Goal: Task Accomplishment & Management: Complete application form

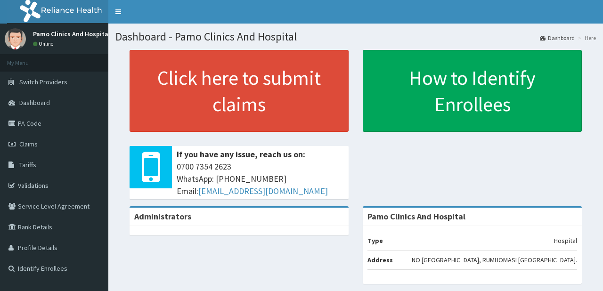
click at [40, 146] on link "Claims" at bounding box center [54, 144] width 108 height 21
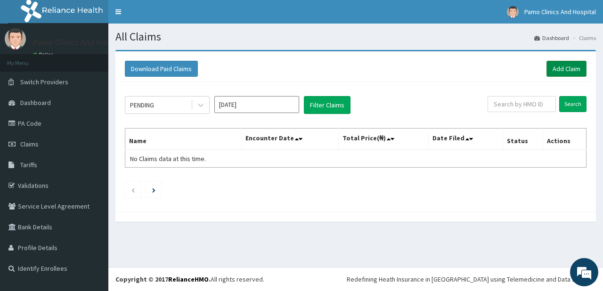
drag, startPoint x: 560, startPoint y: 65, endPoint x: 560, endPoint y: 59, distance: 5.7
click at [560, 65] on link "Add Claim" at bounding box center [566, 69] width 40 height 16
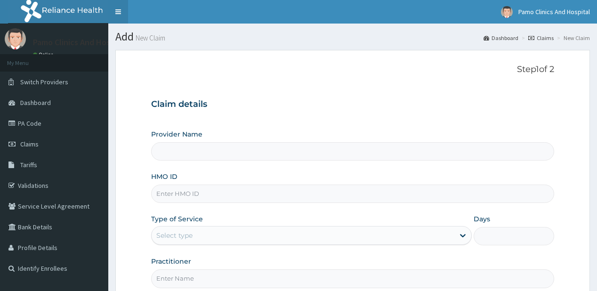
type input "Pamo Clinics And Hospital"
click at [164, 190] on input "HMO ID" at bounding box center [352, 194] width 403 height 18
paste input "MYD/10178/B"
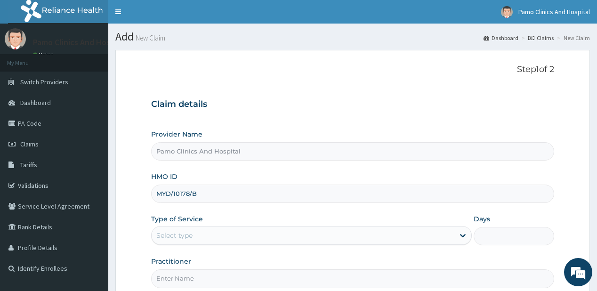
click at [164, 188] on input "MYD/10178/B" at bounding box center [352, 194] width 403 height 18
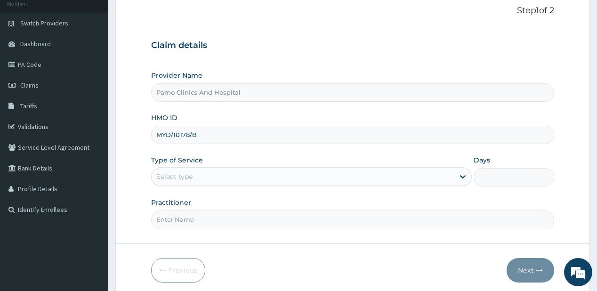
scroll to position [94, 0]
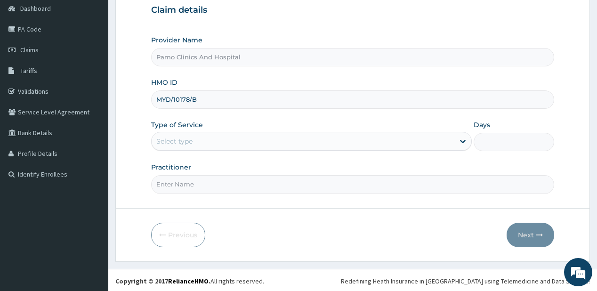
type input "MYD/10178/B"
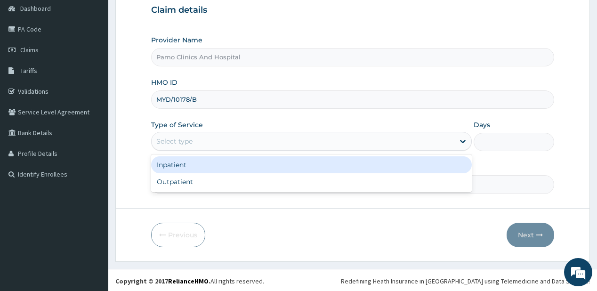
click at [196, 138] on div "Select type" at bounding box center [303, 141] width 303 height 15
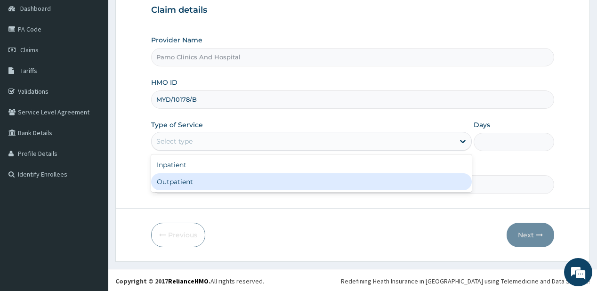
click at [170, 180] on div "Outpatient" at bounding box center [311, 181] width 321 height 17
type input "1"
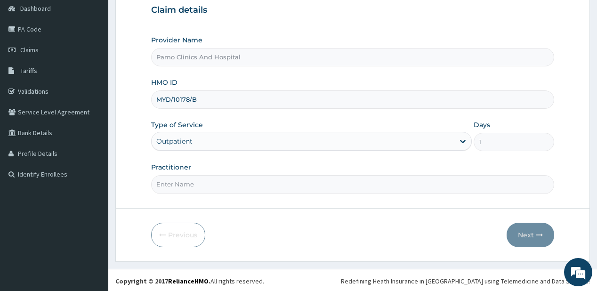
drag, startPoint x: 177, startPoint y: 185, endPoint x: 211, endPoint y: 190, distance: 34.3
click at [178, 185] on input "Practitioner" at bounding box center [352, 184] width 403 height 18
type input "Dr. Eziaha Nwadiuko"
click at [534, 234] on button "Next" at bounding box center [531, 235] width 48 height 24
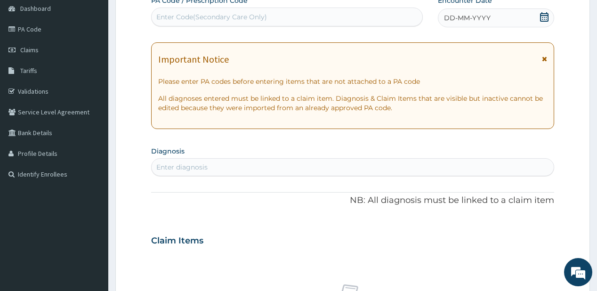
drag, startPoint x: 217, startPoint y: 19, endPoint x: 208, endPoint y: 13, distance: 10.6
click at [214, 17] on div "Enter Code(Secondary Care Only)" at bounding box center [211, 16] width 111 height 9
paste input "PA/8C8EF8"
type input "PA/8C8EF8"
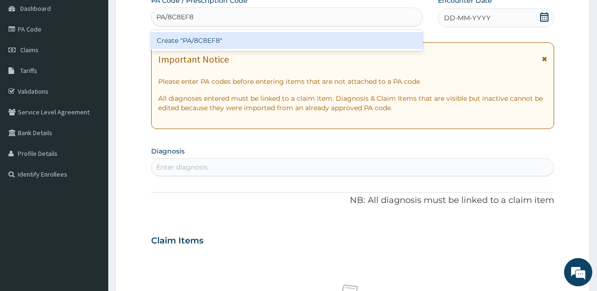
click at [187, 40] on div "Create "PA/8C8EF8"" at bounding box center [286, 40] width 271 height 17
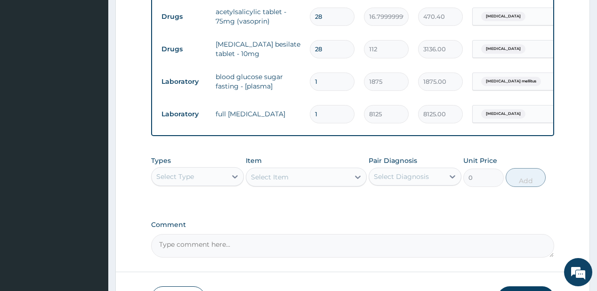
scroll to position [450, 0]
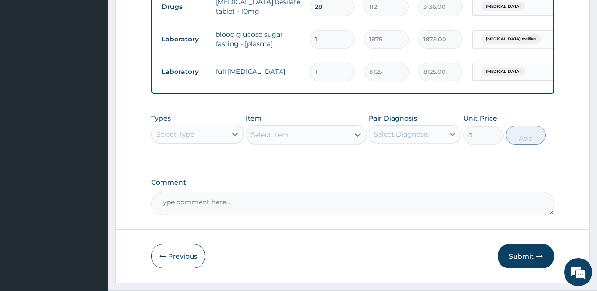
click at [216, 136] on div "Select Type" at bounding box center [189, 134] width 75 height 15
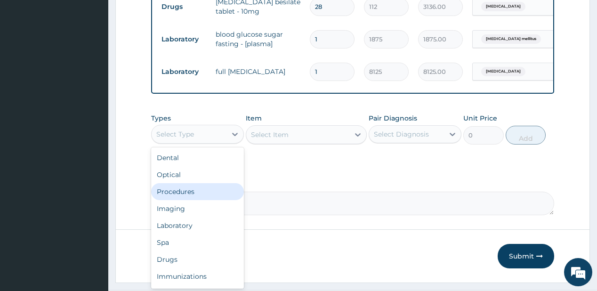
click at [190, 198] on div "Procedures" at bounding box center [197, 191] width 93 height 17
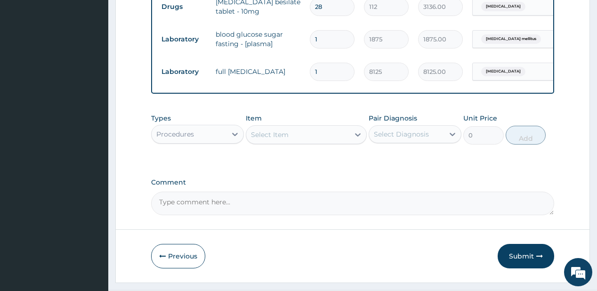
click at [284, 139] on div "Select Item" at bounding box center [270, 134] width 38 height 9
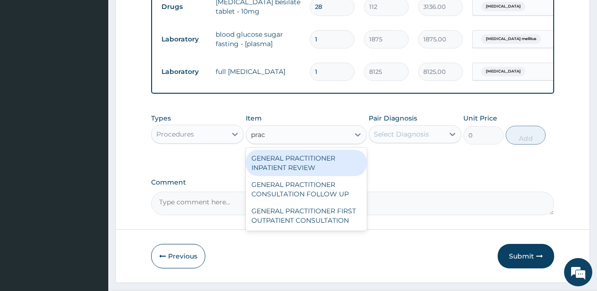
type input "pract"
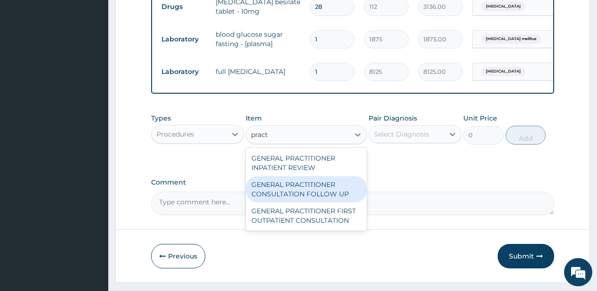
click at [306, 192] on div "GENERAL PRACTITIONER CONSULTATION FOLLOW UP" at bounding box center [306, 189] width 121 height 26
type input "1875"
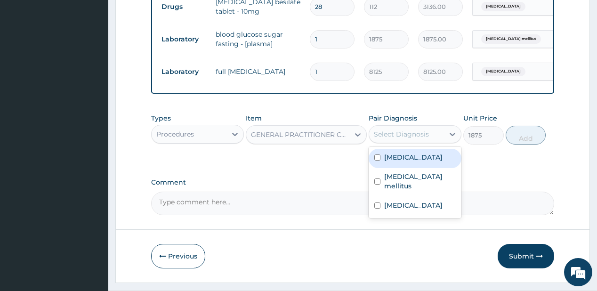
click at [415, 134] on div "Select Diagnosis" at bounding box center [401, 134] width 55 height 9
click at [395, 162] on label "Essential hypertension" at bounding box center [413, 157] width 58 height 9
checkbox input "true"
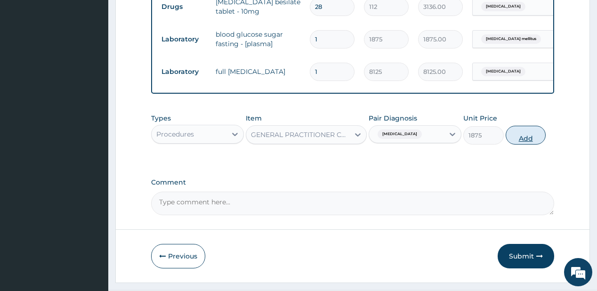
click at [531, 142] on button "Add" at bounding box center [526, 135] width 41 height 19
type input "0"
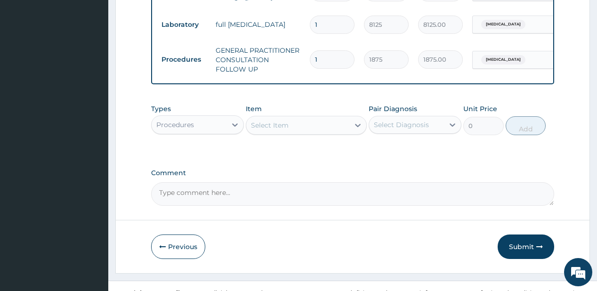
scroll to position [514, 0]
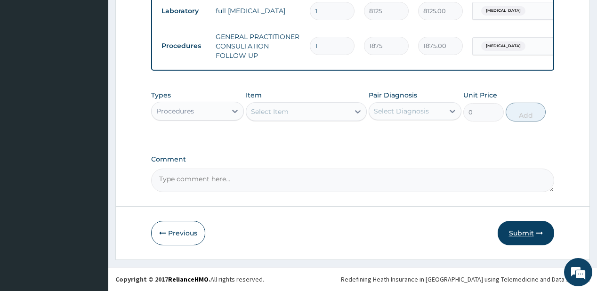
click at [511, 232] on button "Submit" at bounding box center [526, 233] width 57 height 24
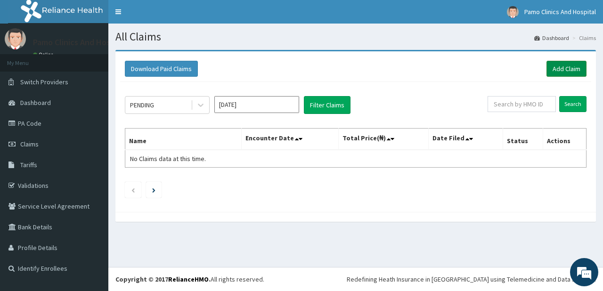
click at [567, 66] on link "Add Claim" at bounding box center [566, 69] width 40 height 16
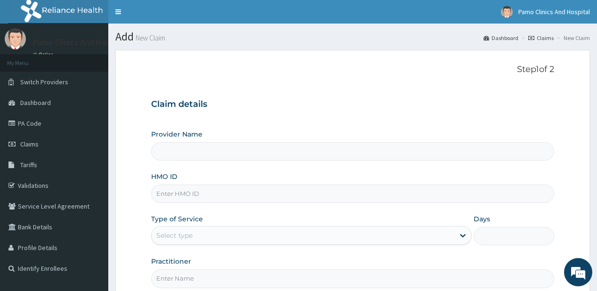
type input "Pamo Clinics And Hospital"
click at [177, 195] on input "HMO ID" at bounding box center [352, 194] width 403 height 18
paste input "OQI/10034/A"
click at [170, 195] on input "OQI/10034/A" at bounding box center [352, 194] width 403 height 18
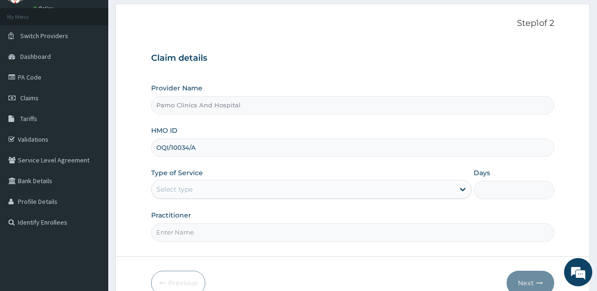
scroll to position [75, 0]
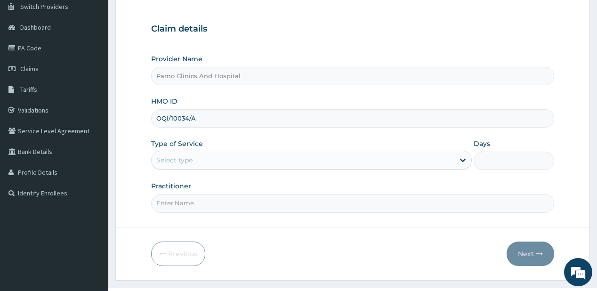
type input "OQI/10034/A"
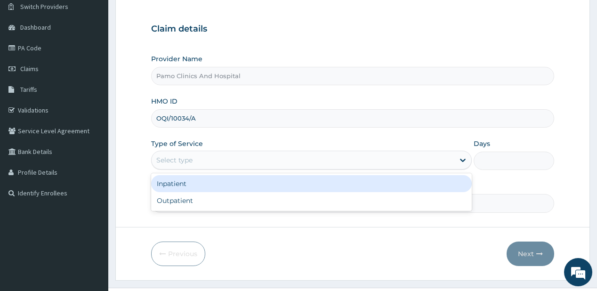
click at [172, 162] on div "Select type" at bounding box center [174, 159] width 36 height 9
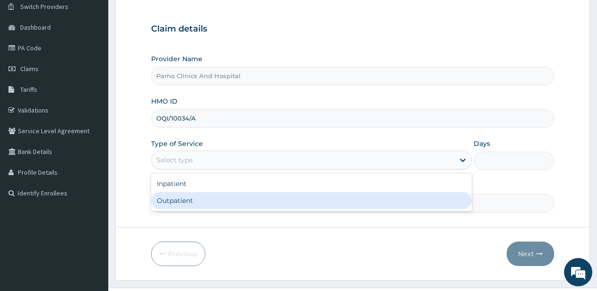
click at [171, 205] on div "Outpatient" at bounding box center [311, 200] width 321 height 17
type input "1"
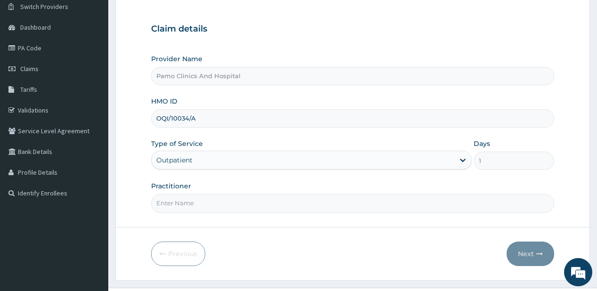
drag, startPoint x: 171, startPoint y: 205, endPoint x: 179, endPoint y: 205, distance: 7.1
click at [171, 205] on input "Practitioner" at bounding box center [352, 203] width 403 height 18
type input "DR CYNTHIA AMAEFULE"
drag, startPoint x: 518, startPoint y: 251, endPoint x: 511, endPoint y: 250, distance: 7.1
click at [511, 250] on button "Next" at bounding box center [531, 254] width 48 height 24
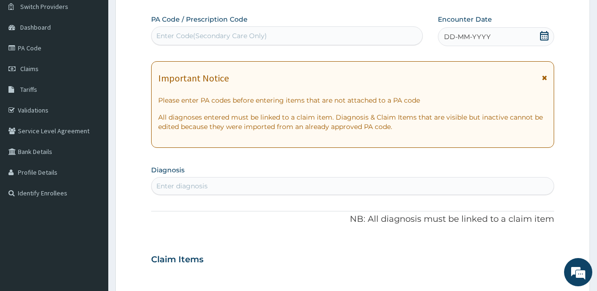
click at [175, 36] on div "Enter Code(Secondary Care Only)" at bounding box center [211, 35] width 111 height 9
paste input "PA/7E6336"
type input "PA/7E6336"
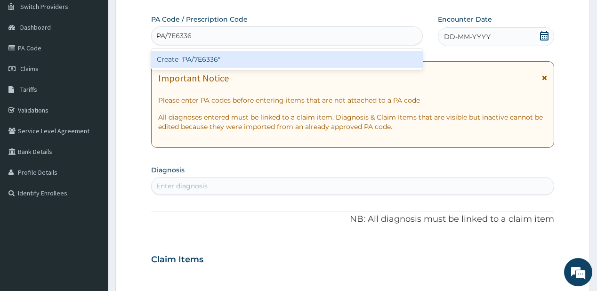
click at [172, 61] on div "Create "PA/7E6336"" at bounding box center [286, 59] width 271 height 17
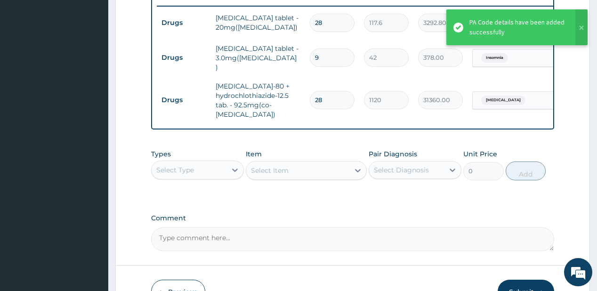
scroll to position [393, 0]
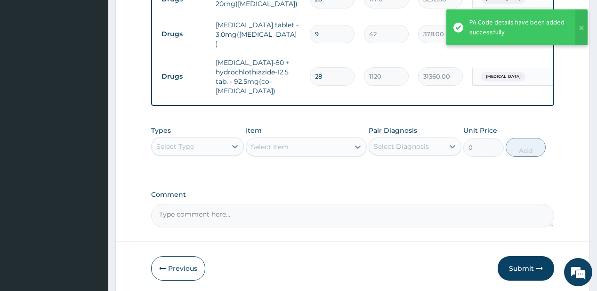
click at [172, 149] on div "Select Type" at bounding box center [175, 146] width 38 height 9
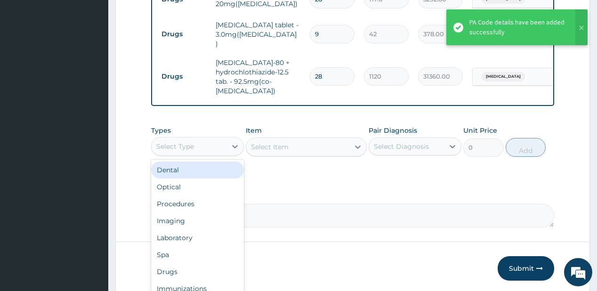
scroll to position [427, 0]
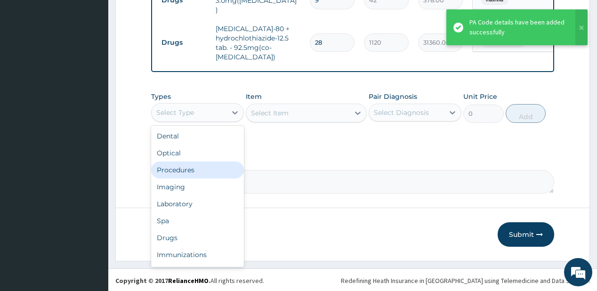
click at [185, 171] on div "Procedures" at bounding box center [197, 170] width 93 height 17
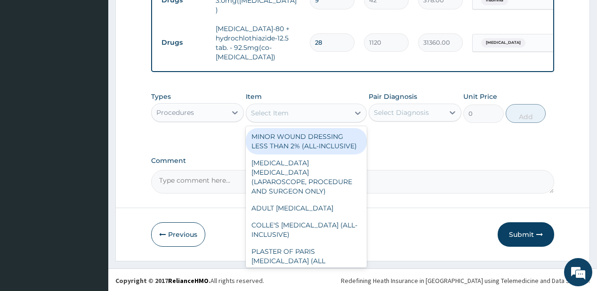
click at [294, 118] on div "Select Item" at bounding box center [297, 113] width 103 height 15
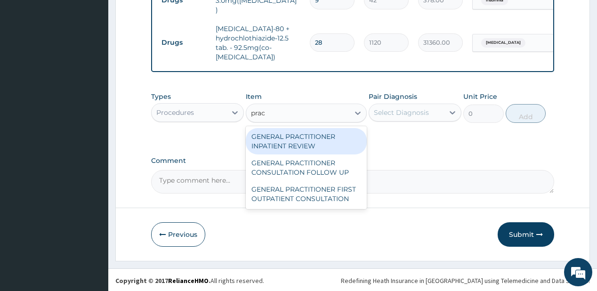
type input "pract"
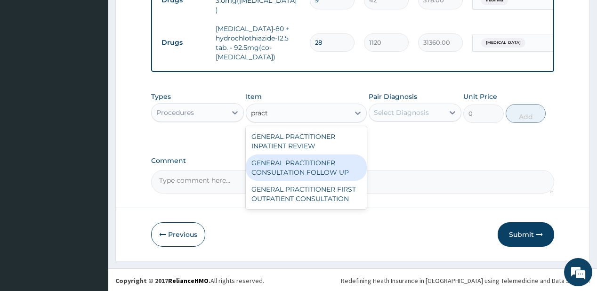
click at [292, 164] on div "GENERAL PRACTITIONER CONSULTATION FOLLOW UP" at bounding box center [306, 167] width 121 height 26
type input "1875"
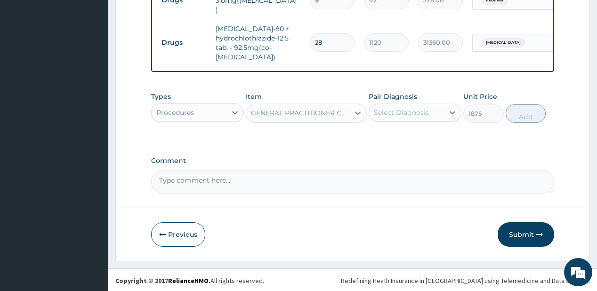
click at [418, 115] on div "Select Diagnosis" at bounding box center [401, 112] width 55 height 9
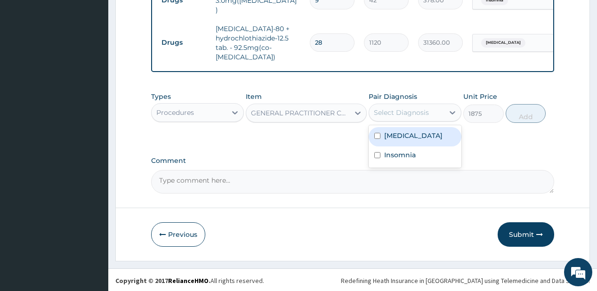
drag, startPoint x: 415, startPoint y: 131, endPoint x: 406, endPoint y: 145, distance: 16.1
click at [415, 132] on label "Essential hypertension" at bounding box center [413, 135] width 58 height 9
checkbox input "true"
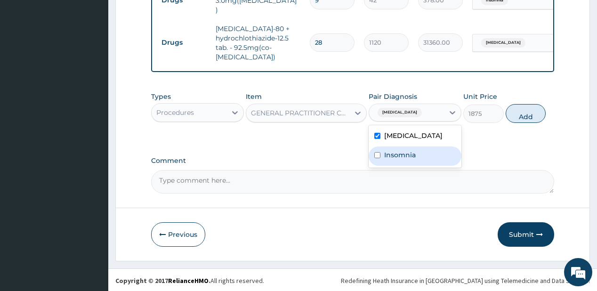
click at [397, 160] on label "Insomnia" at bounding box center [400, 154] width 32 height 9
checkbox input "true"
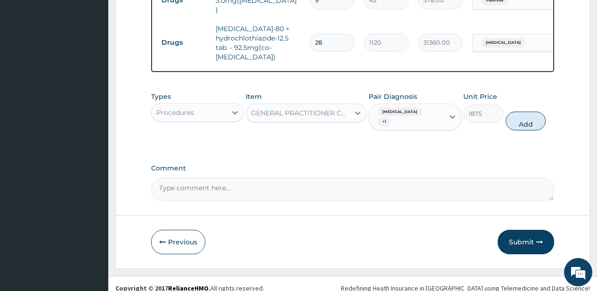
drag, startPoint x: 531, startPoint y: 117, endPoint x: 345, endPoint y: 0, distance: 220.1
click at [529, 117] on button "Add" at bounding box center [526, 121] width 41 height 19
type input "0"
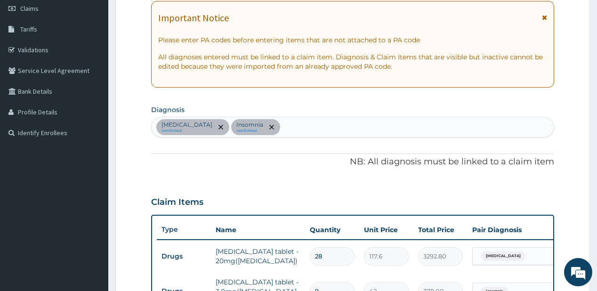
scroll to position [125, 0]
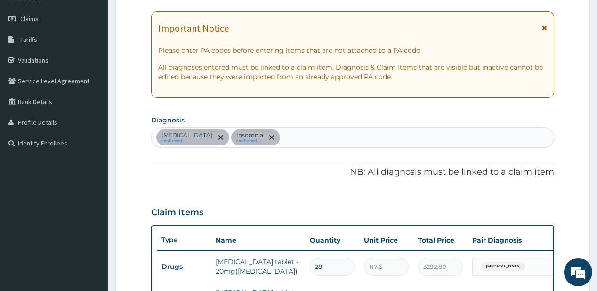
click at [319, 135] on div "Essential hypertension confirmed Insomnia confirmed" at bounding box center [353, 138] width 402 height 20
type input "c"
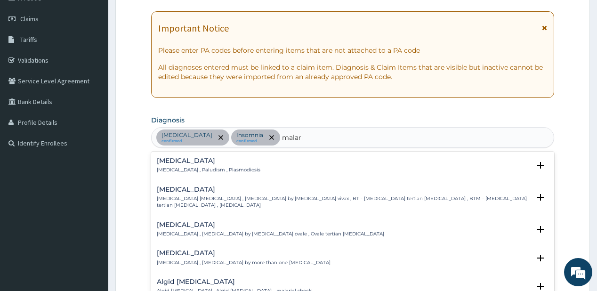
type input "malaria"
click at [191, 165] on div "Malaria Malaria , Paludism , Plasmodiosis" at bounding box center [209, 165] width 104 height 16
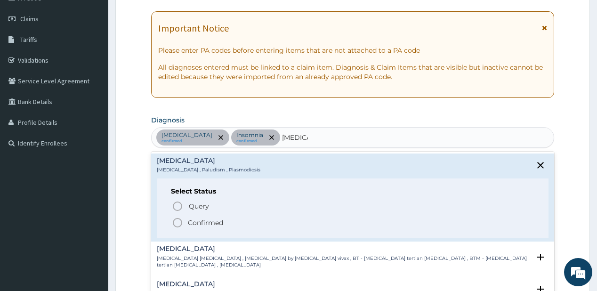
click at [183, 222] on icon "status option filled" at bounding box center [177, 222] width 11 height 11
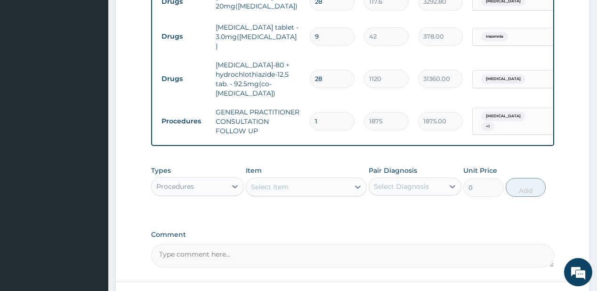
scroll to position [427, 0]
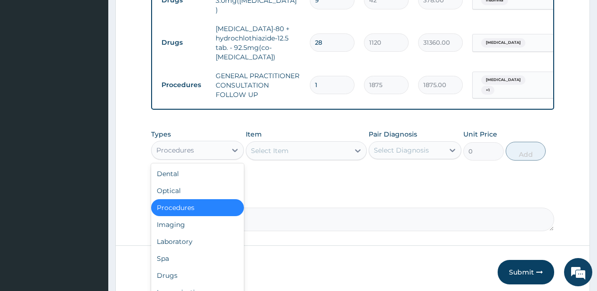
click at [220, 145] on div "Procedures" at bounding box center [189, 150] width 75 height 15
click at [158, 233] on div "Laboratory" at bounding box center [197, 241] width 93 height 17
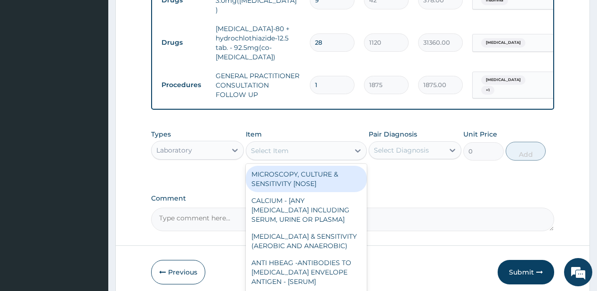
click at [260, 150] on div "Select Item" at bounding box center [270, 150] width 38 height 9
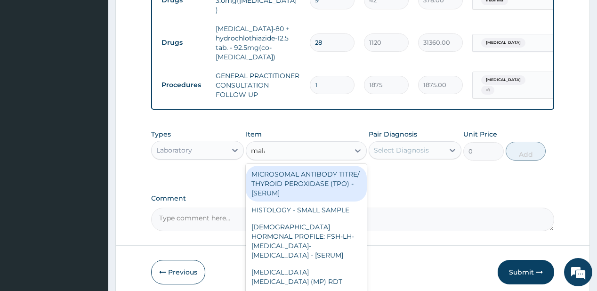
type input "malar"
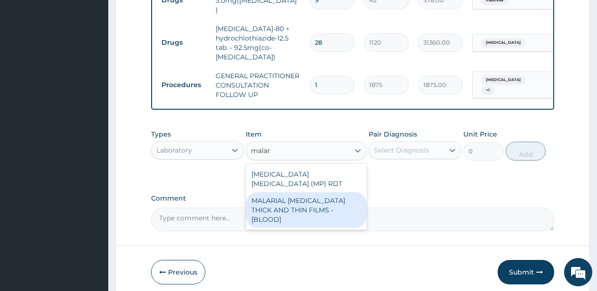
click at [288, 195] on div "MALARIAL PARASITE THICK AND THIN FILMS - [BLOOD]" at bounding box center [306, 210] width 121 height 36
type input "2187.5"
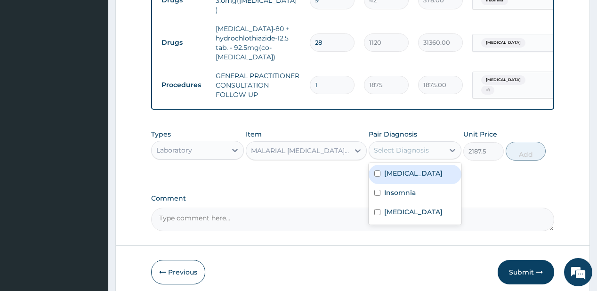
click at [383, 147] on div "Select Diagnosis" at bounding box center [401, 150] width 55 height 9
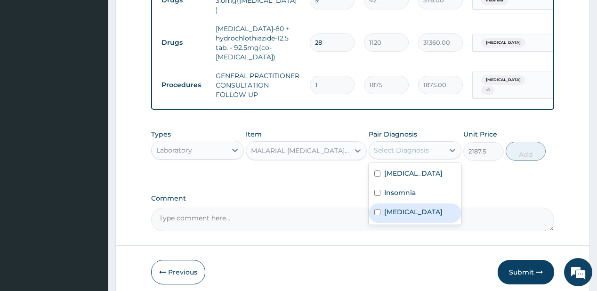
click at [386, 223] on div "[MEDICAL_DATA]" at bounding box center [415, 212] width 93 height 19
checkbox input "true"
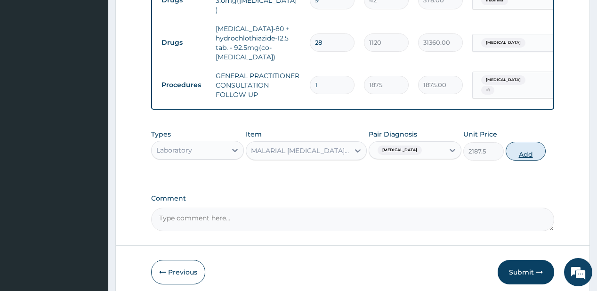
click at [538, 145] on button "Add" at bounding box center [526, 151] width 41 height 19
type input "0"
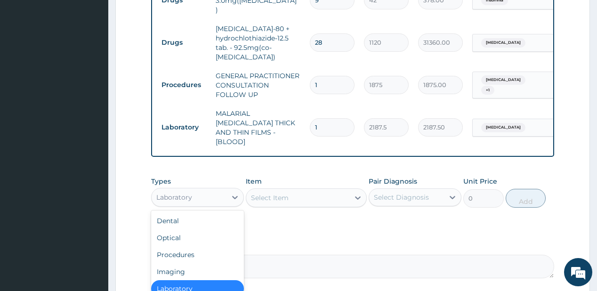
click at [205, 190] on div "Laboratory" at bounding box center [189, 197] width 75 height 15
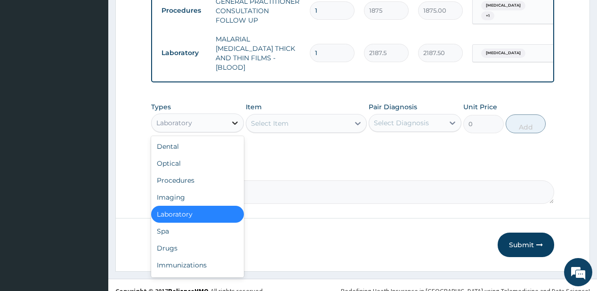
scroll to position [502, 0]
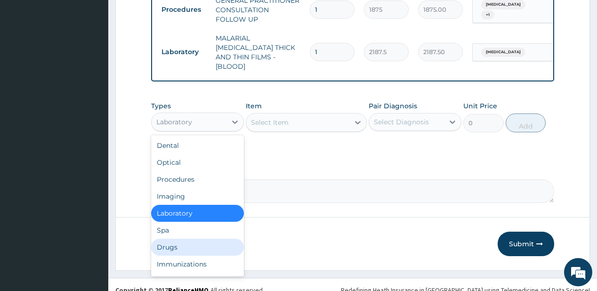
click at [170, 239] on div "Drugs" at bounding box center [197, 247] width 93 height 17
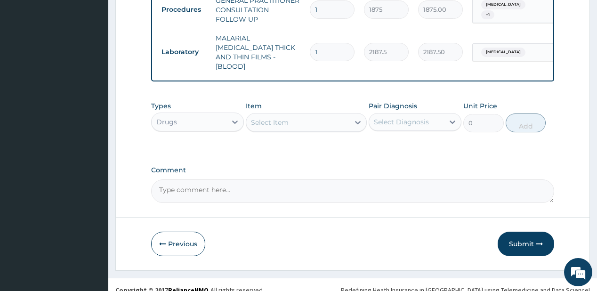
click at [283, 118] on div "Select Item" at bounding box center [270, 122] width 38 height 9
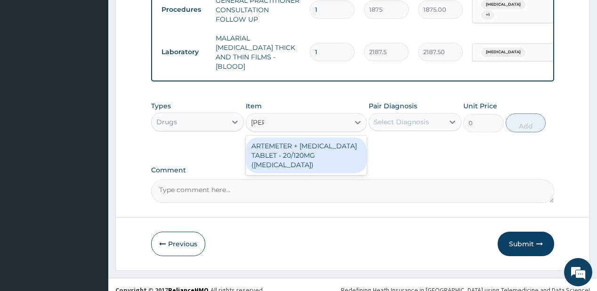
type input "coART"
click at [276, 138] on div "ARTEMETER + LUMEFANTRINE TABLET - 20/120MG (COARTEM)" at bounding box center [306, 156] width 121 height 36
type input "210"
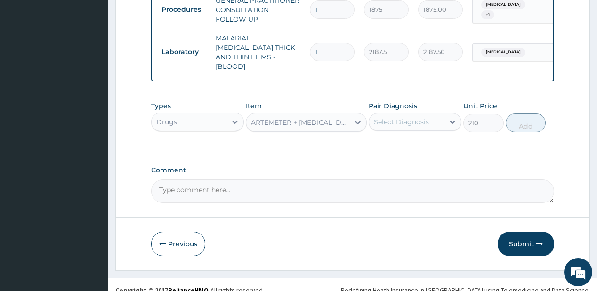
click at [414, 117] on div "Select Diagnosis" at bounding box center [401, 121] width 55 height 9
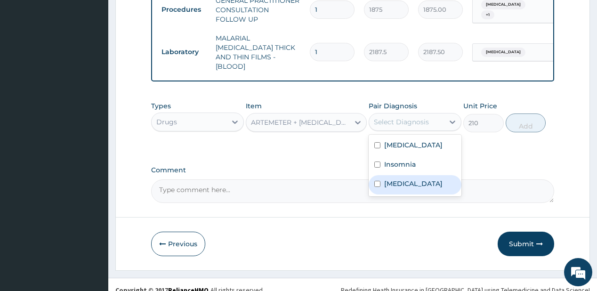
click at [393, 179] on label "[MEDICAL_DATA]" at bounding box center [413, 183] width 58 height 9
checkbox input "true"
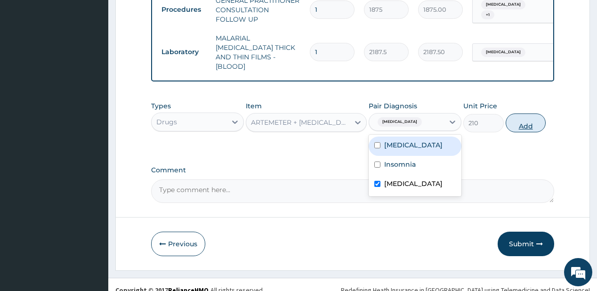
click at [517, 114] on button "Add" at bounding box center [526, 123] width 41 height 19
type input "0"
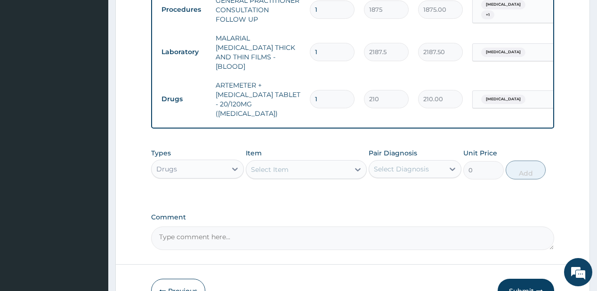
type input "12"
type input "2520.00"
type input "12"
click at [276, 165] on div "Select Item" at bounding box center [270, 169] width 38 height 9
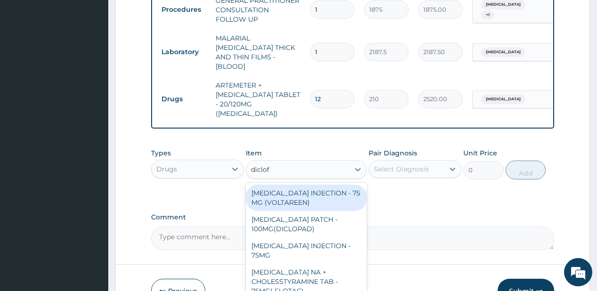
type input "diclofe"
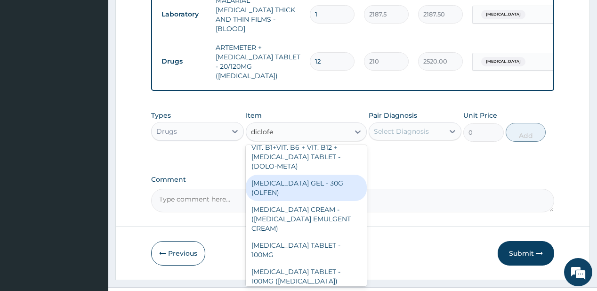
scroll to position [188, 0]
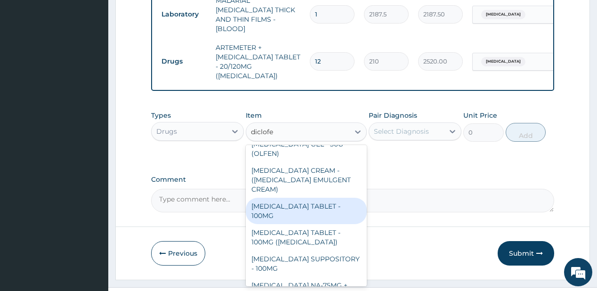
drag, startPoint x: 304, startPoint y: 182, endPoint x: 375, endPoint y: 134, distance: 86.2
click at [304, 198] on div "DICLOFENAC TABLET - 100MG" at bounding box center [306, 211] width 121 height 26
type input "112"
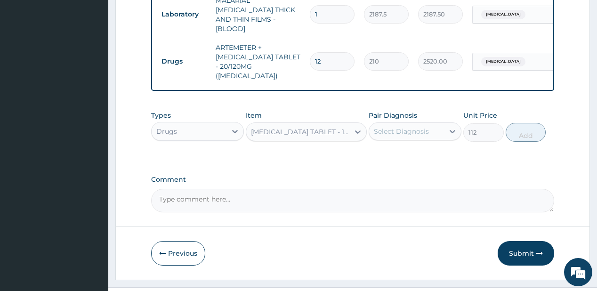
drag, startPoint x: 399, startPoint y: 102, endPoint x: 395, endPoint y: 98, distance: 5.7
click at [399, 111] on div "Pair Diagnosis Select Diagnosis" at bounding box center [415, 126] width 93 height 31
click at [394, 127] on div "Select Diagnosis" at bounding box center [401, 131] width 55 height 9
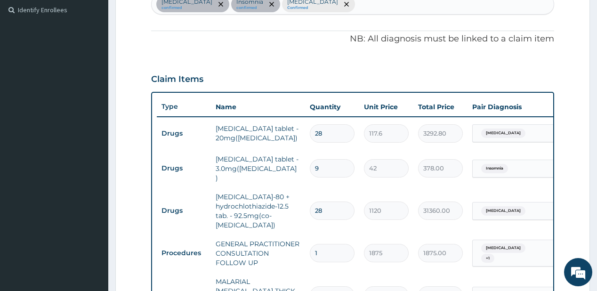
scroll to position [163, 0]
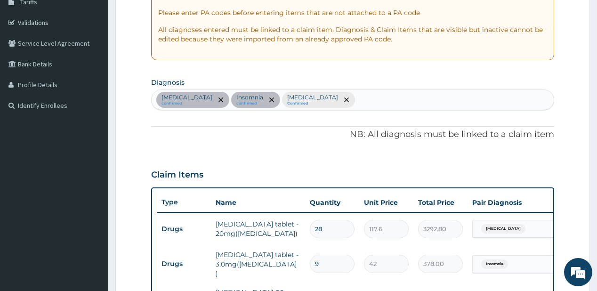
click at [366, 97] on div "Essential hypertension confirmed Insomnia confirmed Malaria Confirmed" at bounding box center [353, 100] width 402 height 20
type input "v"
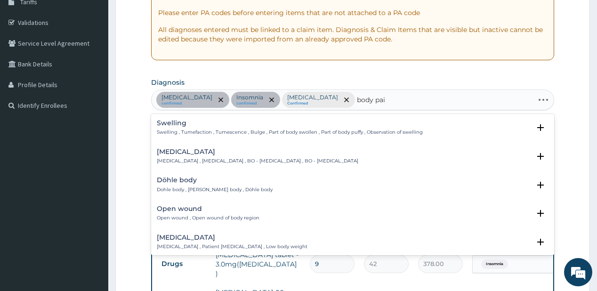
type input "body pain"
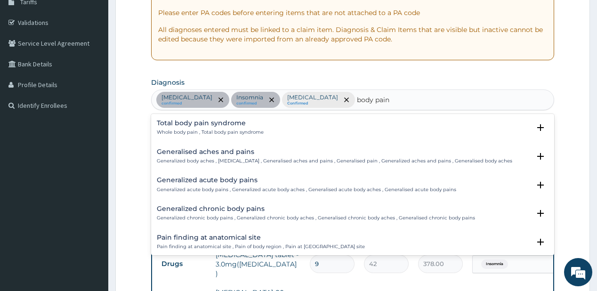
click at [191, 154] on h4 "Generalised aches and pains" at bounding box center [335, 151] width 356 height 7
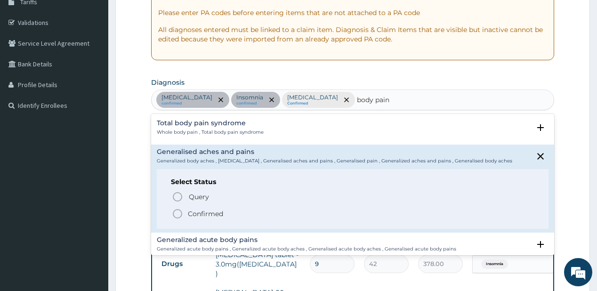
click at [181, 211] on circle "status option filled" at bounding box center [177, 214] width 8 height 8
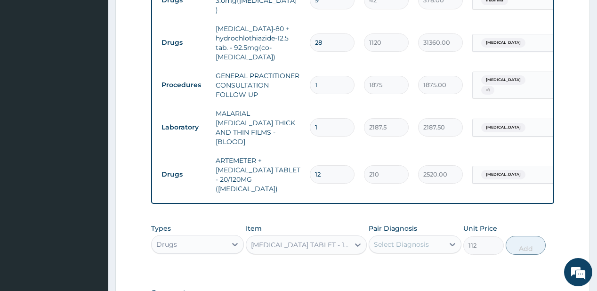
scroll to position [502, 0]
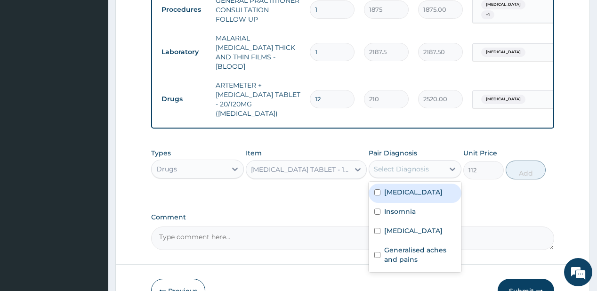
click at [385, 164] on div "Select Diagnosis" at bounding box center [401, 168] width 55 height 9
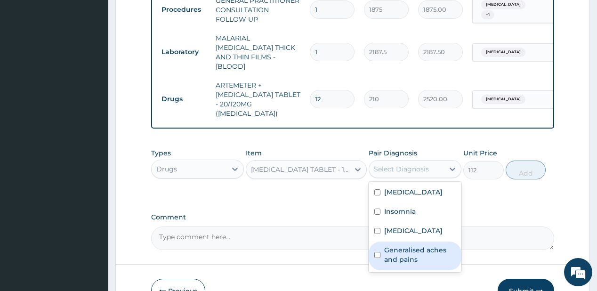
drag, startPoint x: 387, startPoint y: 249, endPoint x: 390, endPoint y: 244, distance: 5.1
click at [387, 248] on label "Generalised aches and pains" at bounding box center [420, 254] width 72 height 19
checkbox input "true"
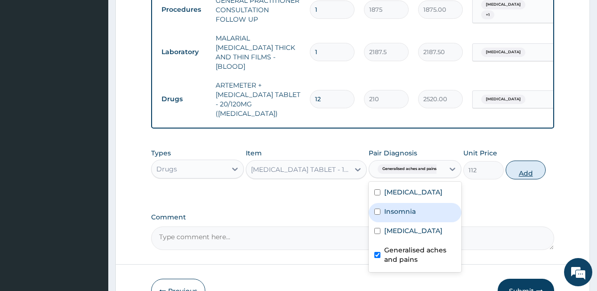
click at [534, 161] on button "Add" at bounding box center [526, 170] width 41 height 19
type input "0"
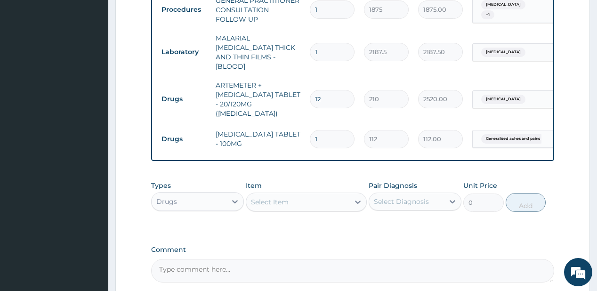
type input "0.00"
type input "6"
type input "672.00"
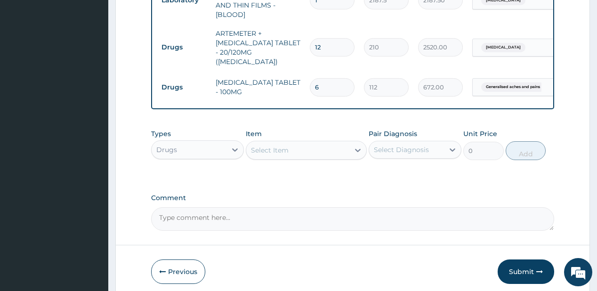
scroll to position [572, 0]
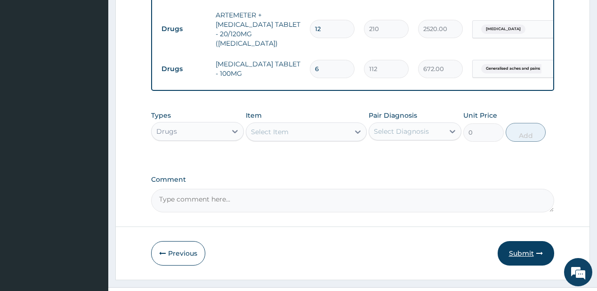
type input "6"
click at [525, 241] on button "Submit" at bounding box center [526, 253] width 57 height 24
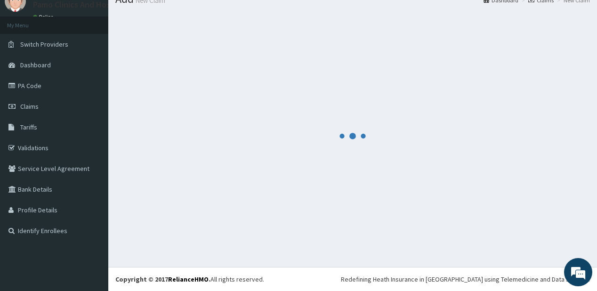
scroll to position [37, 0]
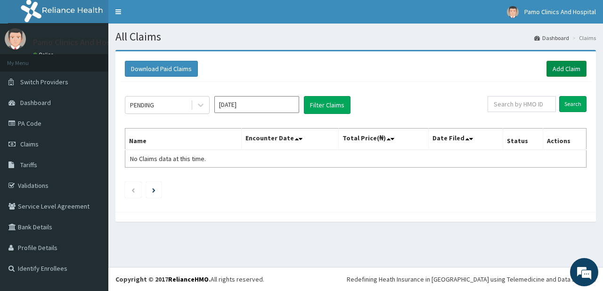
click at [558, 65] on link "Add Claim" at bounding box center [566, 69] width 40 height 16
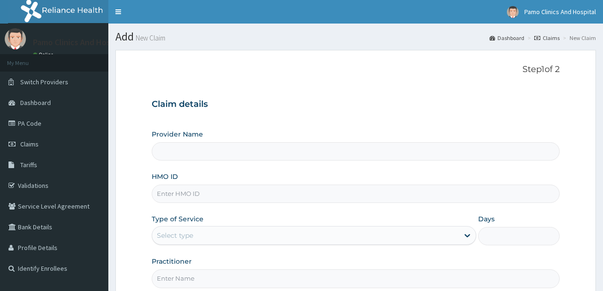
click at [174, 194] on input "HMO ID" at bounding box center [355, 194] width 407 height 18
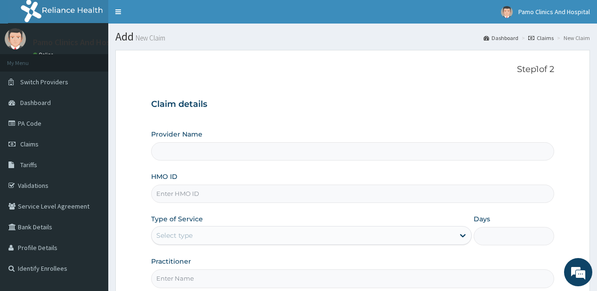
paste input "OQI/10034/B"
click at [168, 194] on input "OQI/10034/B" at bounding box center [352, 194] width 403 height 18
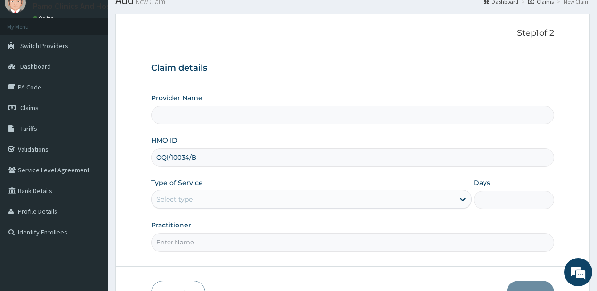
scroll to position [94, 0]
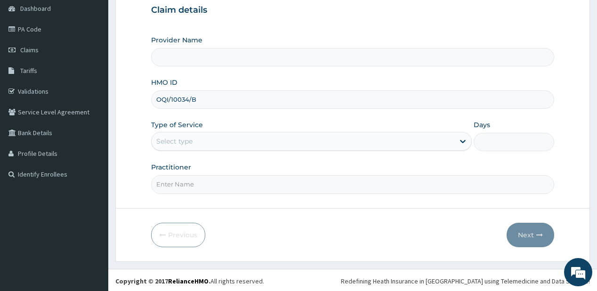
type input "OQI/10034/B"
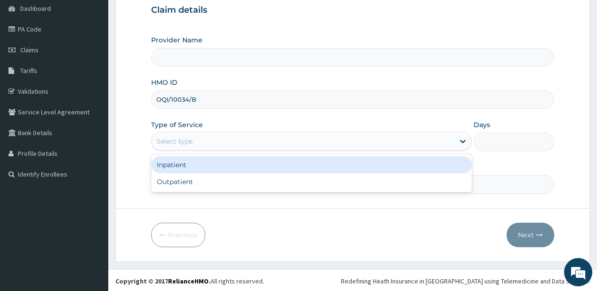
click at [159, 140] on div "Select type" at bounding box center [174, 141] width 36 height 9
type input "Pamo Clinics And Hospital"
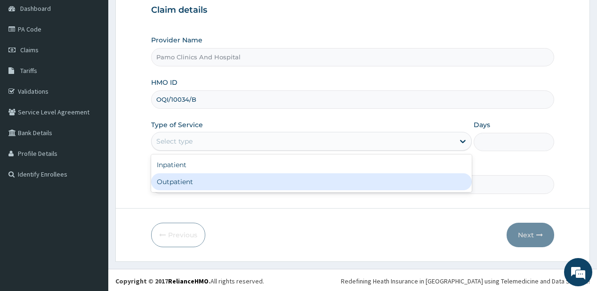
click at [176, 185] on div "Outpatient" at bounding box center [311, 181] width 321 height 17
type input "1"
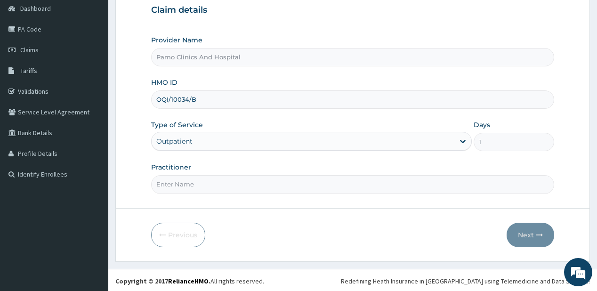
click at [176, 185] on input "Practitioner" at bounding box center [352, 184] width 403 height 18
type input "[PERSON_NAME]"
click at [525, 227] on button "Next" at bounding box center [531, 235] width 48 height 24
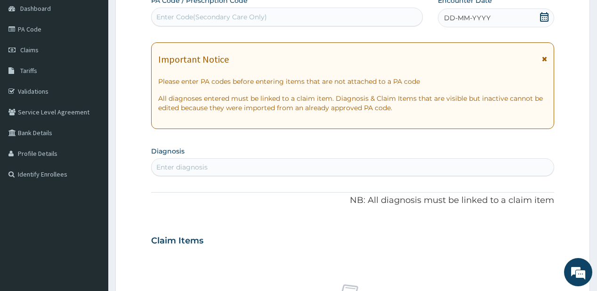
scroll to position [0, 0]
drag, startPoint x: 203, startPoint y: 18, endPoint x: 188, endPoint y: 13, distance: 15.9
click at [201, 18] on div "Enter Code(Secondary Care Only)" at bounding box center [211, 16] width 111 height 9
paste input "PA/5774C6"
type input "PA/5774C6"
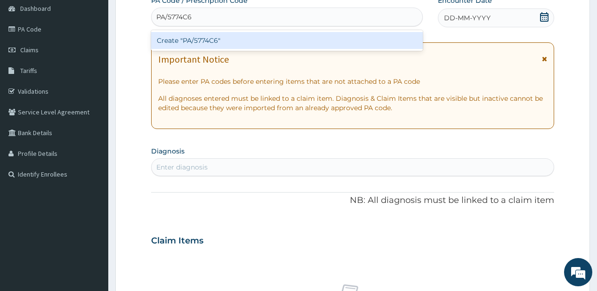
click at [186, 38] on div "Create "PA/5774C6"" at bounding box center [286, 40] width 271 height 17
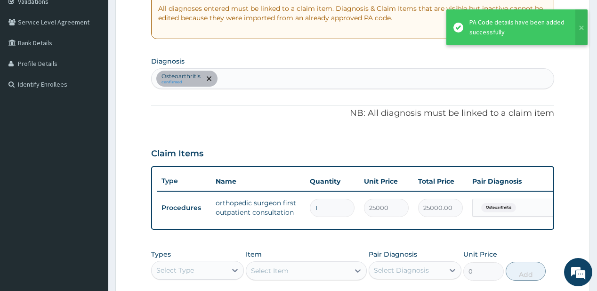
scroll to position [260, 0]
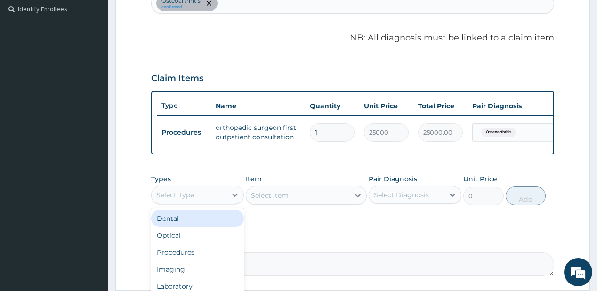
click at [198, 202] on div "Select Type" at bounding box center [189, 194] width 75 height 15
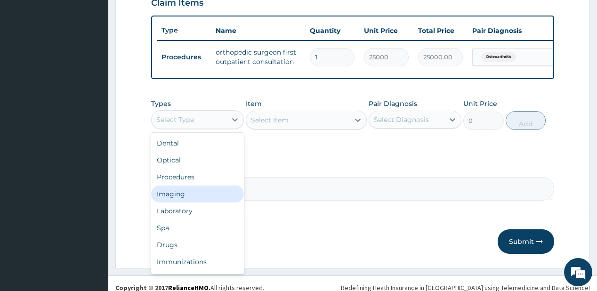
scroll to position [32, 0]
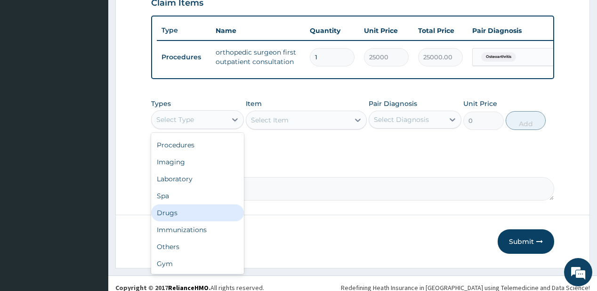
click at [167, 219] on div "Drugs" at bounding box center [197, 212] width 93 height 17
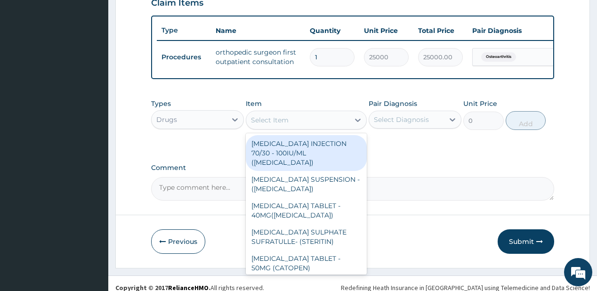
click at [315, 124] on div "Select Item" at bounding box center [297, 120] width 103 height 15
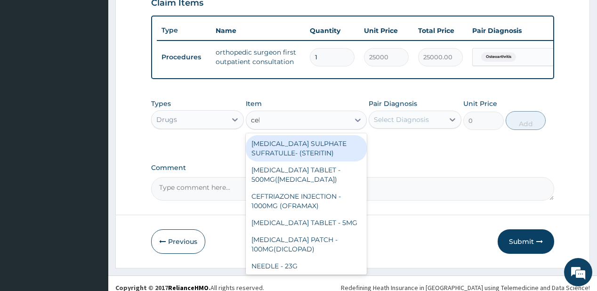
type input "cele"
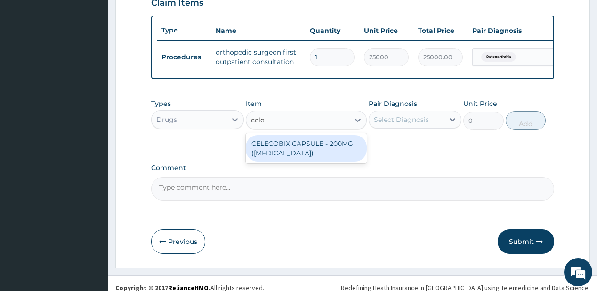
drag, startPoint x: 300, startPoint y: 157, endPoint x: 310, endPoint y: 146, distance: 15.7
click at [300, 157] on div "CELECOBIX CAPSULE - 200MG ([MEDICAL_DATA])" at bounding box center [306, 148] width 121 height 26
type input "224"
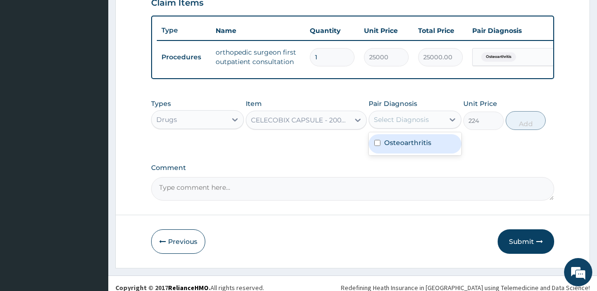
click at [407, 120] on div "Select Diagnosis" at bounding box center [401, 119] width 55 height 9
click at [414, 147] on label "Osteoarthritis" at bounding box center [407, 142] width 47 height 9
checkbox input "true"
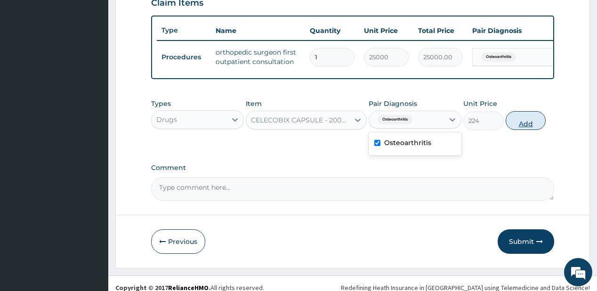
click at [514, 121] on button "Add" at bounding box center [526, 120] width 41 height 19
type input "0"
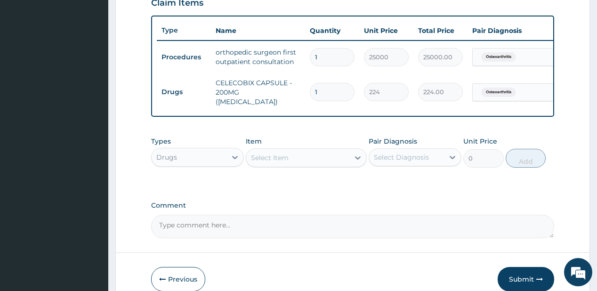
type input "10"
type input "2240.00"
type input "10"
click at [331, 160] on div "Select Item" at bounding box center [297, 157] width 103 height 15
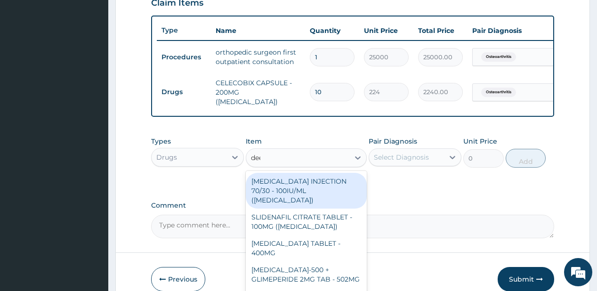
type input "deep"
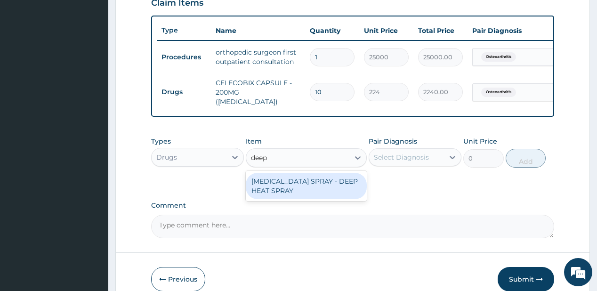
drag, startPoint x: 286, startPoint y: 192, endPoint x: 375, endPoint y: 164, distance: 92.9
click at [288, 190] on div "[MEDICAL_DATA] SPRAY - DEEP HEAT SPRAY" at bounding box center [306, 186] width 121 height 26
type input "3639.9999999999995"
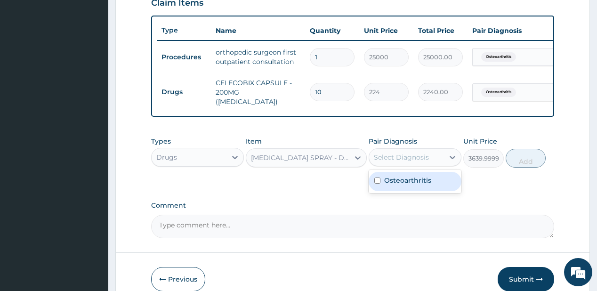
click at [404, 158] on div "Select Diagnosis" at bounding box center [401, 157] width 55 height 9
click at [393, 179] on label "Osteoarthritis" at bounding box center [407, 180] width 47 height 9
checkbox input "true"
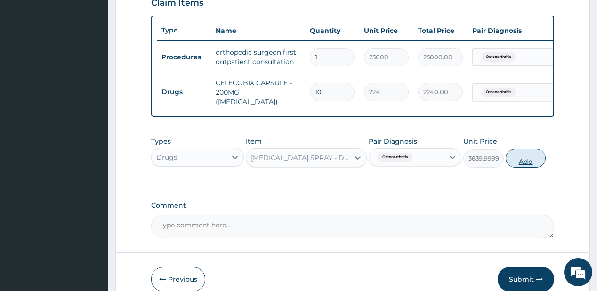
click at [518, 156] on button "Add" at bounding box center [526, 158] width 41 height 19
type input "0"
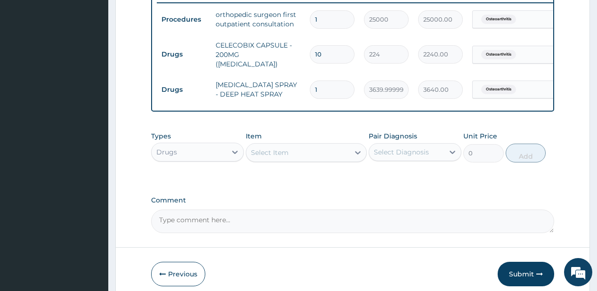
scroll to position [417, 0]
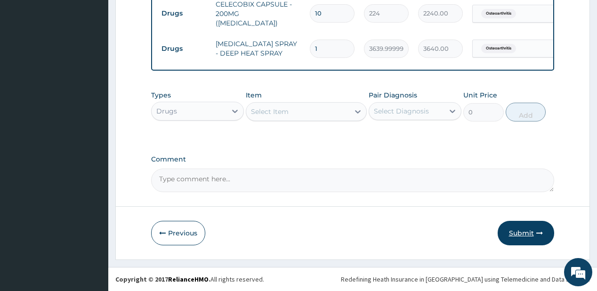
click at [517, 230] on button "Submit" at bounding box center [526, 233] width 57 height 24
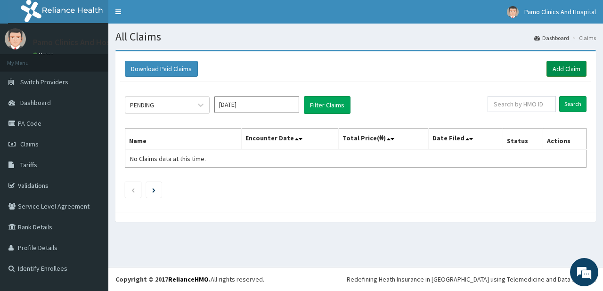
click at [555, 68] on link "Add Claim" at bounding box center [566, 69] width 40 height 16
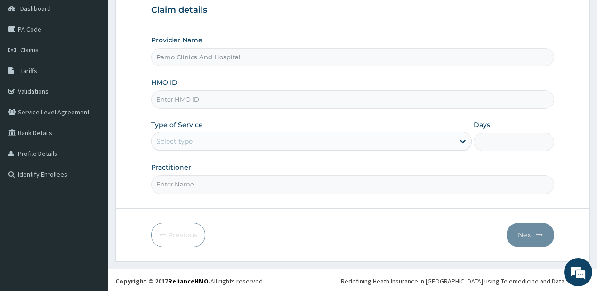
click at [166, 90] on input "HMO ID" at bounding box center [352, 99] width 403 height 18
paste input "ERM/10289/A"
type input "ERM/10289/A"
click at [187, 147] on div "Select type" at bounding box center [303, 141] width 303 height 15
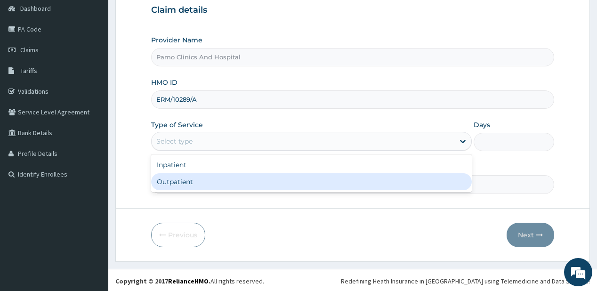
click at [172, 182] on div "Outpatient" at bounding box center [311, 181] width 321 height 17
type input "1"
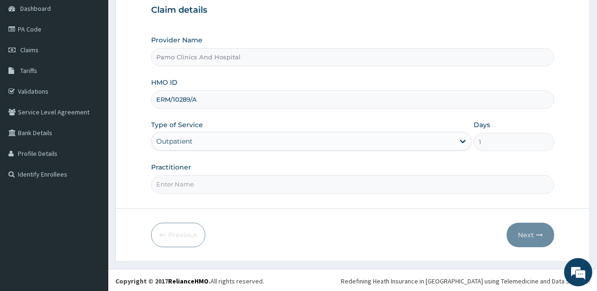
click at [172, 183] on input "Practitioner" at bounding box center [352, 184] width 403 height 18
type input "[PERSON_NAME]"
click at [528, 235] on button "Next" at bounding box center [531, 235] width 48 height 24
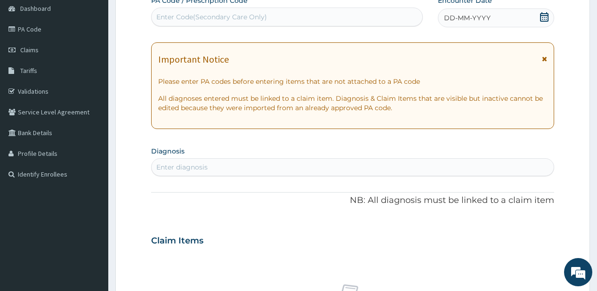
click at [479, 19] on span "DD-MM-YYYY" at bounding box center [467, 17] width 47 height 9
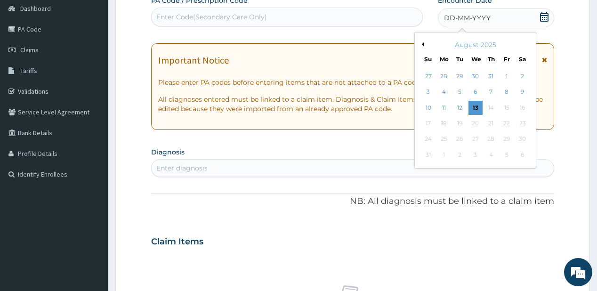
click at [421, 43] on button "Previous Month" at bounding box center [422, 44] width 5 height 5
click at [461, 122] on div "22" at bounding box center [460, 123] width 14 height 14
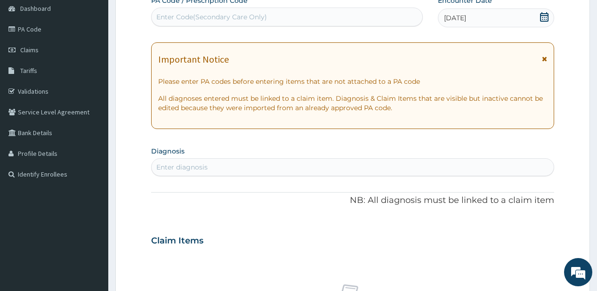
click at [160, 158] on div "Enter diagnosis" at bounding box center [352, 167] width 403 height 18
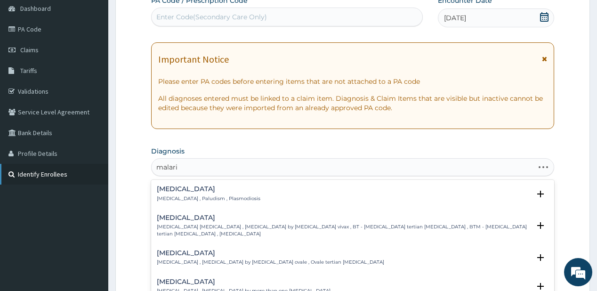
type input "[MEDICAL_DATA]"
click at [182, 191] on h4 "[MEDICAL_DATA]" at bounding box center [209, 189] width 104 height 7
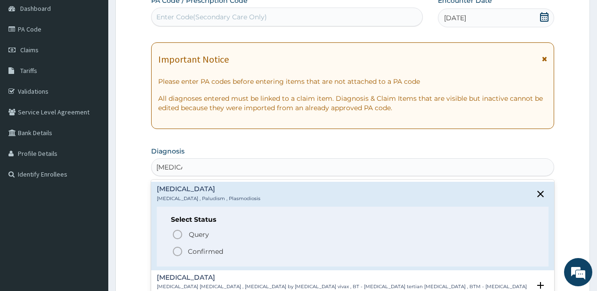
click at [187, 251] on span "Confirmed" at bounding box center [353, 251] width 362 height 11
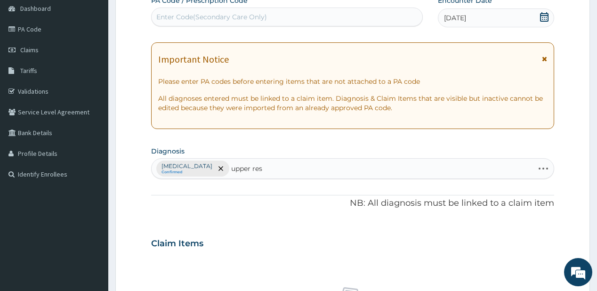
type input "upper resp"
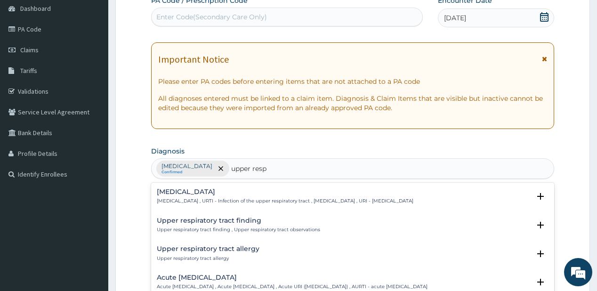
click at [203, 195] on div "[MEDICAL_DATA] [MEDICAL_DATA] , URTI - Infection of the upper respiratory tract…" at bounding box center [285, 196] width 257 height 16
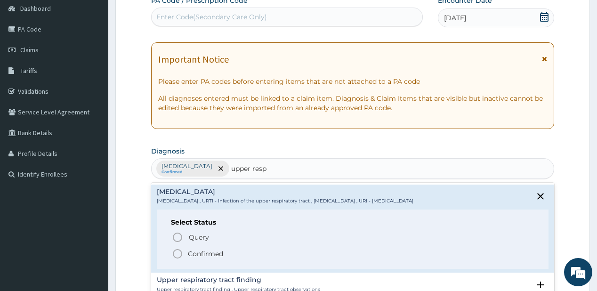
click at [189, 252] on p "Confirmed" at bounding box center [205, 253] width 35 height 9
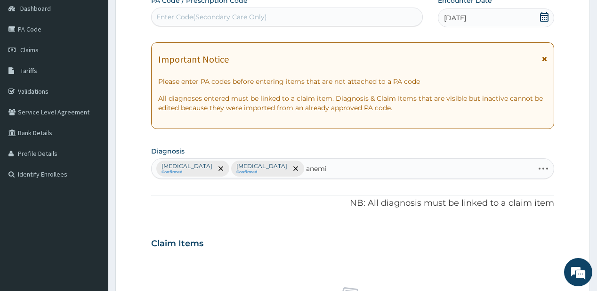
type input "anemia"
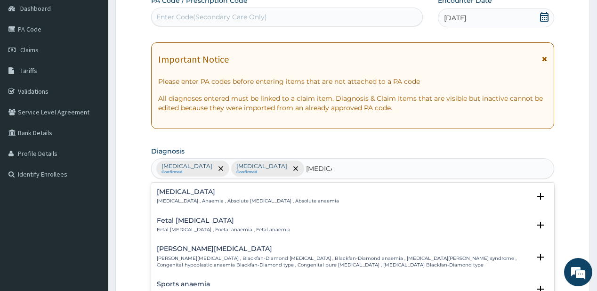
click at [184, 196] on div "Anemia Anemia , Anaemia , Absolute anemia , Absolute anaemia" at bounding box center [248, 196] width 182 height 16
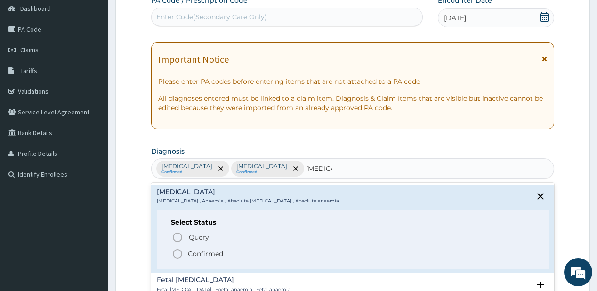
click at [179, 253] on icon "status option filled" at bounding box center [177, 253] width 11 height 11
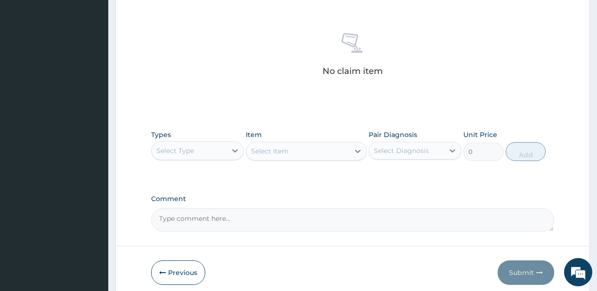
scroll to position [358, 0]
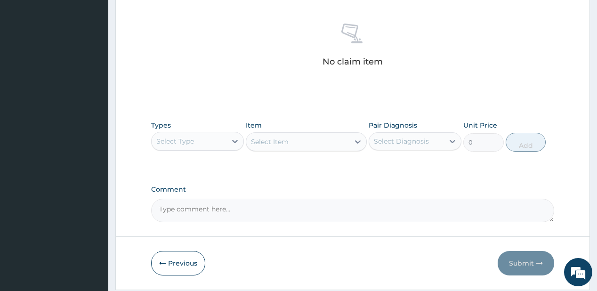
click at [206, 146] on div "Select Type" at bounding box center [189, 141] width 75 height 15
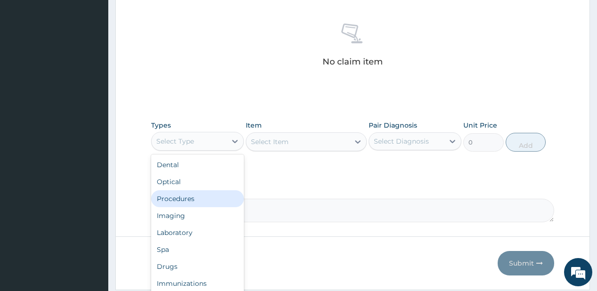
click at [166, 196] on div "Procedures" at bounding box center [197, 198] width 93 height 17
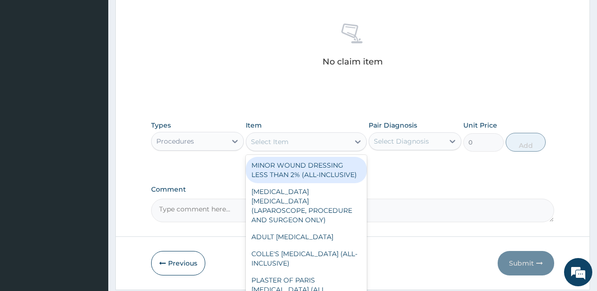
click at [275, 142] on div "Select Item" at bounding box center [270, 141] width 38 height 9
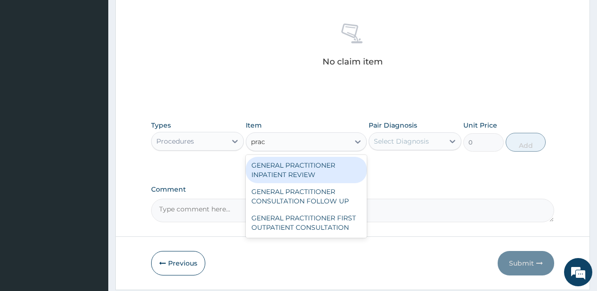
type input "pract"
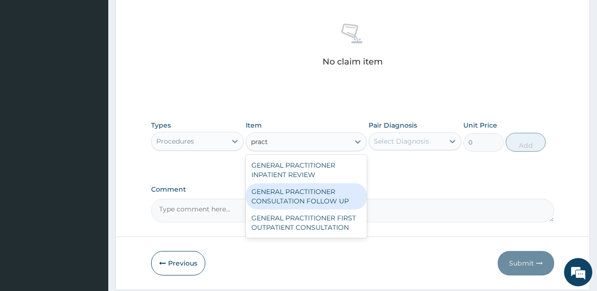
click at [279, 198] on div "GENERAL PRACTITIONER CONSULTATION FOLLOW UP" at bounding box center [306, 196] width 121 height 26
type input "1875"
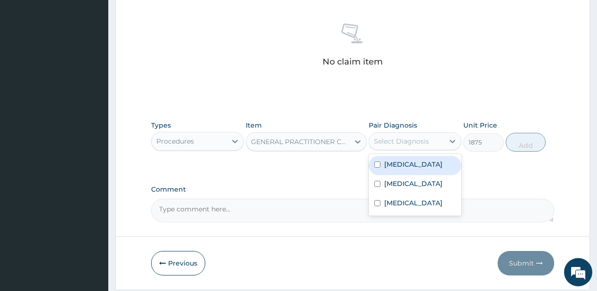
click at [396, 134] on div "Select Diagnosis" at bounding box center [406, 141] width 75 height 15
drag, startPoint x: 398, startPoint y: 161, endPoint x: 391, endPoint y: 179, distance: 19.1
click at [396, 165] on label "[MEDICAL_DATA]" at bounding box center [413, 164] width 58 height 9
checkbox input "true"
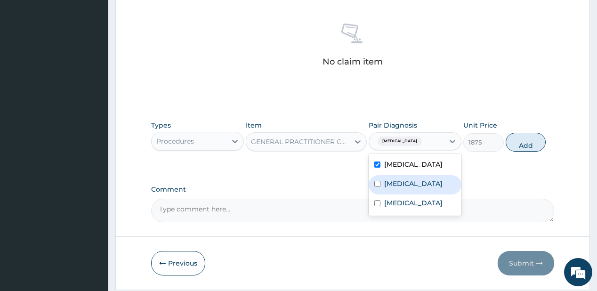
drag, startPoint x: 389, startPoint y: 182, endPoint x: 389, endPoint y: 189, distance: 7.1
click at [389, 183] on label "Upper respiratory infection" at bounding box center [413, 183] width 58 height 9
checkbox input "true"
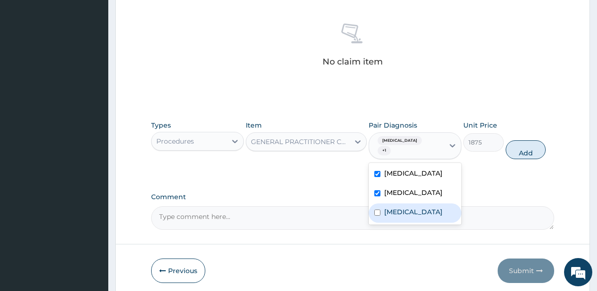
drag, startPoint x: 394, startPoint y: 208, endPoint x: 394, endPoint y: 216, distance: 7.5
click at [394, 216] on label "Anemia" at bounding box center [413, 211] width 58 height 9
checkbox input "true"
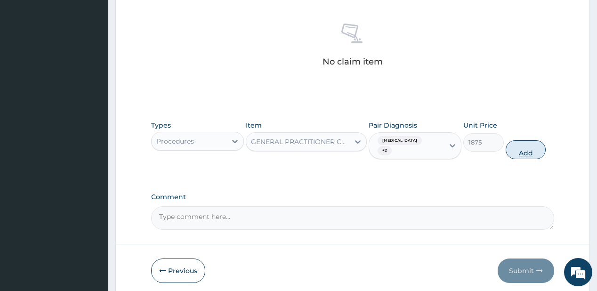
click at [526, 140] on button "Add" at bounding box center [526, 149] width 41 height 19
type input "0"
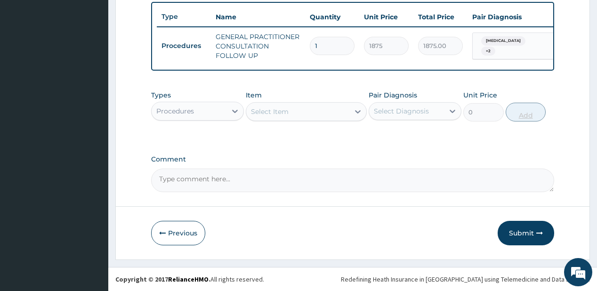
scroll to position [352, 0]
click at [206, 105] on div "Procedures" at bounding box center [189, 111] width 75 height 15
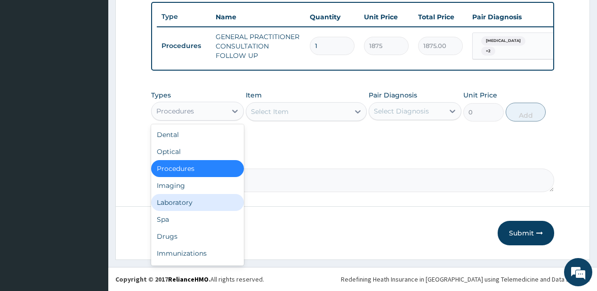
click at [179, 205] on div "Laboratory" at bounding box center [197, 202] width 93 height 17
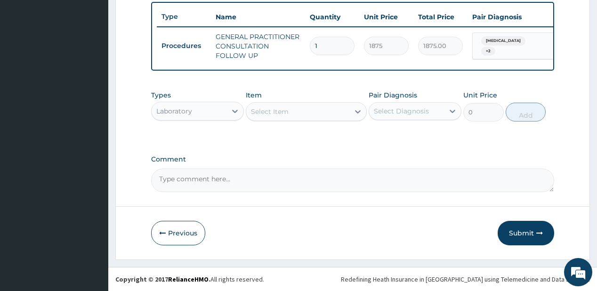
click at [307, 112] on div "Select Item" at bounding box center [297, 111] width 103 height 15
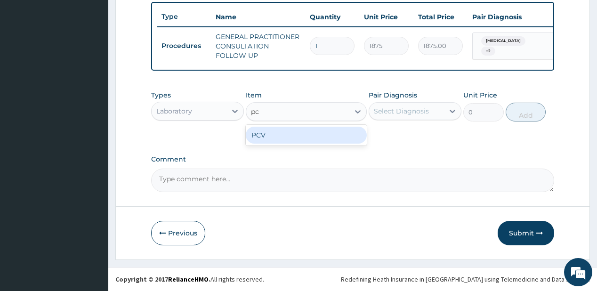
type input "pcv"
click at [279, 140] on div "PCV" at bounding box center [306, 135] width 121 height 17
type input "2187.5"
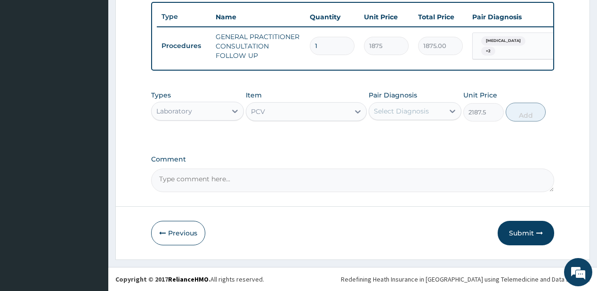
click at [416, 109] on div "Select Diagnosis" at bounding box center [401, 110] width 55 height 9
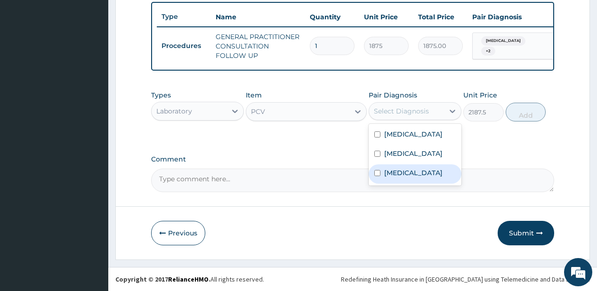
click at [391, 178] on label "Anemia" at bounding box center [413, 172] width 58 height 9
checkbox input "true"
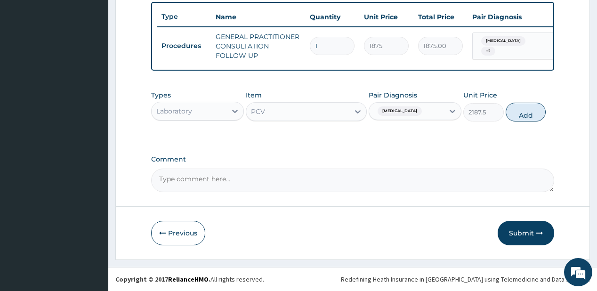
click at [524, 113] on button "Add" at bounding box center [526, 112] width 41 height 19
type input "0"
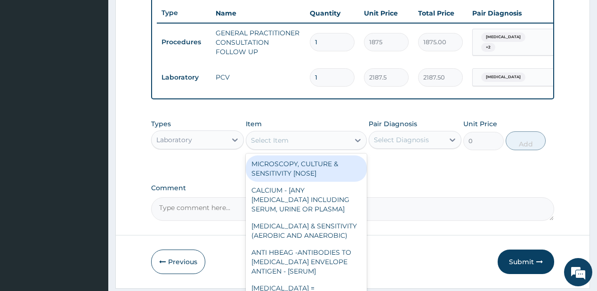
click at [291, 148] on div "Select Item" at bounding box center [297, 140] width 103 height 15
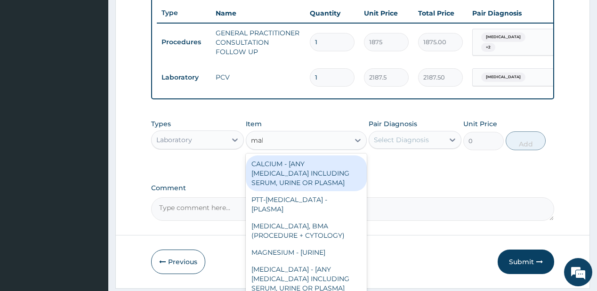
type input "mala"
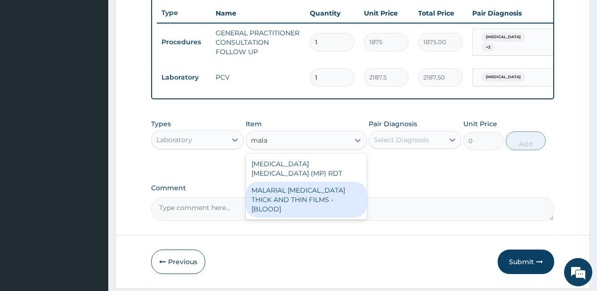
click at [279, 192] on div "MALARIAL [MEDICAL_DATA] THICK AND THIN FILMS - [BLOOD]" at bounding box center [306, 200] width 121 height 36
type input "2187.5"
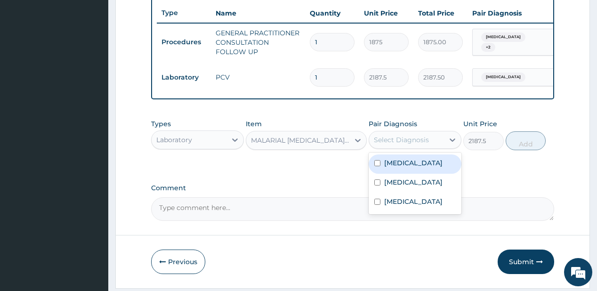
click at [401, 145] on div "Select Diagnosis" at bounding box center [401, 139] width 55 height 9
click at [402, 164] on label "[MEDICAL_DATA]" at bounding box center [413, 162] width 58 height 9
checkbox input "true"
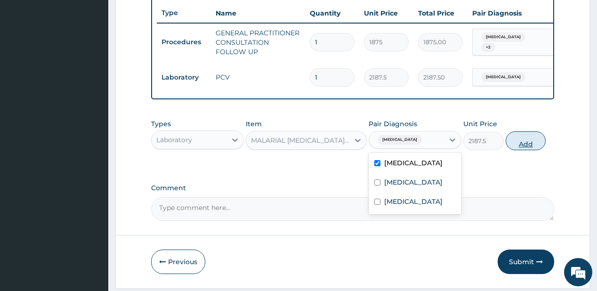
click at [527, 149] on button "Add" at bounding box center [526, 140] width 41 height 19
type input "0"
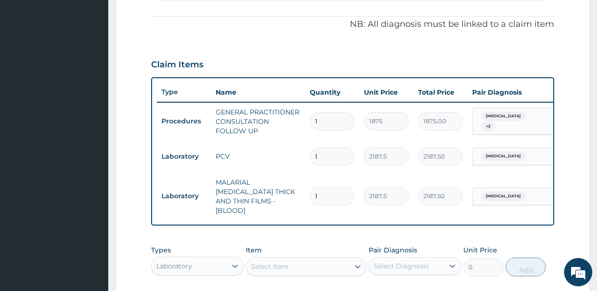
scroll to position [164, 0]
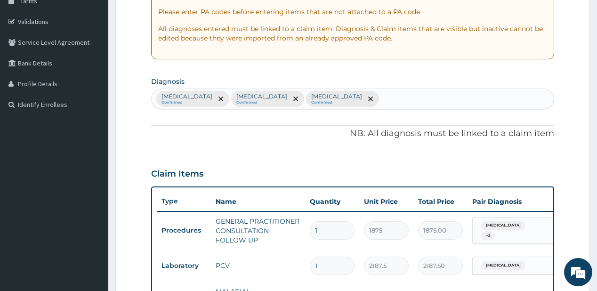
click at [369, 98] on div "Malaria Confirmed Upper respiratory infection Confirmed Anemia Confirmed" at bounding box center [353, 99] width 402 height 20
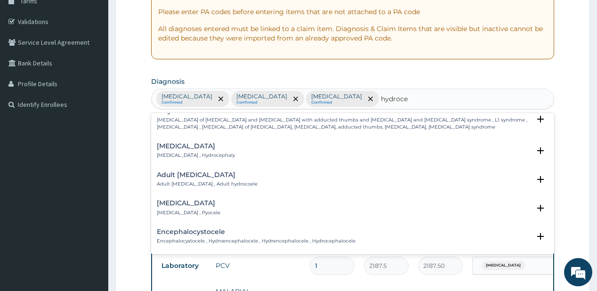
scroll to position [38, 0]
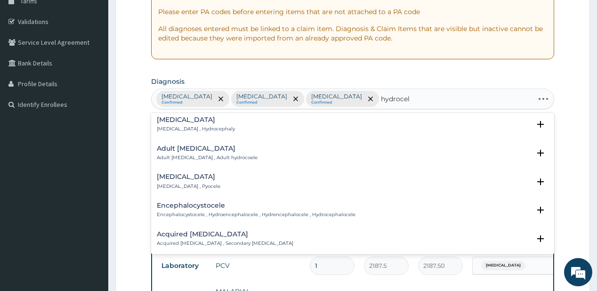
type input "hydrocele"
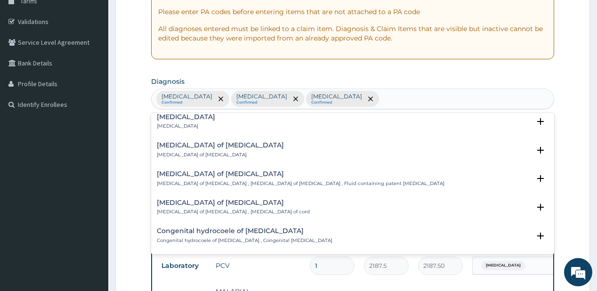
scroll to position [0, 0]
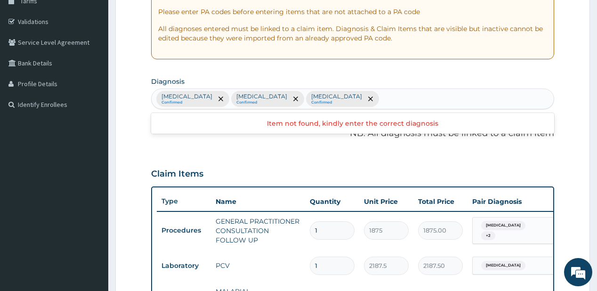
click at [384, 101] on div "Malaria Confirmed Upper respiratory infection Confirmed Anemia Confirmed" at bounding box center [353, 99] width 402 height 20
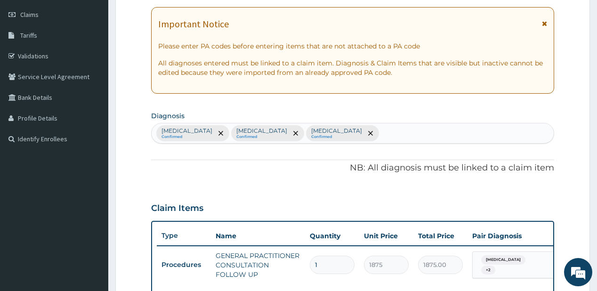
scroll to position [126, 0]
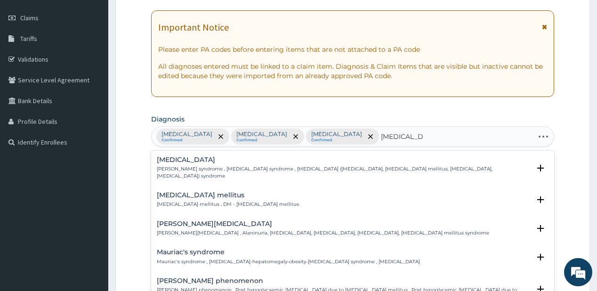
type input "diabetes me"
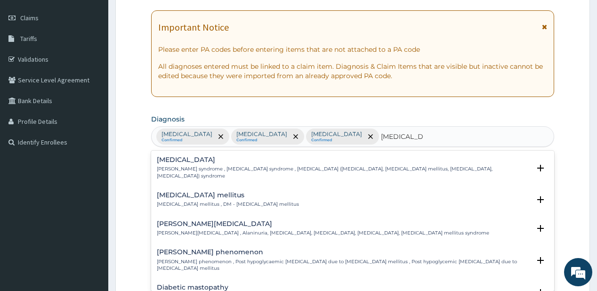
click at [206, 200] on div "Diabetes mellitus Diabetes mellitus , DM - Diabetes mellitus" at bounding box center [228, 200] width 142 height 16
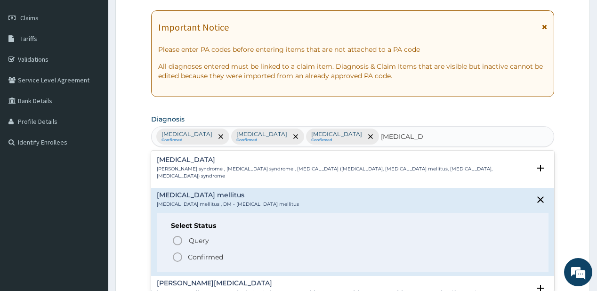
click at [187, 256] on span "Confirmed" at bounding box center [353, 257] width 362 height 11
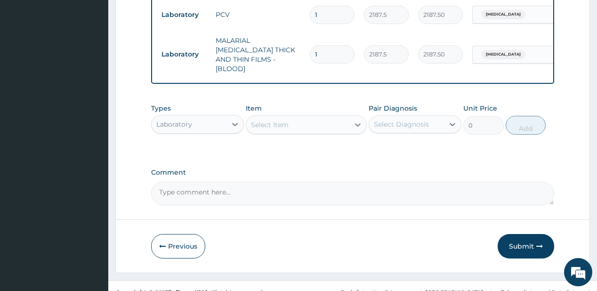
scroll to position [422, 0]
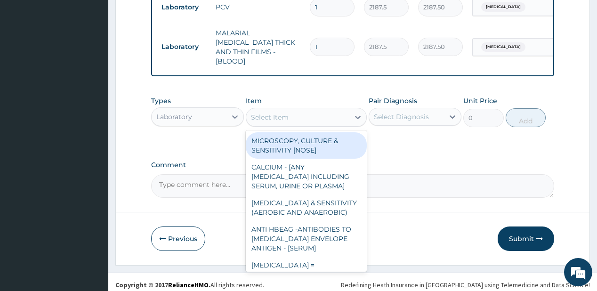
click at [313, 115] on div "Select Item" at bounding box center [297, 117] width 103 height 15
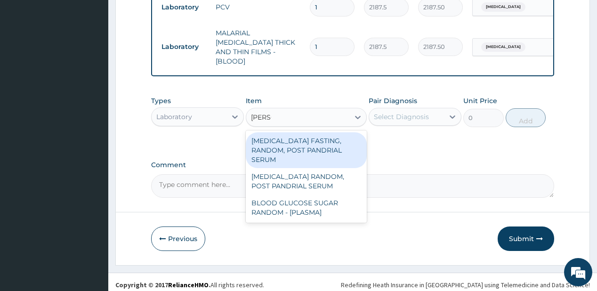
type input "random"
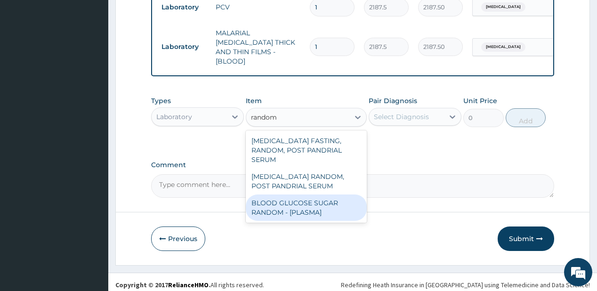
drag, startPoint x: 295, startPoint y: 195, endPoint x: 305, endPoint y: 174, distance: 23.8
click at [296, 195] on div "BLOOD GLUCOSE SUGAR RANDOM - [PLASMA]" at bounding box center [306, 208] width 121 height 26
type input "1875"
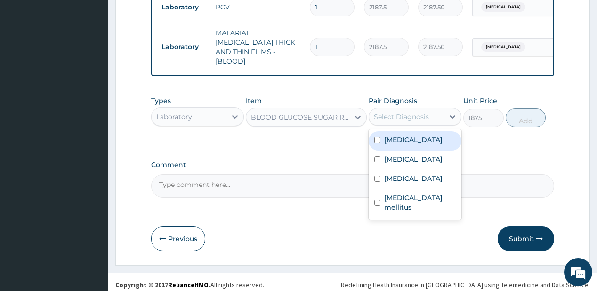
click at [396, 109] on div "Select Diagnosis" at bounding box center [406, 116] width 75 height 15
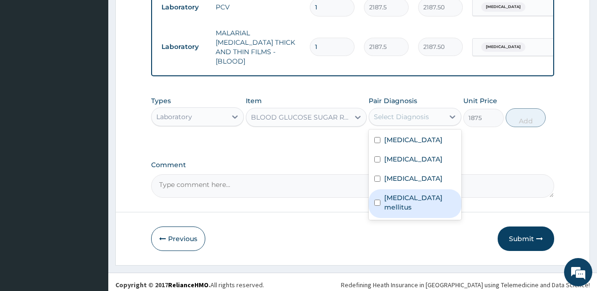
drag, startPoint x: 395, startPoint y: 203, endPoint x: 416, endPoint y: 188, distance: 26.3
click at [405, 194] on div "Diabetes mellitus" at bounding box center [415, 203] width 93 height 29
checkbox input "true"
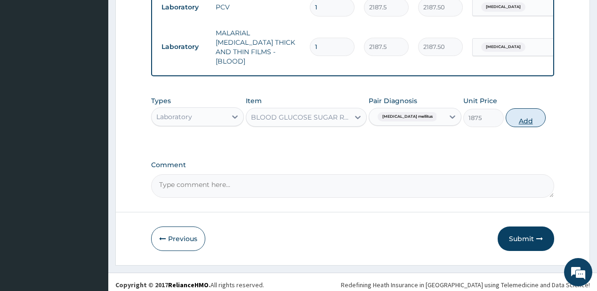
click at [521, 108] on button "Add" at bounding box center [526, 117] width 41 height 19
type input "0"
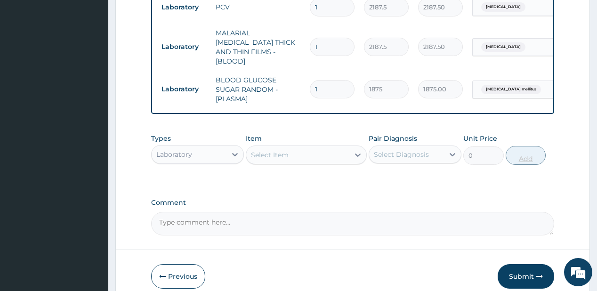
scroll to position [460, 0]
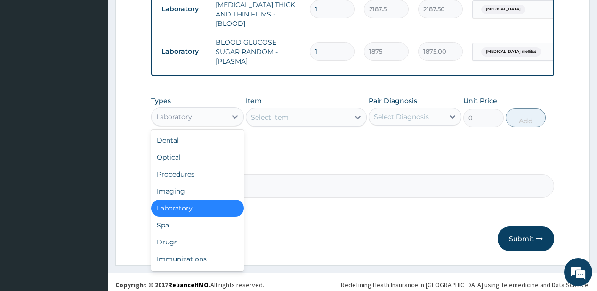
click at [214, 109] on div "Laboratory" at bounding box center [189, 116] width 75 height 15
drag, startPoint x: 177, startPoint y: 232, endPoint x: 201, endPoint y: 130, distance: 105.4
click at [181, 222] on div "Dental Optical Procedures Imaging Laboratory Spa Drugs Immunizations Others Gym" at bounding box center [197, 200] width 93 height 141
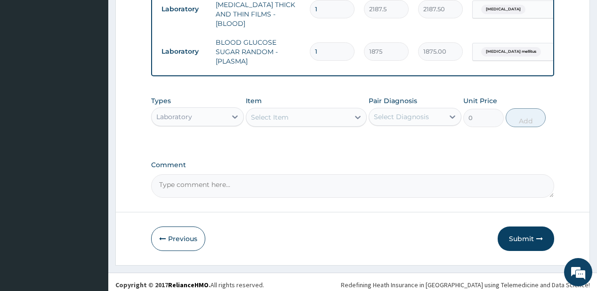
click at [211, 115] on div "Laboratory" at bounding box center [189, 116] width 75 height 15
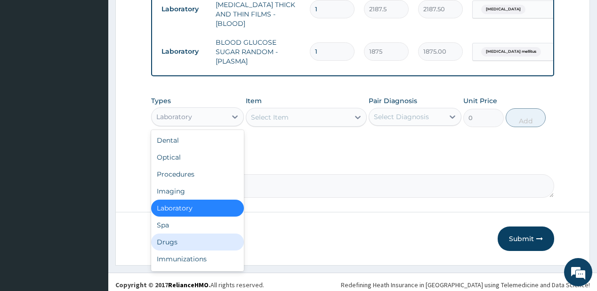
click at [183, 237] on div "Drugs" at bounding box center [197, 242] width 93 height 17
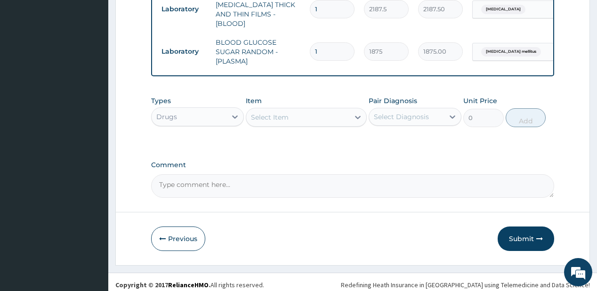
click at [324, 116] on div "Select Item" at bounding box center [297, 117] width 103 height 15
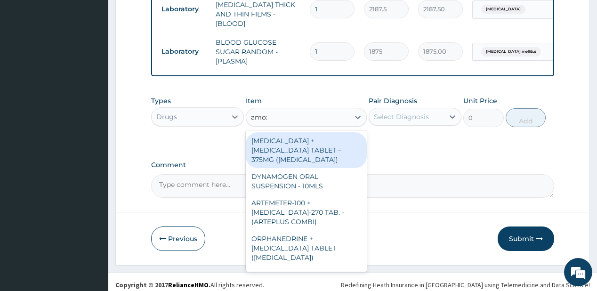
type input "amoxi"
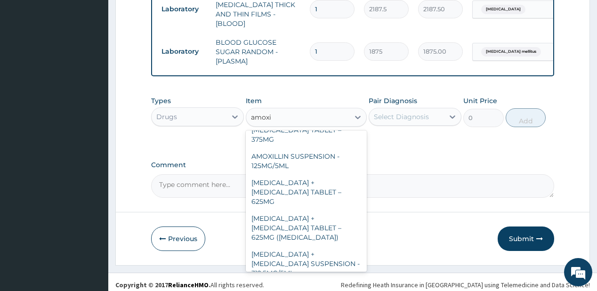
scroll to position [226, 0]
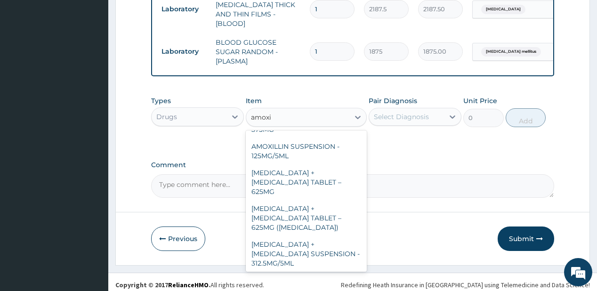
click at [287, 272] on div "[MEDICAL_DATA] CAPSULE - 500MG" at bounding box center [306, 285] width 121 height 26
type input "112"
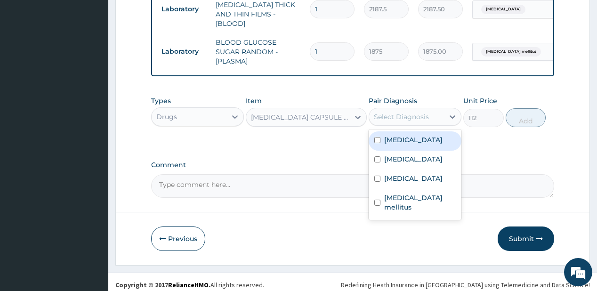
click at [418, 115] on div "Select Diagnosis" at bounding box center [401, 116] width 55 height 9
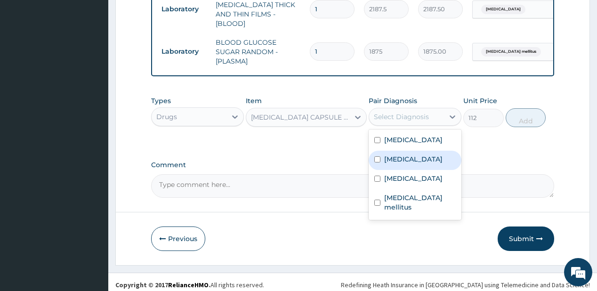
click at [422, 155] on label "Upper respiratory infection" at bounding box center [413, 158] width 58 height 9
checkbox input "true"
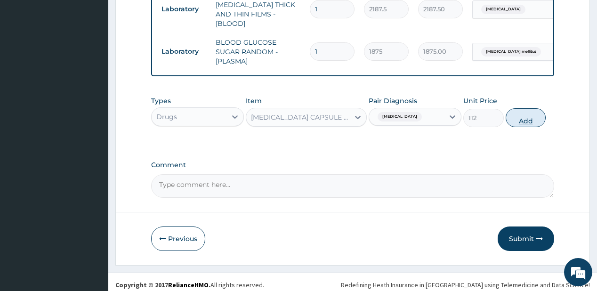
click at [516, 112] on button "Add" at bounding box center [526, 117] width 41 height 19
type input "0"
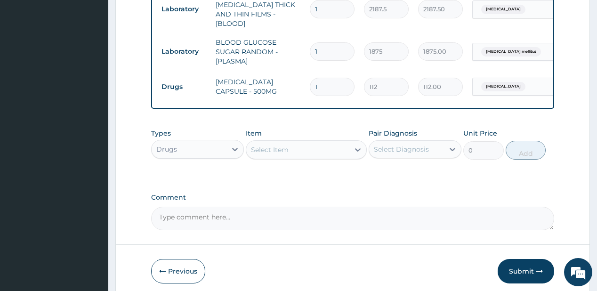
type input "15"
type input "1680.00"
type input "15"
click at [311, 142] on div "Select Item" at bounding box center [297, 149] width 103 height 15
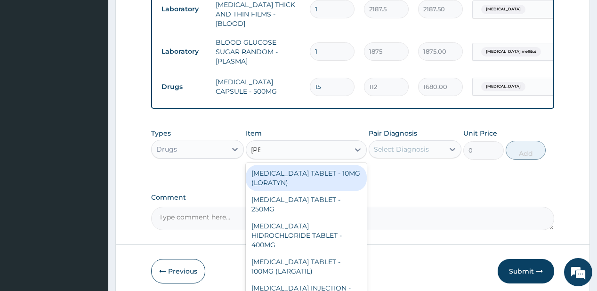
type input "lorat"
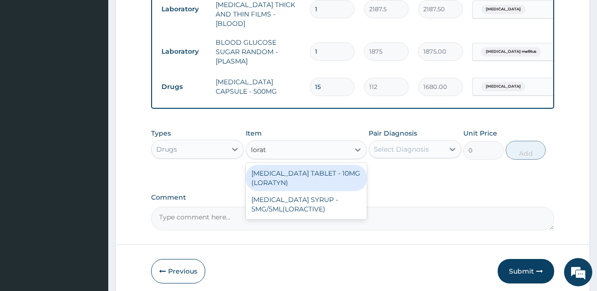
click at [287, 170] on div "[MEDICAL_DATA] TABLET - 10MG (LORATYN)" at bounding box center [306, 178] width 121 height 26
type input "98"
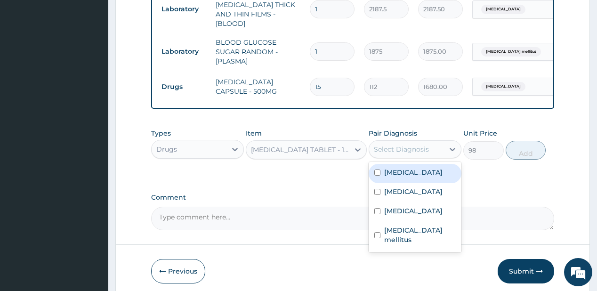
click at [407, 145] on div "Select Diagnosis" at bounding box center [401, 149] width 55 height 9
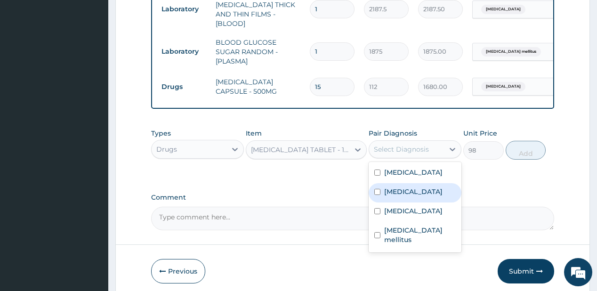
drag, startPoint x: 414, startPoint y: 189, endPoint x: 486, endPoint y: 171, distance: 73.9
click at [414, 189] on label "Upper respiratory infection" at bounding box center [413, 191] width 58 height 9
checkbox input "true"
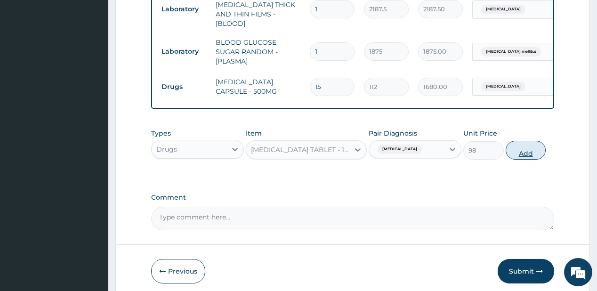
click at [531, 149] on button "Add" at bounding box center [526, 150] width 41 height 19
type input "0"
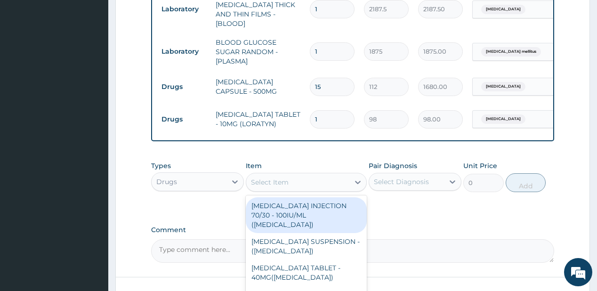
drag, startPoint x: 319, startPoint y: 180, endPoint x: 320, endPoint y: 172, distance: 7.6
click at [321, 180] on div "Select Item" at bounding box center [297, 182] width 103 height 15
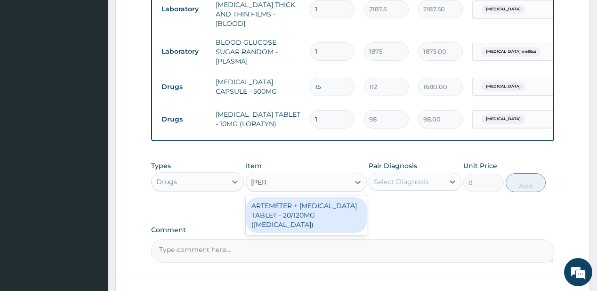
type input "coart"
click at [320, 210] on div "ARTEMETER + [MEDICAL_DATA] TABLET - 20/120MG ([MEDICAL_DATA])" at bounding box center [306, 215] width 121 height 36
type input "210"
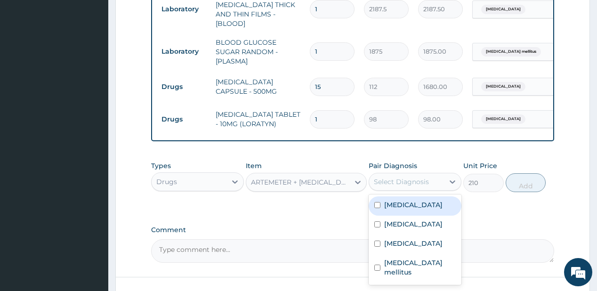
click at [394, 178] on div "Select Diagnosis" at bounding box center [401, 181] width 55 height 9
click at [400, 196] on div "[MEDICAL_DATA]" at bounding box center [415, 205] width 93 height 19
checkbox input "true"
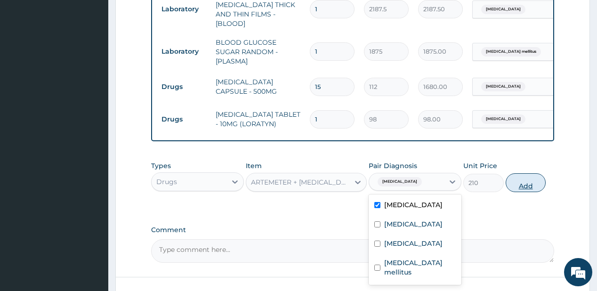
click at [524, 182] on button "Add" at bounding box center [526, 182] width 41 height 19
type input "0"
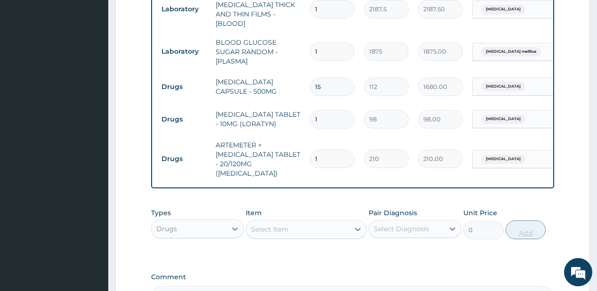
type input "0.00"
type input "2"
type input "420.00"
type input "24"
type input "5040.00"
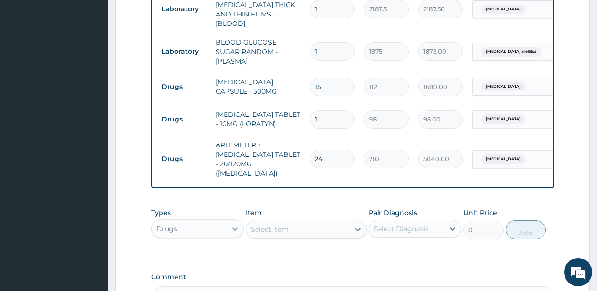
type input "24"
click at [325, 111] on input "1" at bounding box center [332, 119] width 45 height 18
type input "14"
type input "1372.00"
type input "1"
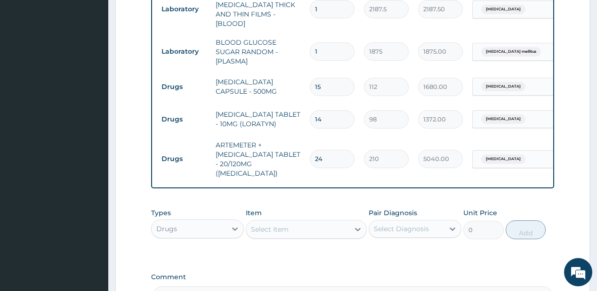
type input "98.00"
type input "0.00"
type input "4"
type input "392.00"
type input "4"
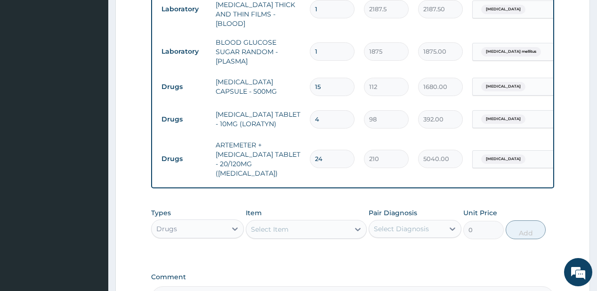
click at [280, 222] on div "Select Item" at bounding box center [297, 229] width 103 height 15
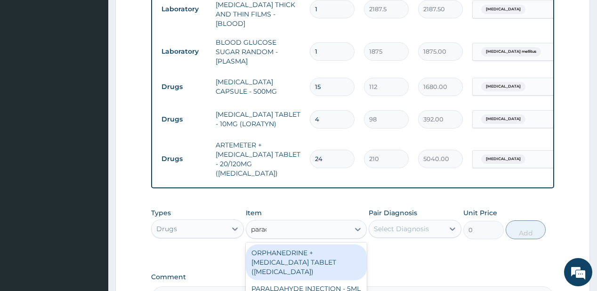
type input "parace"
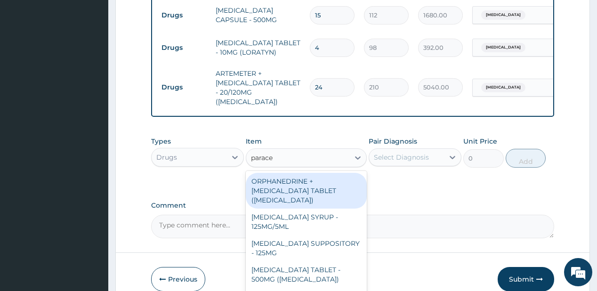
scroll to position [563, 0]
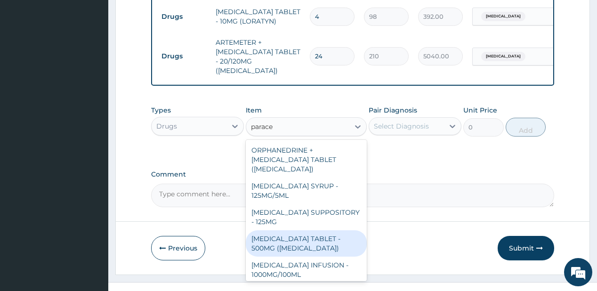
drag, startPoint x: 284, startPoint y: 223, endPoint x: 384, endPoint y: 98, distance: 160.2
click at [284, 230] on div "[MEDICAL_DATA] TABLET - 500MG ([MEDICAL_DATA])" at bounding box center [306, 243] width 121 height 26
type input "42"
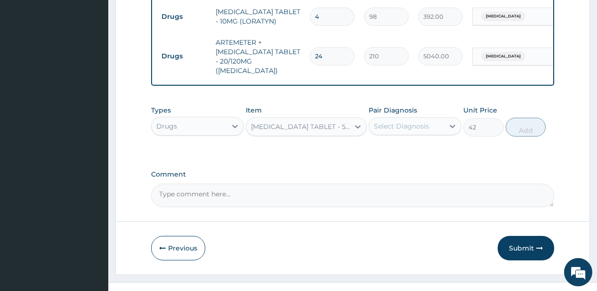
click at [392, 122] on div "Select Diagnosis" at bounding box center [401, 126] width 55 height 9
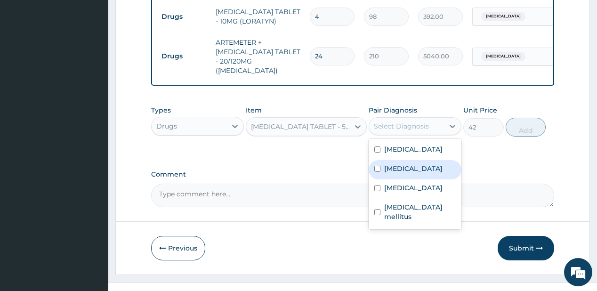
drag, startPoint x: 390, startPoint y: 157, endPoint x: 425, endPoint y: 143, distance: 38.5
click at [399, 164] on label "Upper respiratory infection" at bounding box center [413, 168] width 58 height 9
checkbox input "true"
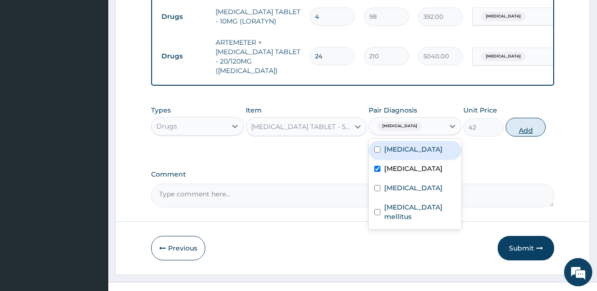
click at [516, 118] on button "Add" at bounding box center [526, 127] width 41 height 19
type input "0"
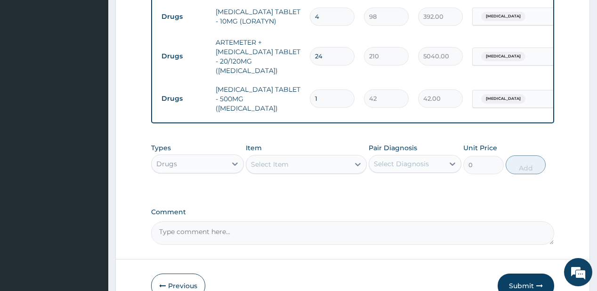
type input "18"
type input "756.00"
type input "18"
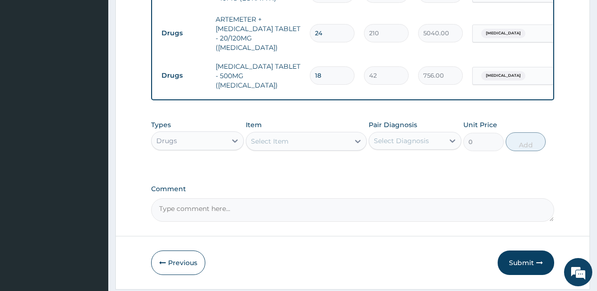
scroll to position [595, 0]
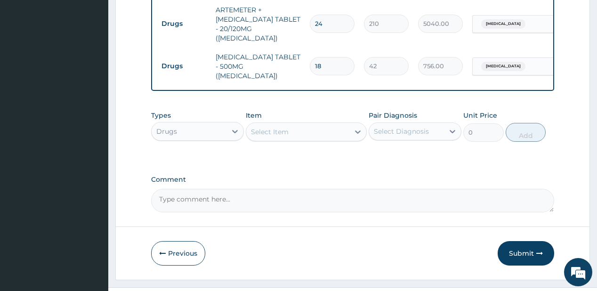
click at [515, 241] on button "Submit" at bounding box center [526, 253] width 57 height 24
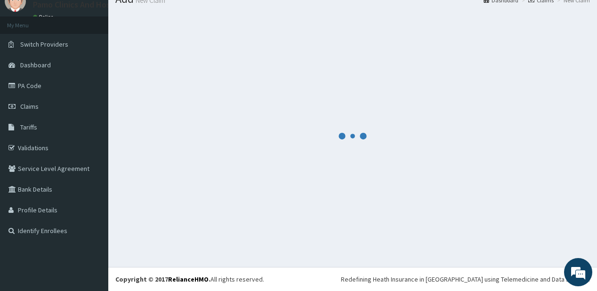
scroll to position [37, 0]
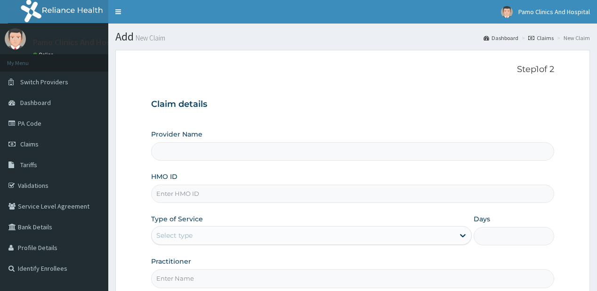
type input "Pamo Clinics And Hospital"
click at [170, 194] on input "HMO ID" at bounding box center [352, 194] width 403 height 18
paste input "BTR/10686/A"
click at [168, 192] on input "BTR/10686/A" at bounding box center [352, 194] width 403 height 18
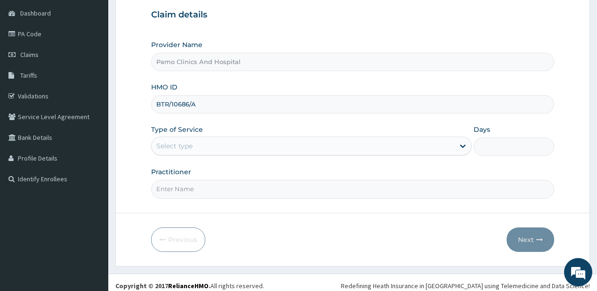
scroll to position [94, 0]
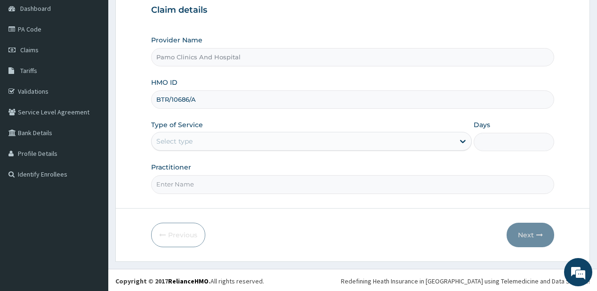
type input "BTR/10686/A"
click at [194, 138] on div "Select type" at bounding box center [303, 141] width 303 height 15
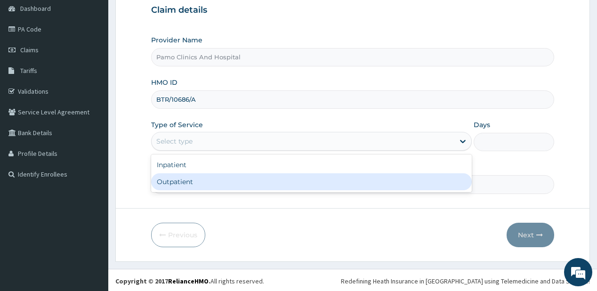
click at [192, 185] on div "Outpatient" at bounding box center [311, 181] width 321 height 17
type input "1"
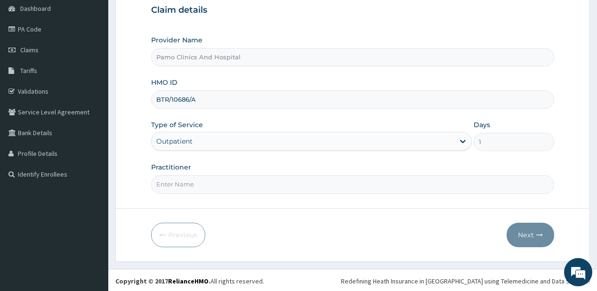
click at [192, 185] on input "Practitioner" at bounding box center [352, 184] width 403 height 18
type input "[PERSON_NAME]"
click at [523, 231] on button "Next" at bounding box center [531, 235] width 48 height 24
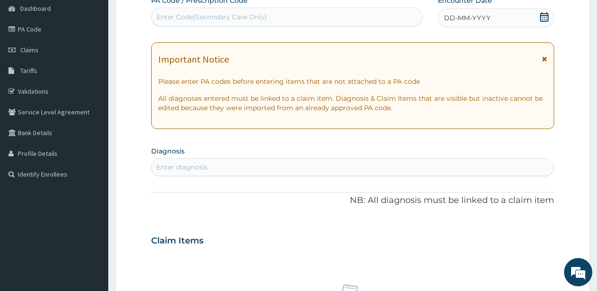
click at [472, 20] on span "DD-MM-YYYY" at bounding box center [467, 17] width 47 height 9
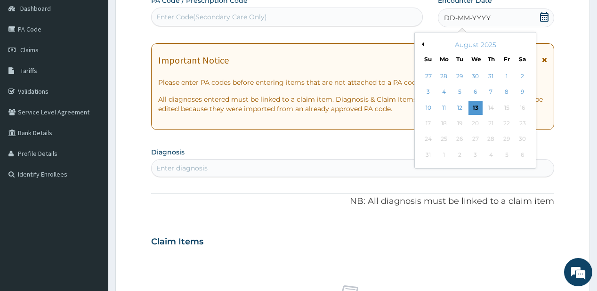
scroll to position [0, 0]
click at [422, 43] on button "Previous Month" at bounding box center [422, 44] width 5 height 5
click at [462, 125] on div "22" at bounding box center [460, 123] width 14 height 14
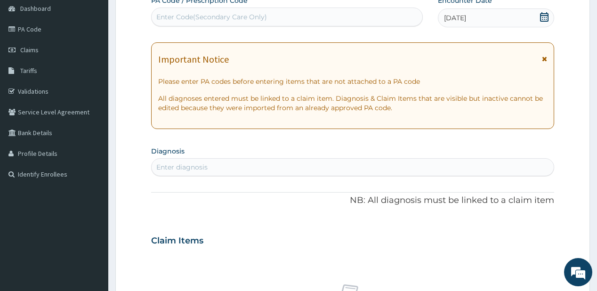
drag, startPoint x: 239, startPoint y: 170, endPoint x: 234, endPoint y: 168, distance: 5.1
click at [236, 170] on div "Enter diagnosis" at bounding box center [353, 167] width 402 height 15
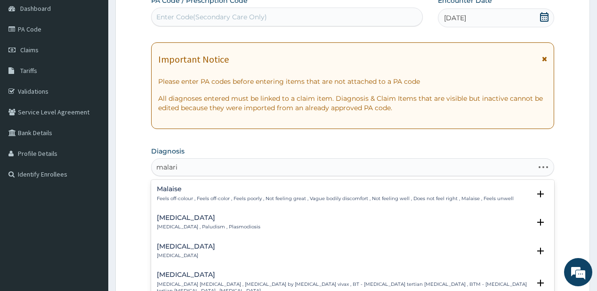
type input "[MEDICAL_DATA]"
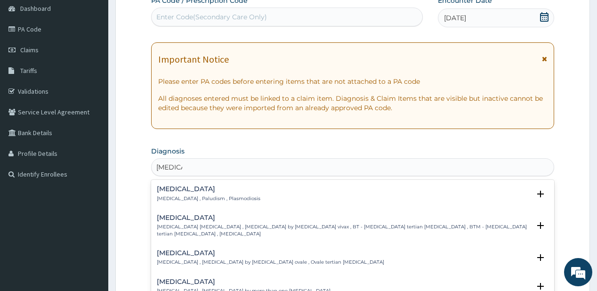
click at [173, 193] on div "Malaria Malaria , Paludism , Plasmodiosis" at bounding box center [209, 194] width 104 height 16
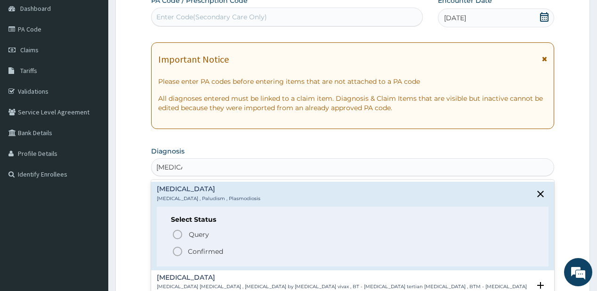
click at [178, 249] on icon "status option filled" at bounding box center [177, 251] width 11 height 11
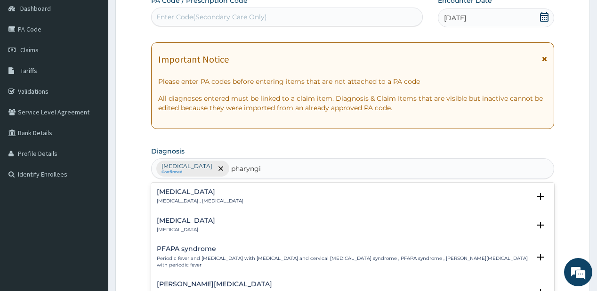
click at [166, 227] on p "Pharyngitis" at bounding box center [186, 230] width 58 height 7
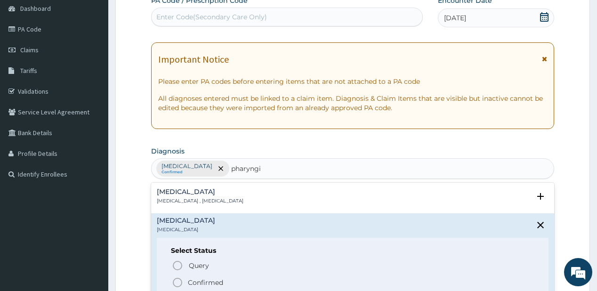
drag, startPoint x: 177, startPoint y: 281, endPoint x: 185, endPoint y: 172, distance: 109.1
click at [179, 272] on div "Query Query covers suspected (?), Keep in view (kiv), Ruled out (r/o) Confirmed" at bounding box center [352, 274] width 363 height 29
type input "pharyngi"
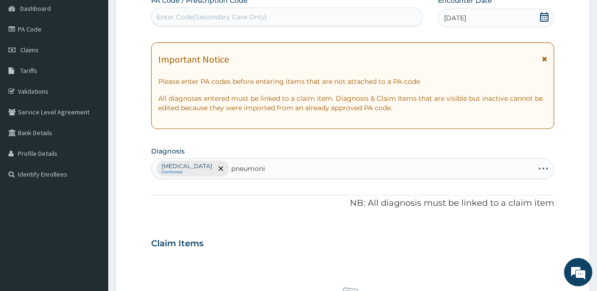
type input "pneumonia"
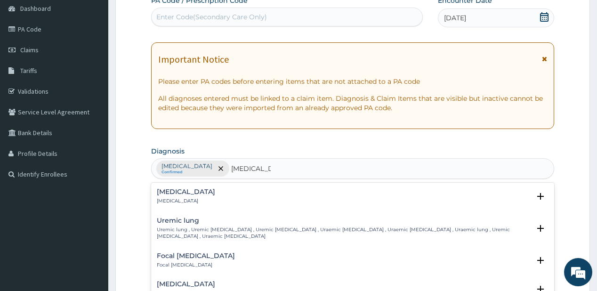
click at [179, 193] on h4 "Pneumonia" at bounding box center [186, 191] width 58 height 7
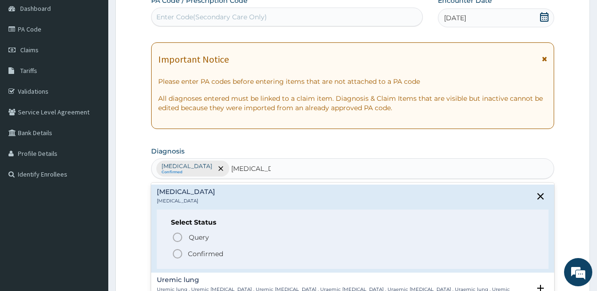
drag, startPoint x: 190, startPoint y: 254, endPoint x: 187, endPoint y: 250, distance: 5.0
click at [189, 253] on p "Confirmed" at bounding box center [205, 253] width 35 height 9
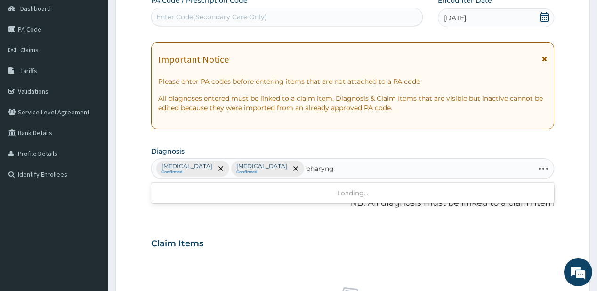
type input "pharyngi"
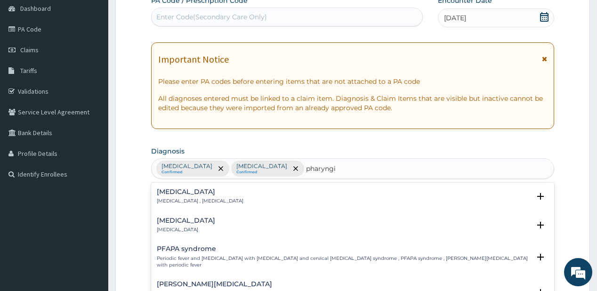
click at [193, 219] on h4 "Pharyngitis" at bounding box center [186, 220] width 58 height 7
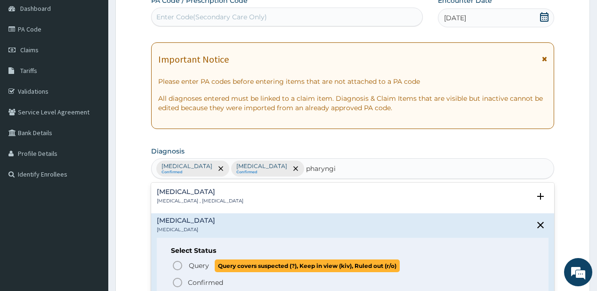
click at [188, 267] on p "Query Query covers suspected (?), Keep in view (kiv), Ruled out (r/o)" at bounding box center [294, 266] width 212 height 13
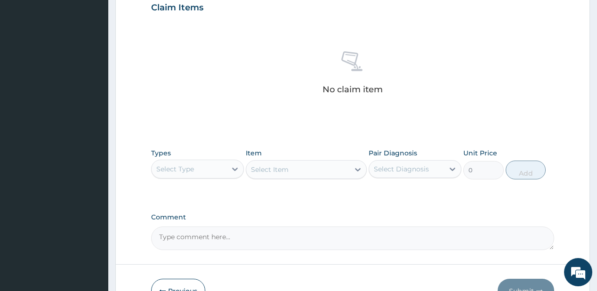
scroll to position [387, 0]
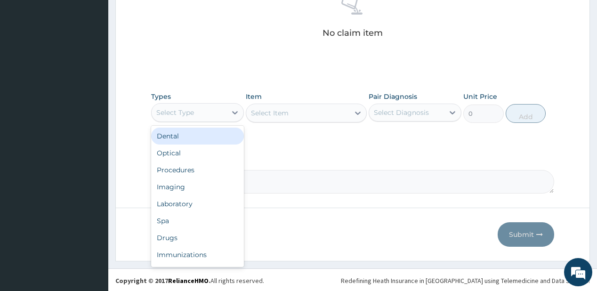
click at [186, 114] on div "Select Type" at bounding box center [175, 112] width 38 height 9
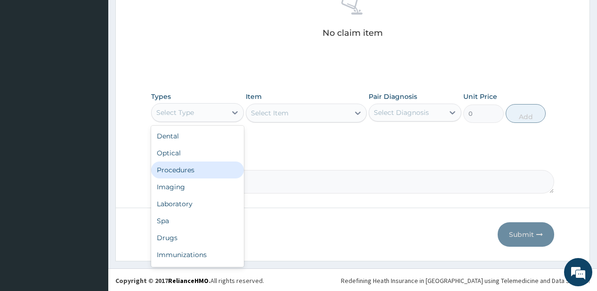
click at [185, 173] on div "Procedures" at bounding box center [197, 170] width 93 height 17
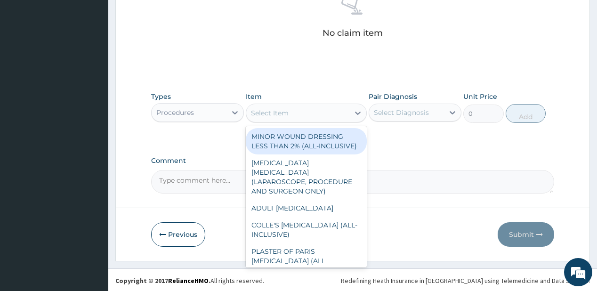
click at [305, 111] on div "Select Item" at bounding box center [297, 113] width 103 height 15
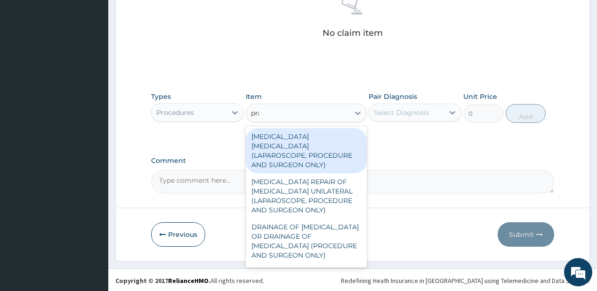
type input "prac"
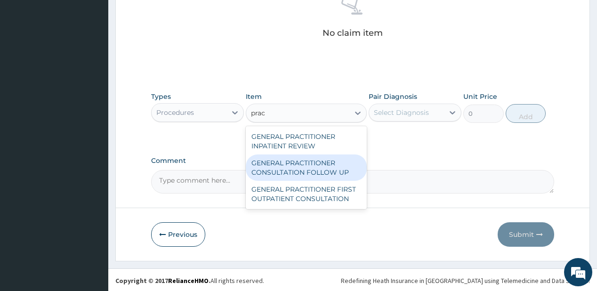
drag, startPoint x: 285, startPoint y: 163, endPoint x: 399, endPoint y: 96, distance: 132.8
click at [285, 162] on div "GENERAL PRACTITIONER CONSULTATION FOLLOW UP" at bounding box center [306, 167] width 121 height 26
type input "1875"
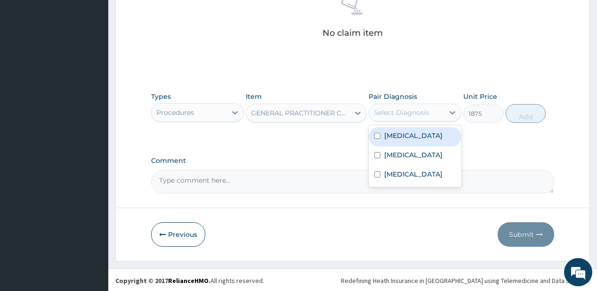
click at [426, 106] on div "Select Diagnosis" at bounding box center [406, 112] width 75 height 15
click at [413, 138] on div "[MEDICAL_DATA]" at bounding box center [415, 136] width 93 height 19
checkbox input "true"
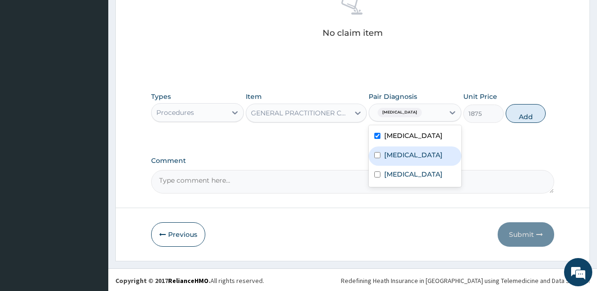
click at [405, 156] on label "Pneumonia" at bounding box center [413, 154] width 58 height 9
checkbox input "true"
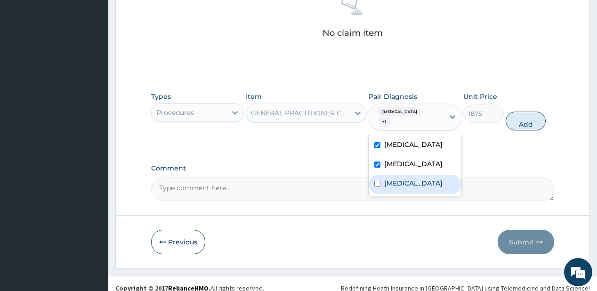
click at [402, 179] on label "Pharyngitis" at bounding box center [413, 183] width 58 height 9
checkbox input "true"
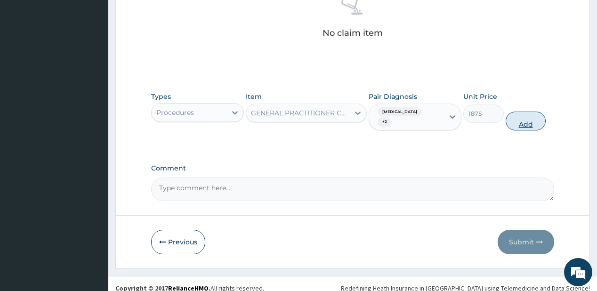
click at [537, 119] on button "Add" at bounding box center [526, 121] width 41 height 19
type input "0"
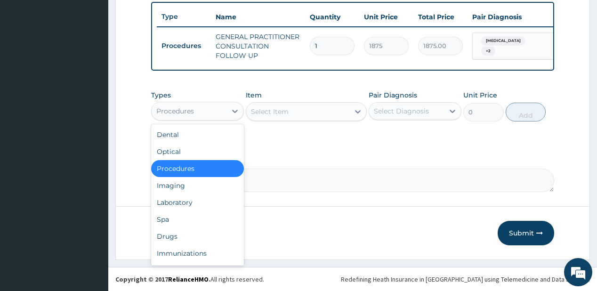
click at [219, 116] on div "Procedures" at bounding box center [189, 111] width 75 height 15
click at [187, 207] on div "Laboratory" at bounding box center [197, 202] width 93 height 17
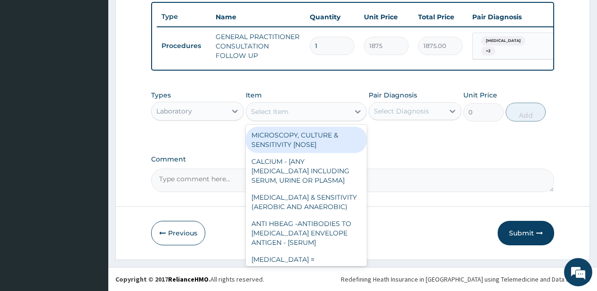
click at [293, 115] on div "Select Item" at bounding box center [297, 111] width 103 height 15
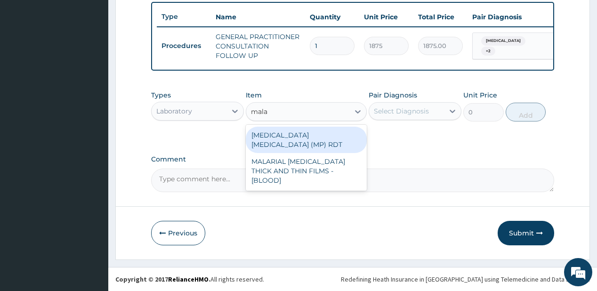
type input "malar"
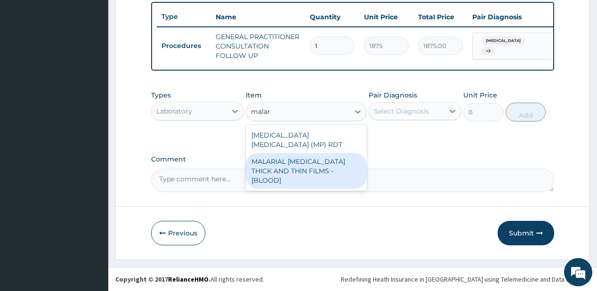
click at [270, 160] on div "MALARIAL [MEDICAL_DATA] THICK AND THIN FILMS - [BLOOD]" at bounding box center [306, 171] width 121 height 36
type input "2187.5"
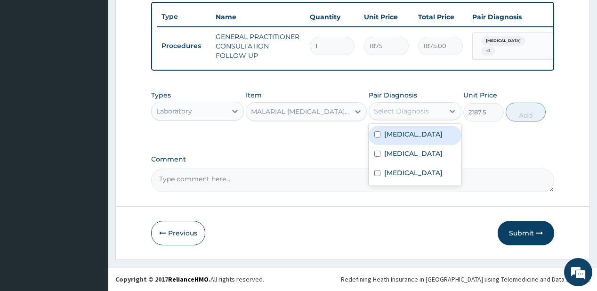
click at [407, 112] on div "Select Diagnosis" at bounding box center [401, 110] width 55 height 9
click at [394, 138] on label "[MEDICAL_DATA]" at bounding box center [413, 134] width 58 height 9
checkbox input "true"
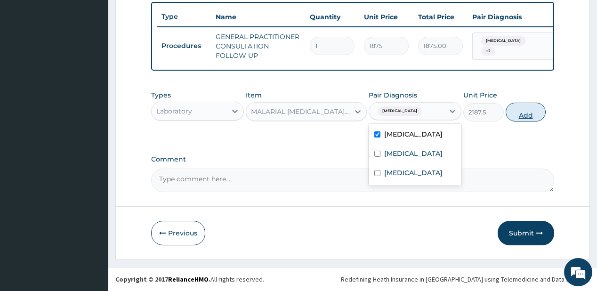
click at [520, 120] on button "Add" at bounding box center [526, 112] width 41 height 19
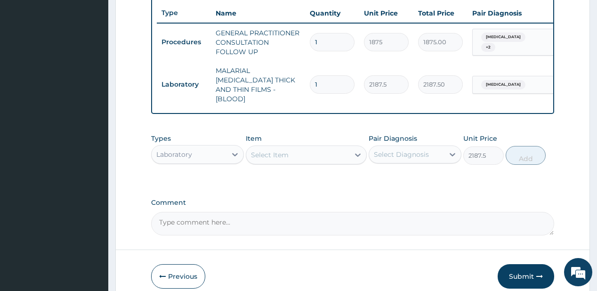
type input "0"
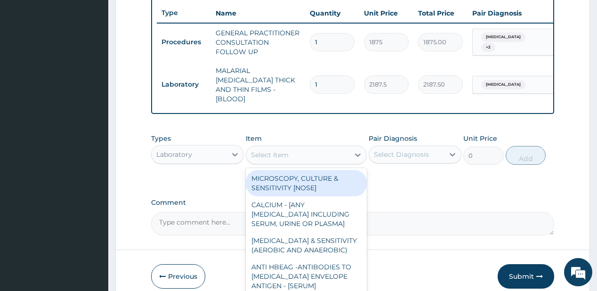
click at [270, 150] on div "Select Item" at bounding box center [270, 154] width 38 height 9
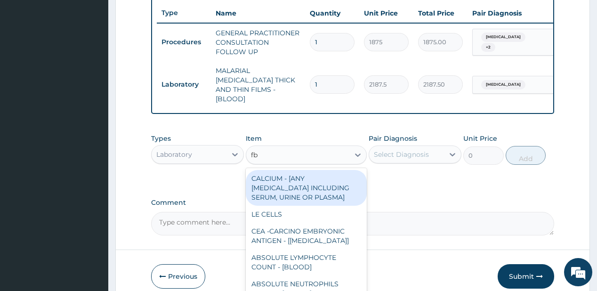
type input "fbc"
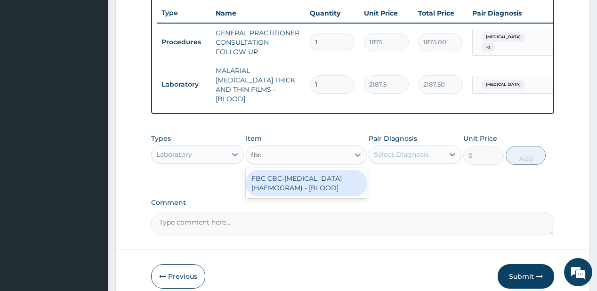
click at [279, 184] on div "FBC CBC-[MEDICAL_DATA] (HAEMOGRAM) - [BLOOD]" at bounding box center [306, 183] width 121 height 26
type input "5000"
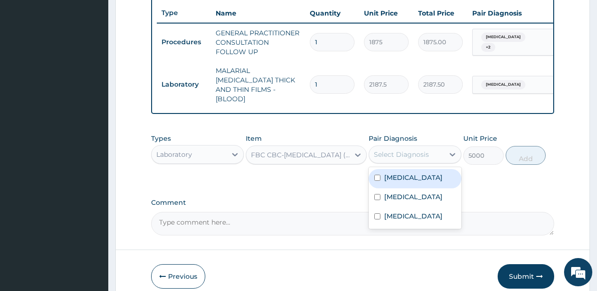
click at [407, 150] on div "Select Diagnosis" at bounding box center [401, 154] width 55 height 9
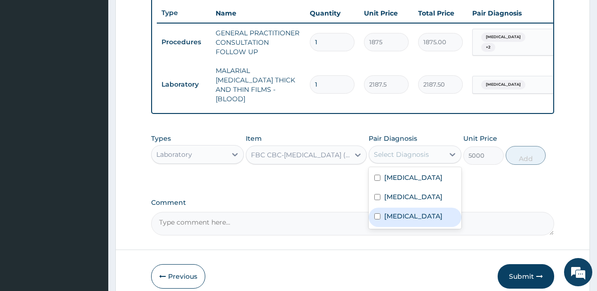
drag, startPoint x: 406, startPoint y: 214, endPoint x: 413, endPoint y: 191, distance: 24.1
click at [406, 211] on label "Pharyngitis" at bounding box center [413, 215] width 58 height 9
checkbox input "true"
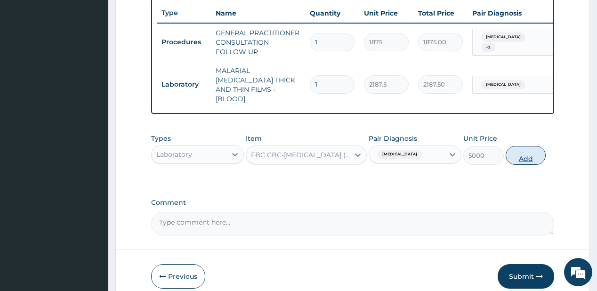
click at [522, 154] on button "Add" at bounding box center [526, 155] width 41 height 19
type input "0"
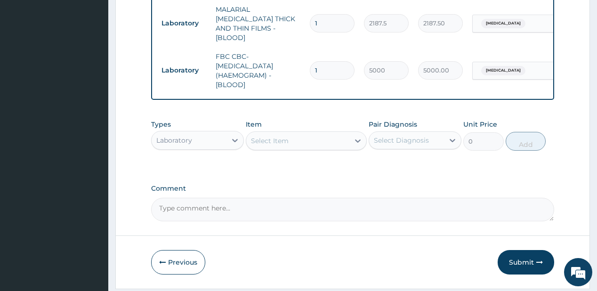
scroll to position [428, 0]
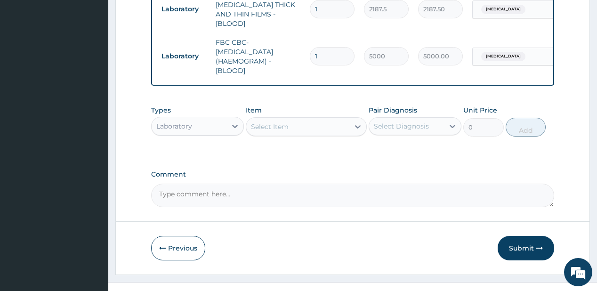
click at [207, 124] on div "Laboratory" at bounding box center [189, 126] width 75 height 15
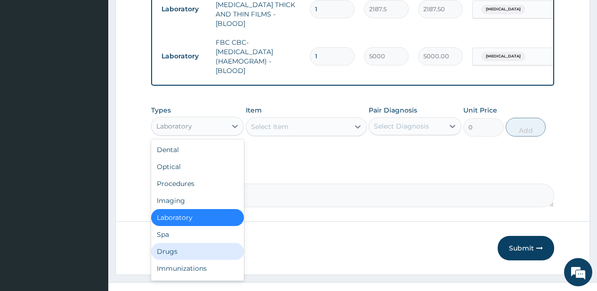
click at [177, 245] on div "Drugs" at bounding box center [197, 251] width 93 height 17
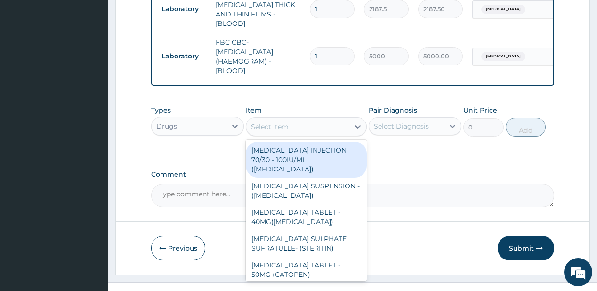
click at [308, 122] on div "Select Item" at bounding box center [297, 126] width 103 height 15
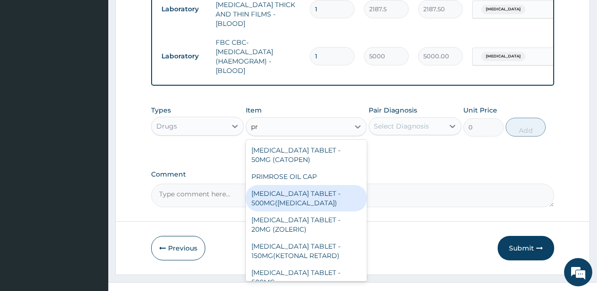
type input "p"
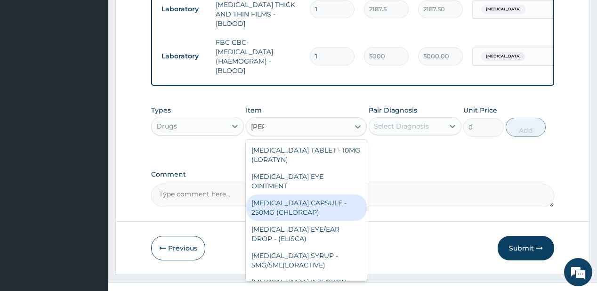
type input "lorat"
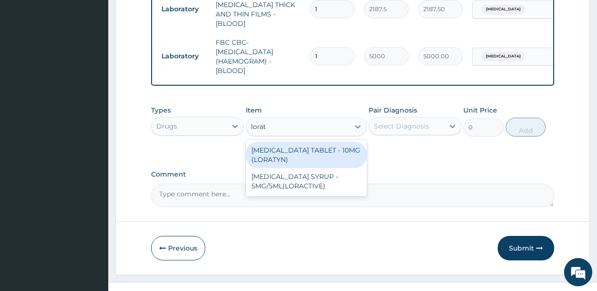
click at [273, 143] on div "[MEDICAL_DATA] TABLET - 10MG (LORATYN)" at bounding box center [306, 155] width 121 height 26
type input "98"
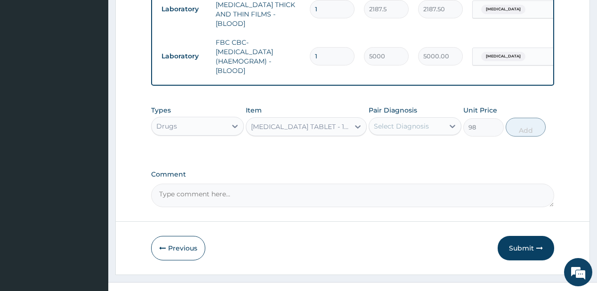
click at [390, 127] on div "Select Diagnosis" at bounding box center [406, 126] width 75 height 15
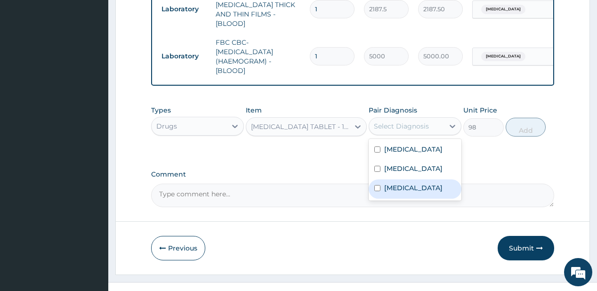
drag, startPoint x: 384, startPoint y: 181, endPoint x: 407, endPoint y: 166, distance: 27.3
click at [384, 181] on div "Pharyngitis" at bounding box center [415, 188] width 93 height 19
checkbox input "true"
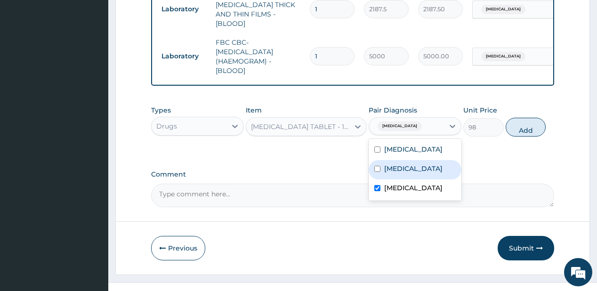
drag, startPoint x: 417, startPoint y: 166, endPoint x: 422, endPoint y: 161, distance: 7.7
click at [418, 165] on label "Pneumonia" at bounding box center [413, 168] width 58 height 9
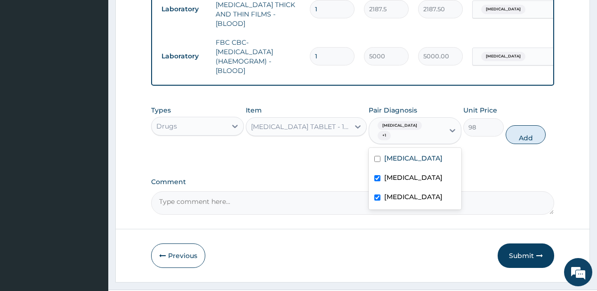
click at [392, 173] on label "Pneumonia" at bounding box center [413, 177] width 58 height 9
checkbox input "false"
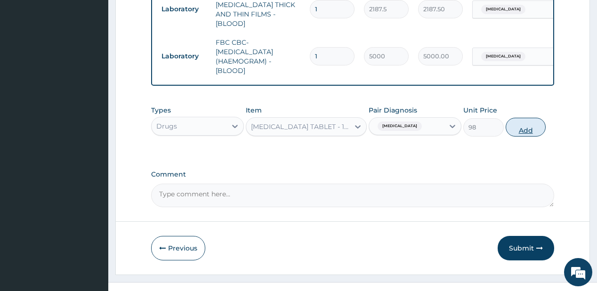
click at [528, 118] on button "Add" at bounding box center [526, 127] width 41 height 19
type input "0"
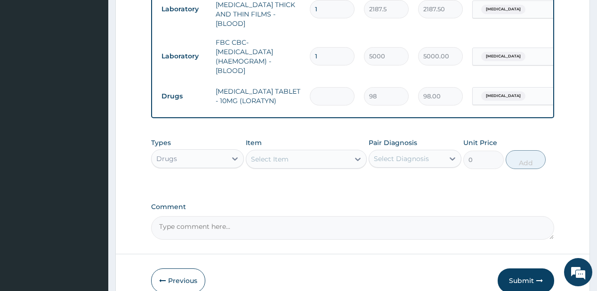
type input "0.00"
type input "5"
type input "490.00"
type input "5"
click at [307, 159] on div "Select Item" at bounding box center [297, 159] width 103 height 15
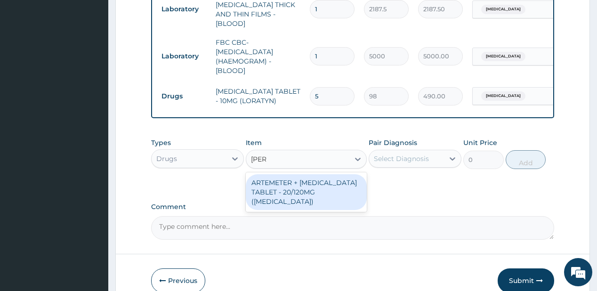
type input "coart"
click at [312, 177] on div "ARTEMETER + [MEDICAL_DATA] TABLET - 20/120MG ([MEDICAL_DATA])" at bounding box center [306, 192] width 121 height 36
type input "210"
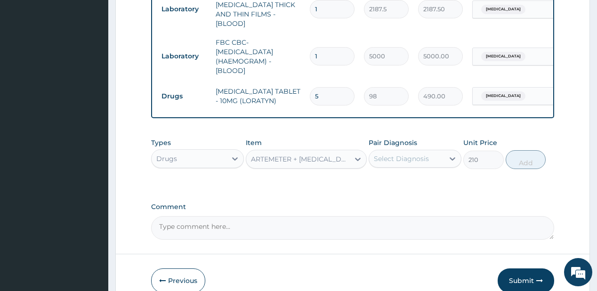
click at [387, 154] on div "Select Diagnosis" at bounding box center [401, 158] width 55 height 9
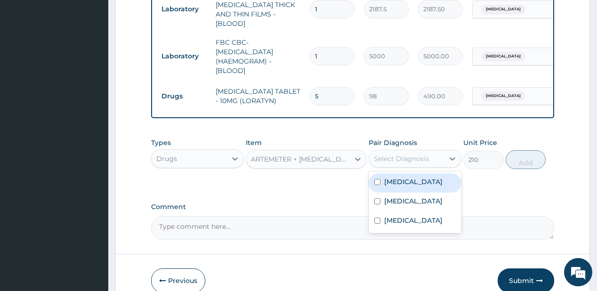
click at [377, 179] on input "checkbox" at bounding box center [377, 182] width 6 height 6
checkbox input "true"
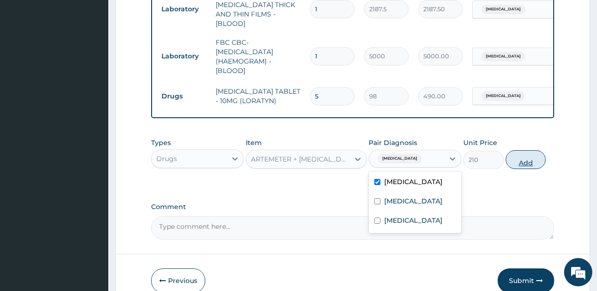
click at [515, 157] on button "Add" at bounding box center [526, 159] width 41 height 19
type input "0"
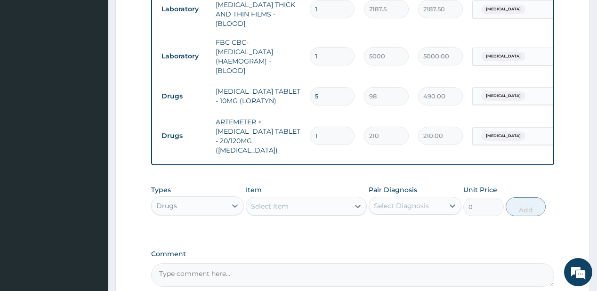
click at [286, 202] on div "Select Item" at bounding box center [270, 206] width 38 height 9
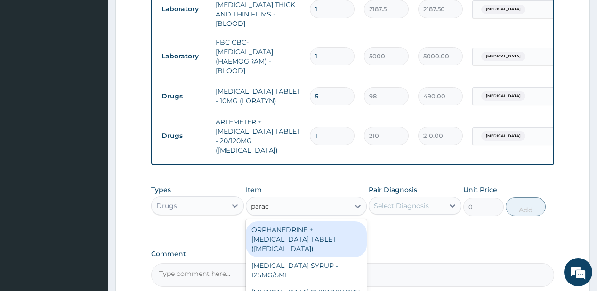
type input "parace"
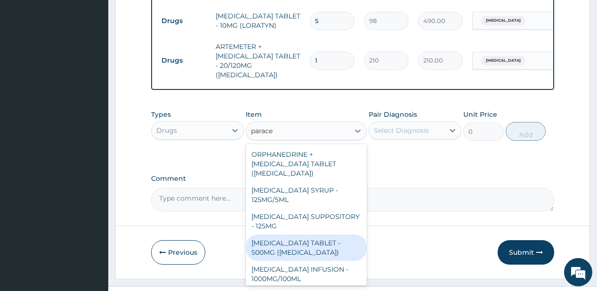
scroll to position [507, 0]
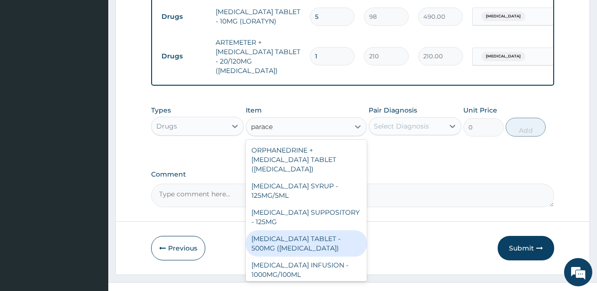
click at [285, 230] on div "[MEDICAL_DATA] TABLET - 500MG ([MEDICAL_DATA])" at bounding box center [306, 243] width 121 height 26
type input "42"
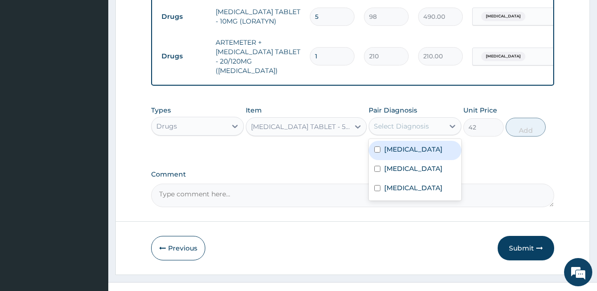
click at [410, 122] on div "Select Diagnosis" at bounding box center [401, 126] width 55 height 9
click at [403, 145] on label "[MEDICAL_DATA]" at bounding box center [413, 149] width 58 height 9
checkbox input "true"
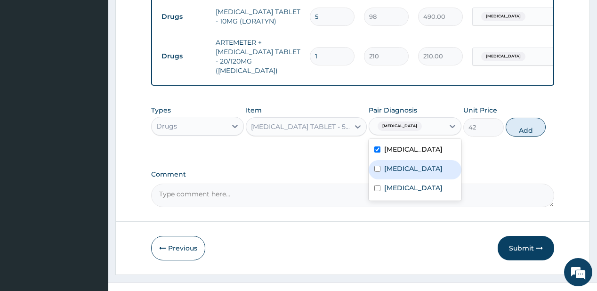
click at [406, 164] on label "Pneumonia" at bounding box center [413, 168] width 58 height 9
checkbox input "true"
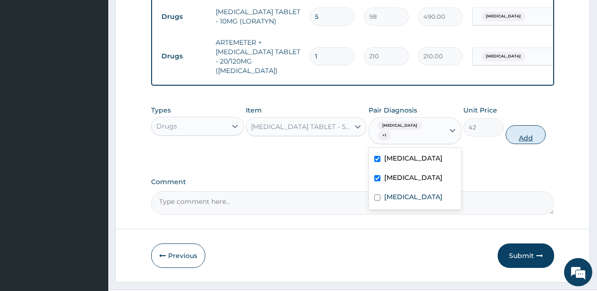
click at [541, 125] on button "Add" at bounding box center [526, 134] width 41 height 19
type input "0"
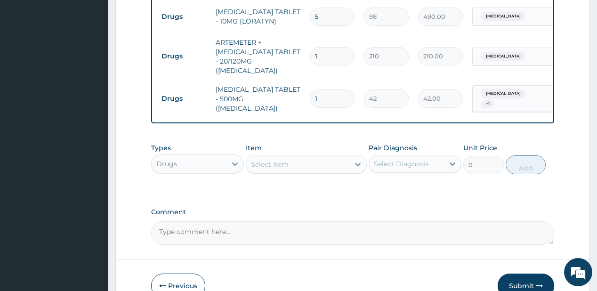
click at [324, 47] on input "1" at bounding box center [332, 56] width 45 height 18
type input "0.00"
type input "2"
type input "420.00"
type input "24"
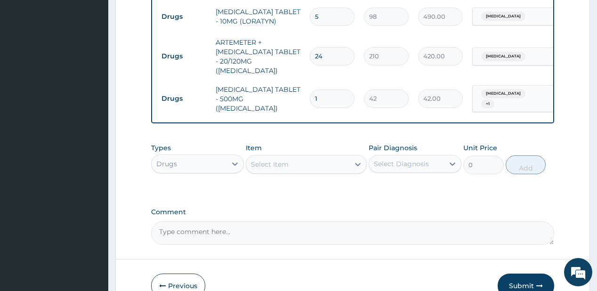
type input "5040.00"
type input "24"
click at [326, 157] on div "Select Item" at bounding box center [297, 164] width 103 height 15
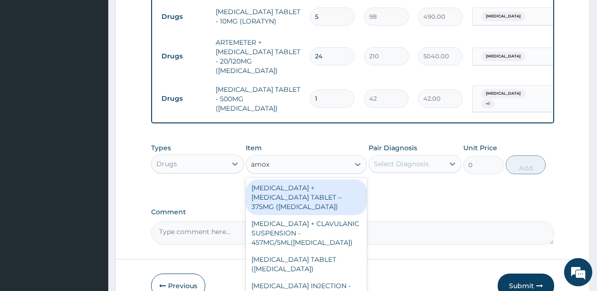
type input "amoxi"
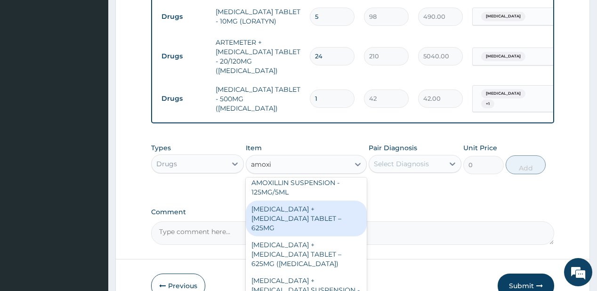
scroll to position [264, 0]
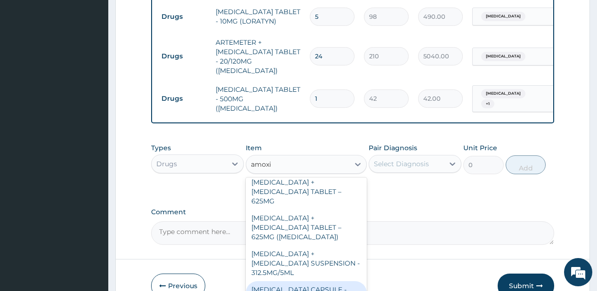
click at [294, 281] on div "[MEDICAL_DATA] CAPSULE - 500MG" at bounding box center [306, 294] width 121 height 26
type input "112"
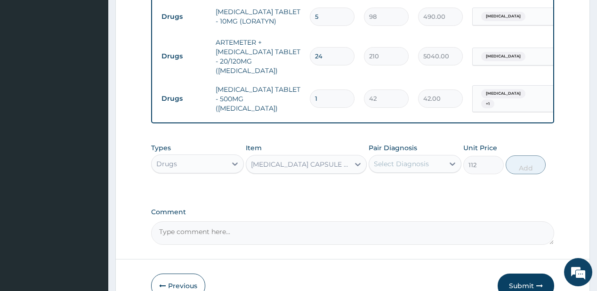
click at [416, 159] on div "Select Diagnosis" at bounding box center [401, 163] width 55 height 9
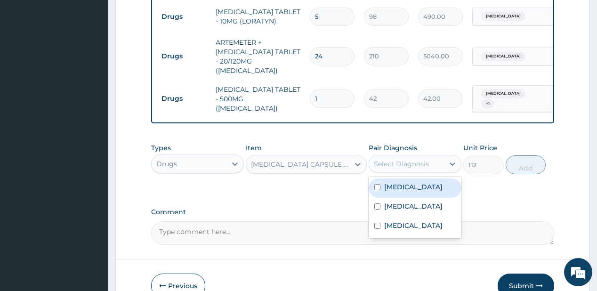
drag, startPoint x: 409, startPoint y: 171, endPoint x: 497, endPoint y: 163, distance: 88.9
click at [411, 179] on div "[MEDICAL_DATA]" at bounding box center [415, 188] width 93 height 19
checkbox input "true"
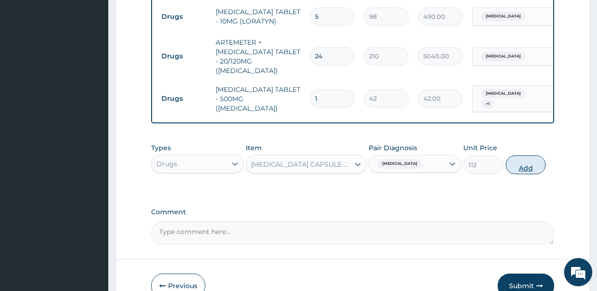
click at [532, 155] on button "Add" at bounding box center [526, 164] width 41 height 19
type input "0"
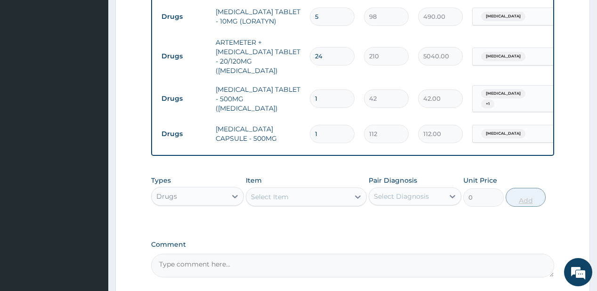
type input "15"
type input "1680.00"
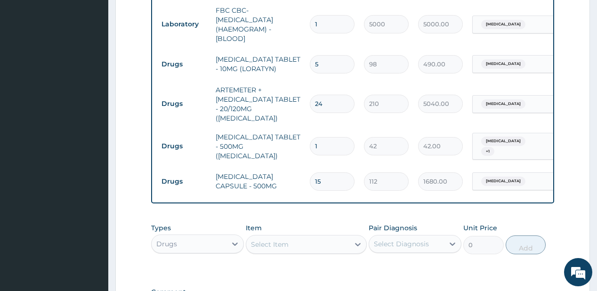
scroll to position [432, 0]
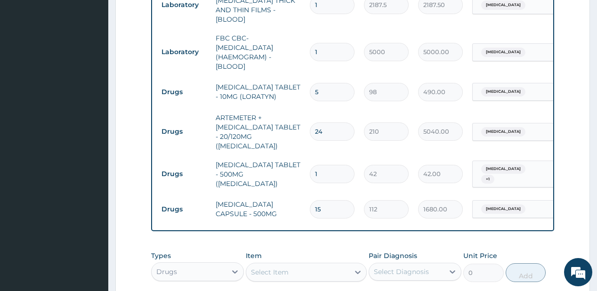
type input "15"
click at [325, 165] on input "1" at bounding box center [332, 174] width 45 height 18
type input "18"
type input "756.00"
type input "18"
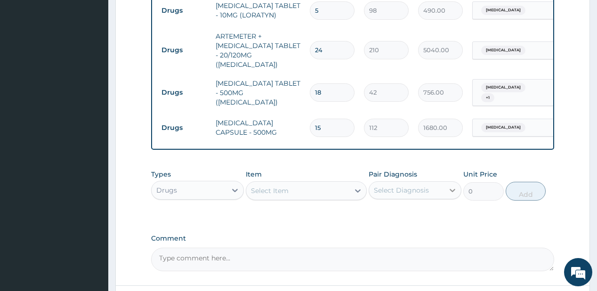
scroll to position [572, 0]
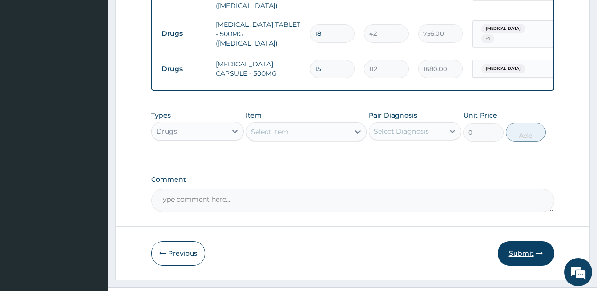
click at [521, 241] on button "Submit" at bounding box center [526, 253] width 57 height 24
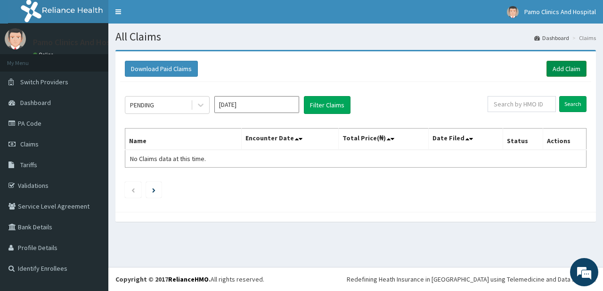
click at [566, 71] on link "Add Claim" at bounding box center [566, 69] width 40 height 16
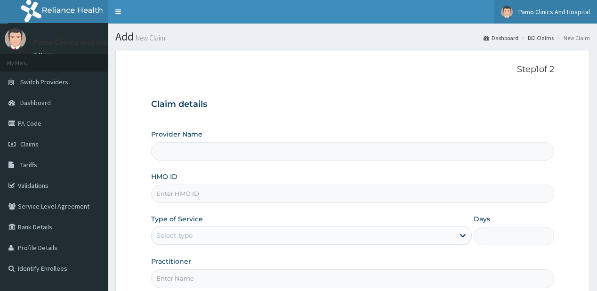
type input "Pamo Clinics And Hospital"
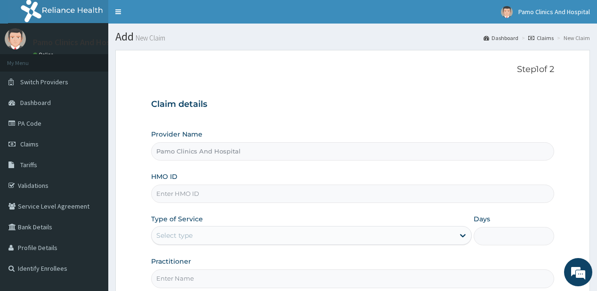
drag, startPoint x: 170, startPoint y: 196, endPoint x: 165, endPoint y: 194, distance: 5.1
click at [167, 195] on input "HMO ID" at bounding box center [352, 194] width 403 height 18
paste input "EAB/10074/A"
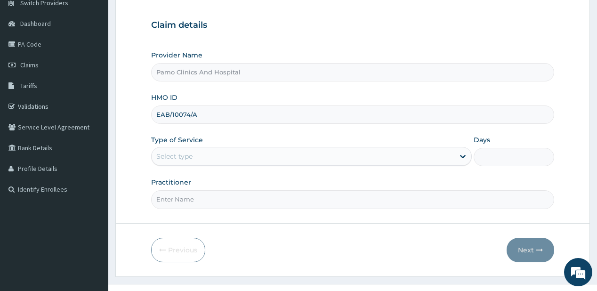
scroll to position [94, 0]
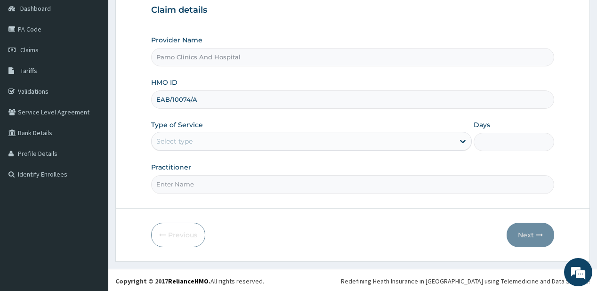
type input "EAB/10074/A"
click at [180, 137] on div "Select type" at bounding box center [174, 141] width 36 height 9
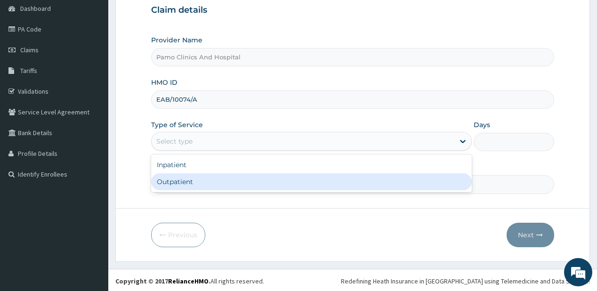
click at [176, 181] on div "Outpatient" at bounding box center [311, 181] width 321 height 17
type input "1"
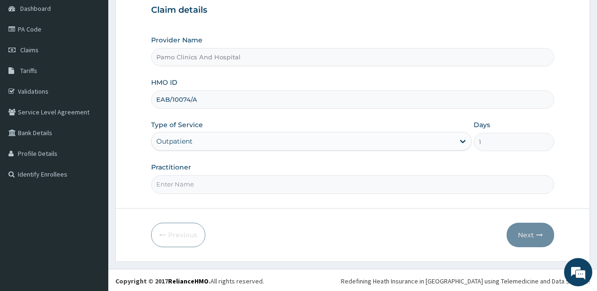
drag, startPoint x: 178, startPoint y: 178, endPoint x: 182, endPoint y: 173, distance: 6.3
click at [178, 177] on input "Practitioner" at bounding box center [352, 184] width 403 height 18
type input "[PERSON_NAME]"
click at [522, 224] on button "Next" at bounding box center [531, 235] width 48 height 24
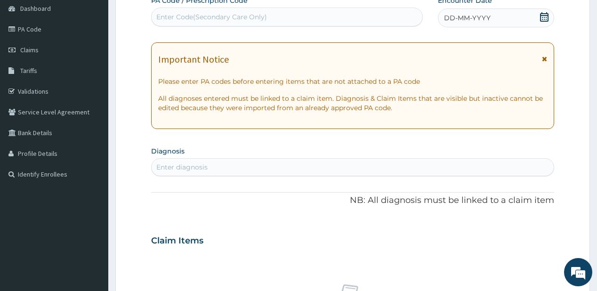
click at [463, 17] on span "DD-MM-YYYY" at bounding box center [467, 17] width 47 height 9
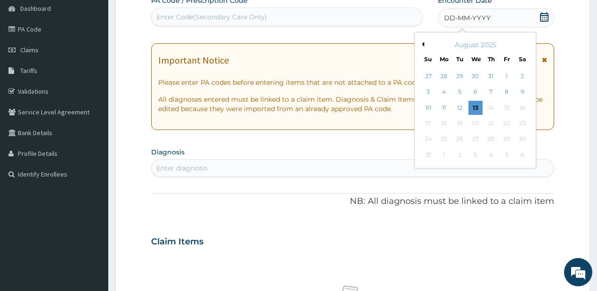
click at [422, 44] on button "Previous Month" at bounding box center [422, 44] width 5 height 5
click at [460, 120] on div "22" at bounding box center [460, 123] width 14 height 14
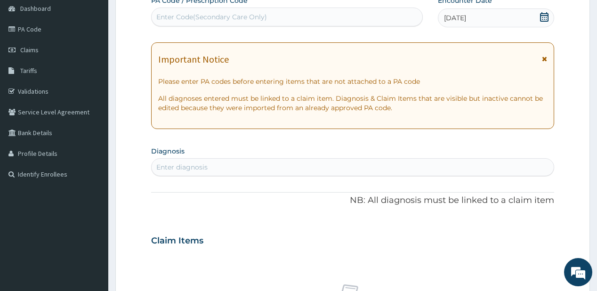
drag, startPoint x: 169, startPoint y: 171, endPoint x: 164, endPoint y: 169, distance: 5.1
click at [168, 170] on div "Enter diagnosis" at bounding box center [353, 167] width 402 height 15
type input "[MEDICAL_DATA]"
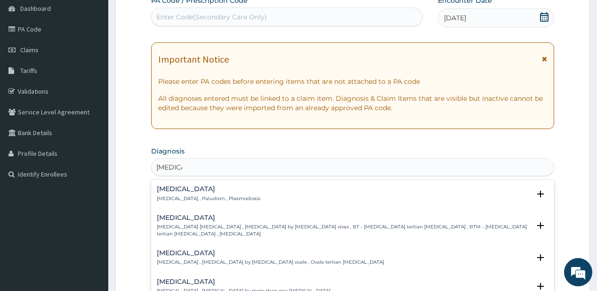
click at [189, 195] on p "[MEDICAL_DATA] , Paludism , Plasmodiosis" at bounding box center [209, 198] width 104 height 7
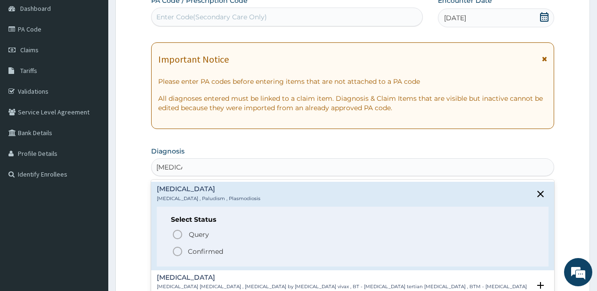
click at [184, 251] on span "Confirmed" at bounding box center [353, 251] width 362 height 11
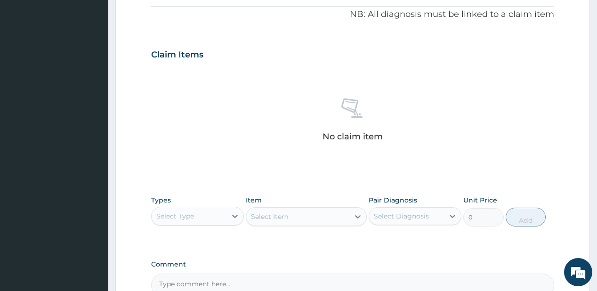
scroll to position [358, 0]
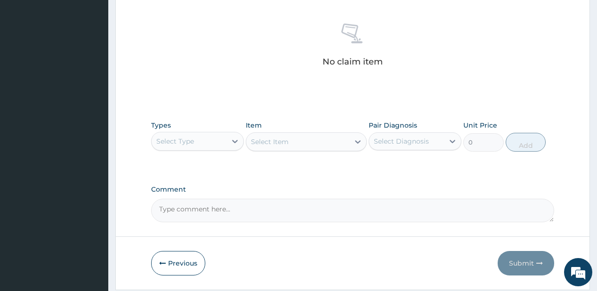
drag, startPoint x: 185, startPoint y: 138, endPoint x: 181, endPoint y: 146, distance: 9.1
click at [185, 139] on div "Select Type" at bounding box center [175, 141] width 38 height 9
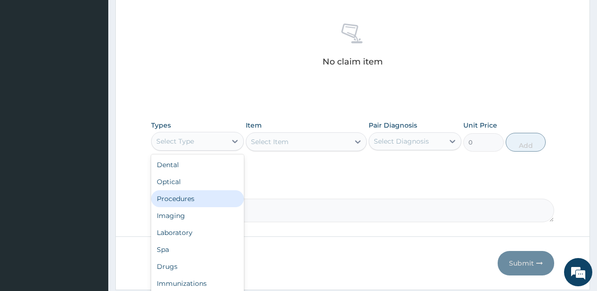
click at [168, 204] on div "Procedures" at bounding box center [197, 198] width 93 height 17
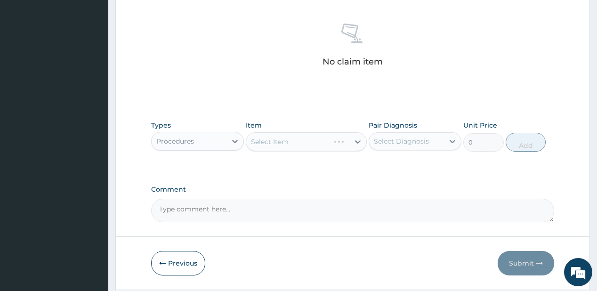
click at [318, 143] on div "Select Item" at bounding box center [306, 141] width 121 height 19
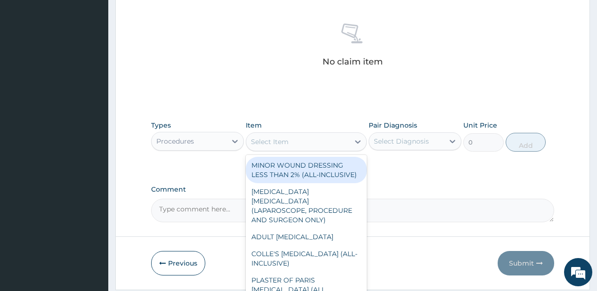
click at [318, 143] on div "Select Item" at bounding box center [297, 141] width 103 height 15
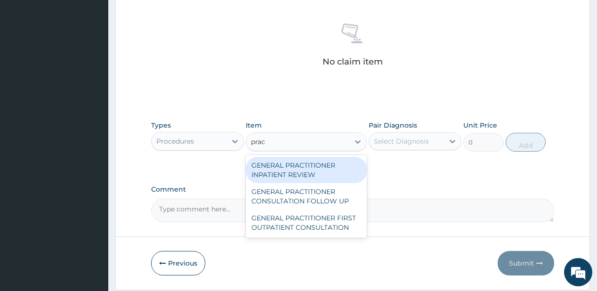
type input "pract"
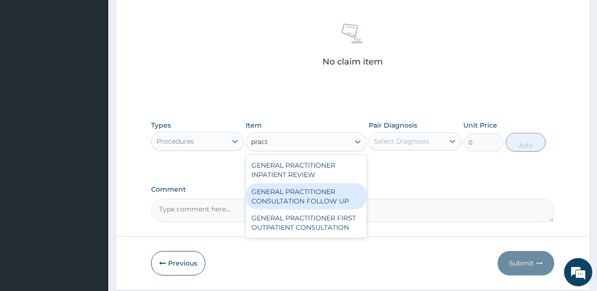
drag, startPoint x: 306, startPoint y: 200, endPoint x: 412, endPoint y: 154, distance: 116.0
click at [309, 202] on div "GENERAL PRACTITIONER CONSULTATION FOLLOW UP" at bounding box center [306, 196] width 121 height 26
type input "1875"
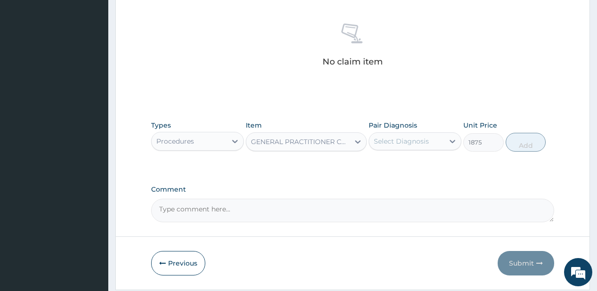
click at [416, 137] on div "Select Diagnosis" at bounding box center [401, 141] width 55 height 9
drag, startPoint x: 407, startPoint y: 169, endPoint x: 510, endPoint y: 153, distance: 104.5
click at [407, 169] on div "[MEDICAL_DATA]" at bounding box center [415, 165] width 93 height 19
checkbox input "true"
drag, startPoint x: 517, startPoint y: 145, endPoint x: 504, endPoint y: 140, distance: 13.6
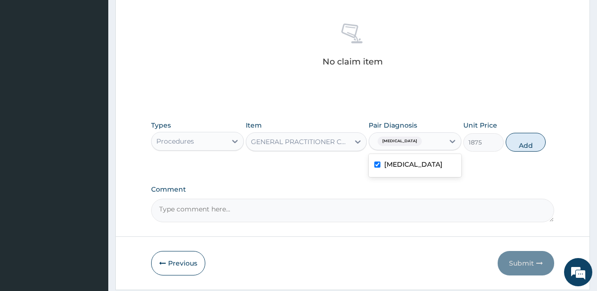
click at [518, 145] on button "Add" at bounding box center [526, 142] width 41 height 19
type input "0"
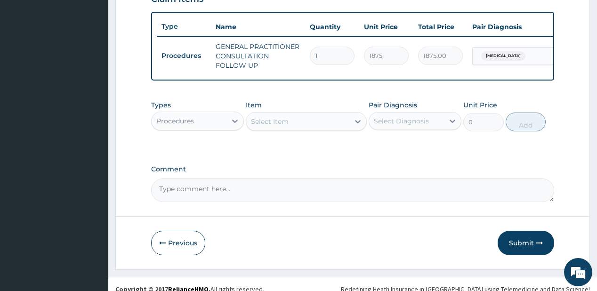
scroll to position [352, 0]
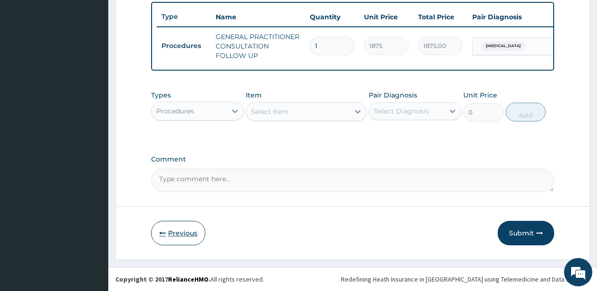
click at [185, 234] on button "Previous" at bounding box center [178, 233] width 54 height 24
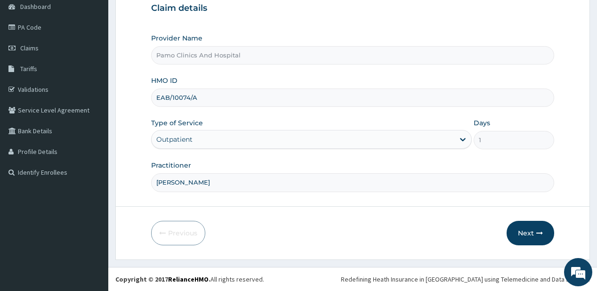
scroll to position [94, 0]
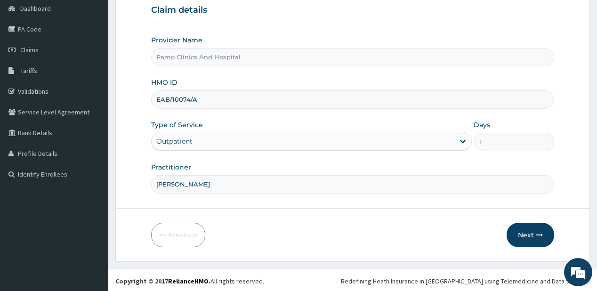
click at [223, 92] on input "EAB/10074/A" at bounding box center [352, 99] width 403 height 18
type input "E"
paste input "HII/10115/A"
type input "HII/10115/A"
click at [526, 230] on button "Next" at bounding box center [531, 235] width 48 height 24
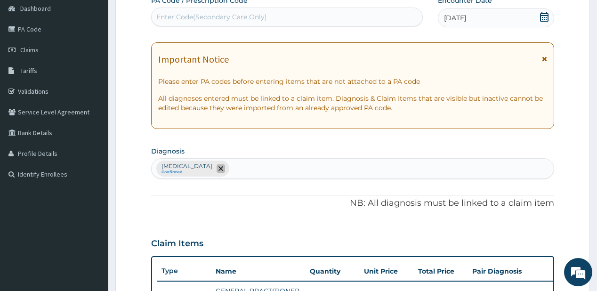
click at [219, 166] on icon "remove selection option" at bounding box center [221, 168] width 5 height 5
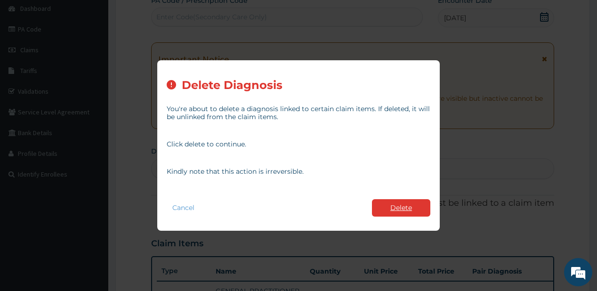
click at [398, 207] on button "Delete" at bounding box center [401, 207] width 58 height 17
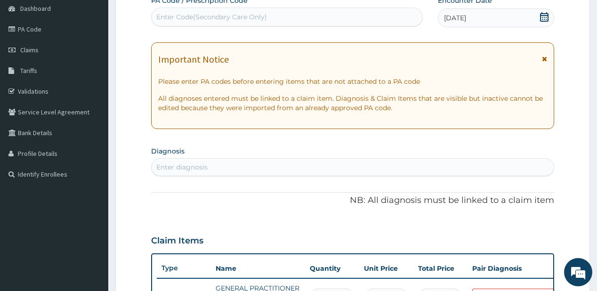
click at [203, 169] on div "Enter diagnosis" at bounding box center [181, 166] width 51 height 9
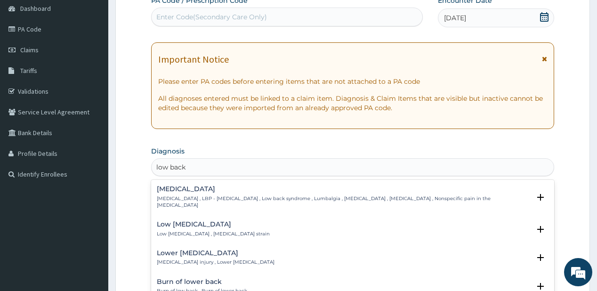
type input "low back p"
click at [195, 191] on h4 "[MEDICAL_DATA]" at bounding box center [343, 189] width 373 height 7
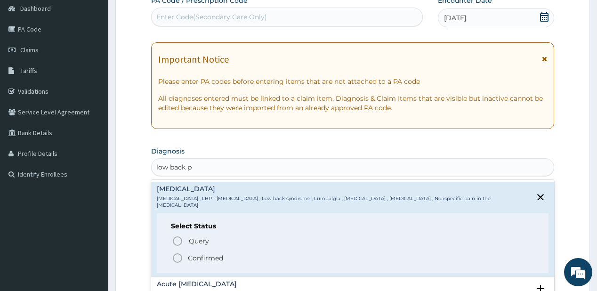
click at [198, 253] on p "Confirmed" at bounding box center [205, 257] width 35 height 9
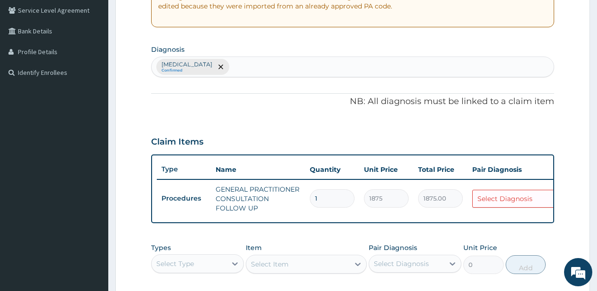
scroll to position [207, 0]
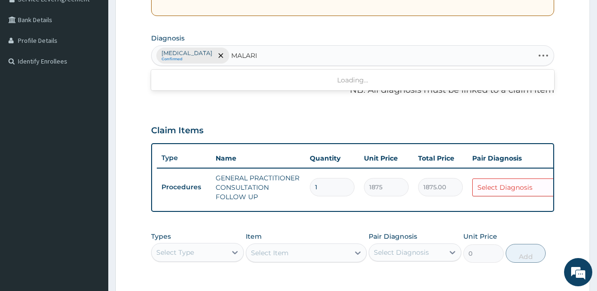
type input "[MEDICAL_DATA]"
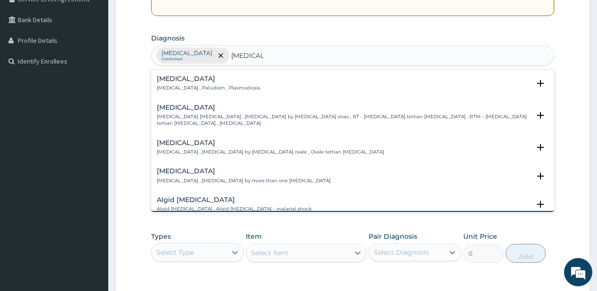
click at [192, 79] on h4 "[MEDICAL_DATA]" at bounding box center [209, 78] width 104 height 7
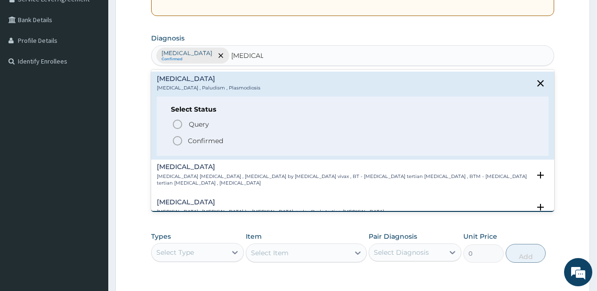
click at [183, 140] on span "Confirmed" at bounding box center [353, 140] width 362 height 11
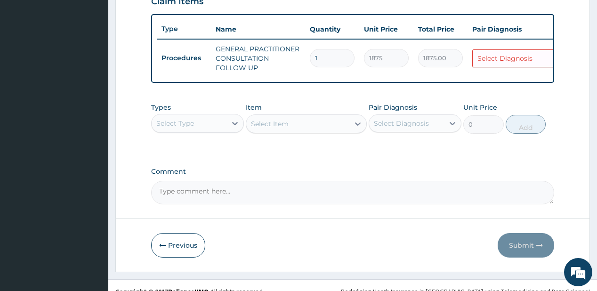
scroll to position [352, 0]
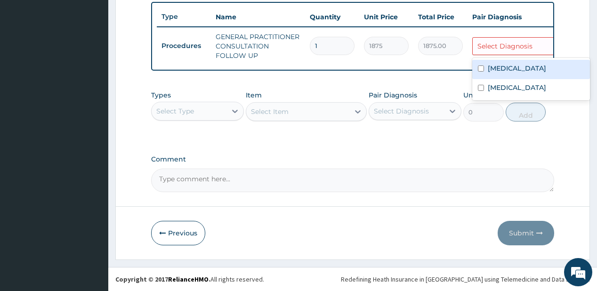
click at [485, 44] on div "Select Diagnosis" at bounding box center [505, 45] width 55 height 9
click at [487, 66] on div "[MEDICAL_DATA]" at bounding box center [531, 69] width 118 height 19
checkbox input "true"
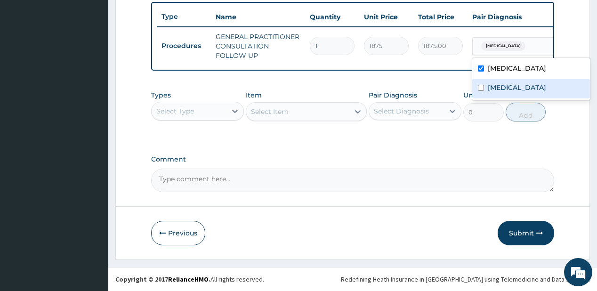
click at [486, 80] on div "[MEDICAL_DATA]" at bounding box center [531, 88] width 118 height 19
checkbox input "true"
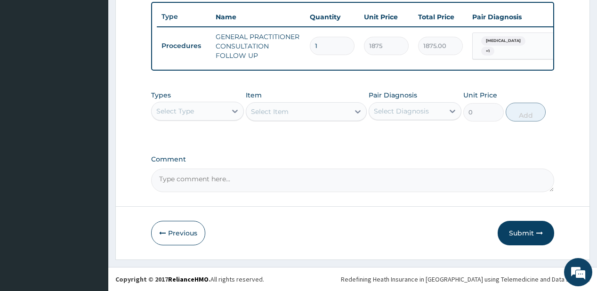
click at [221, 113] on div "Select Type" at bounding box center [189, 111] width 75 height 15
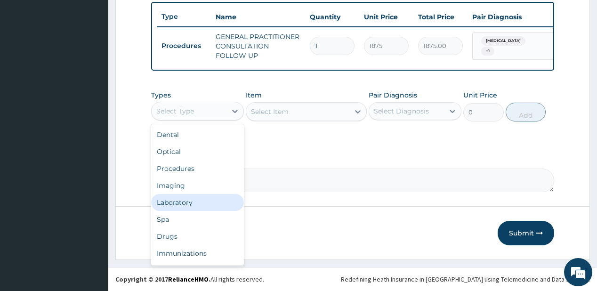
click at [176, 203] on div "Laboratory" at bounding box center [197, 202] width 93 height 17
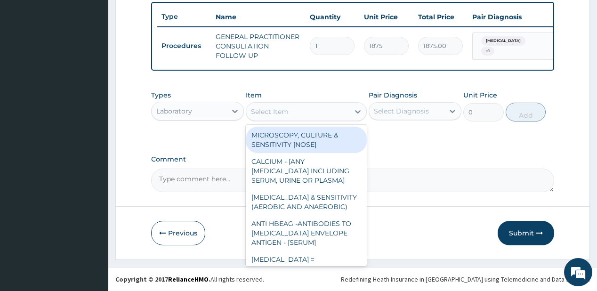
click at [291, 111] on div "Select Item" at bounding box center [297, 111] width 103 height 15
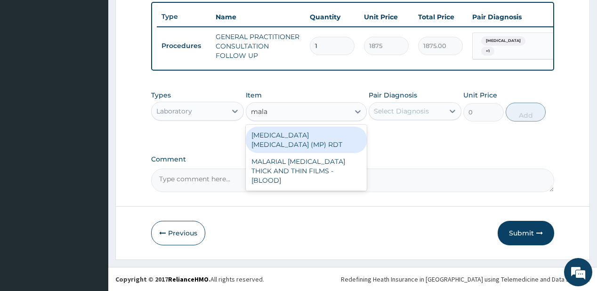
type input "malar"
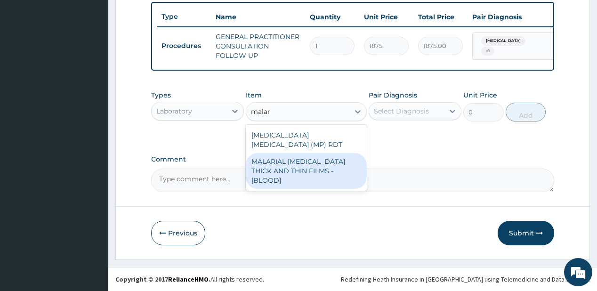
click at [266, 164] on div "MALARIAL [MEDICAL_DATA] THICK AND THIN FILMS - [BLOOD]" at bounding box center [306, 171] width 121 height 36
type input "2187.5"
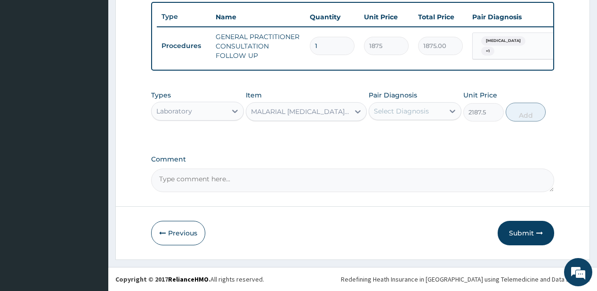
click at [390, 112] on div "Select Diagnosis" at bounding box center [401, 110] width 55 height 9
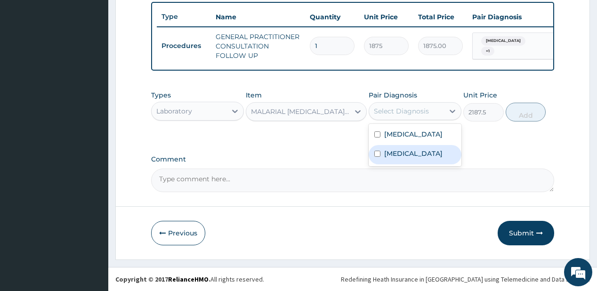
click at [386, 154] on label "[MEDICAL_DATA]" at bounding box center [413, 153] width 58 height 9
checkbox input "true"
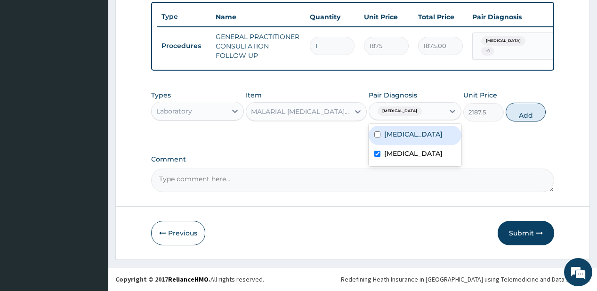
click at [550, 101] on div "Types Laboratory Item MALARIAL [MEDICAL_DATA] THICK AND THIN FILMS - [BLOOD] Pa…" at bounding box center [352, 106] width 403 height 41
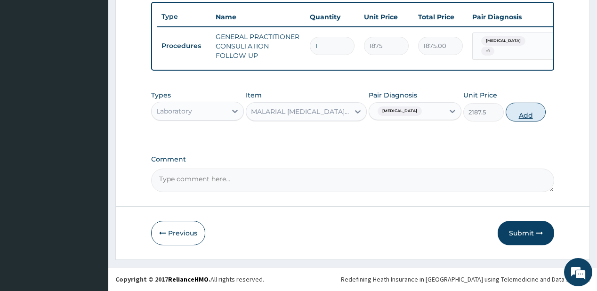
click at [528, 111] on button "Add" at bounding box center [526, 112] width 41 height 19
type input "0"
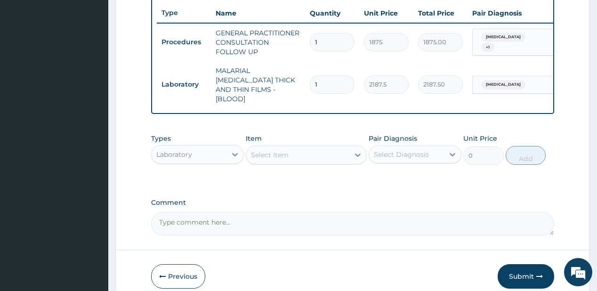
click at [211, 153] on div "Laboratory" at bounding box center [189, 154] width 75 height 15
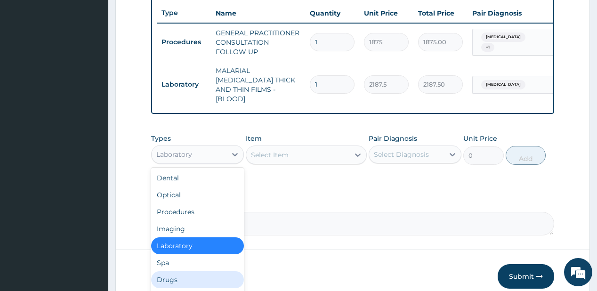
drag, startPoint x: 170, startPoint y: 276, endPoint x: 267, endPoint y: 178, distance: 138.6
click at [170, 276] on div "Drugs" at bounding box center [197, 279] width 93 height 17
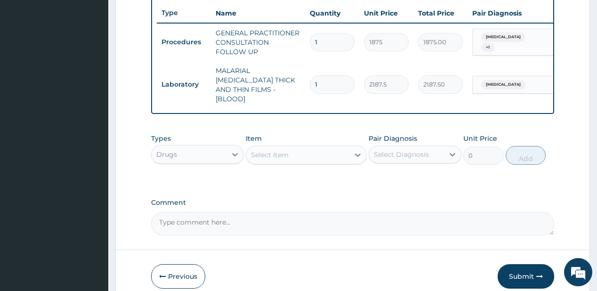
click at [284, 150] on div "Select Item" at bounding box center [270, 154] width 38 height 9
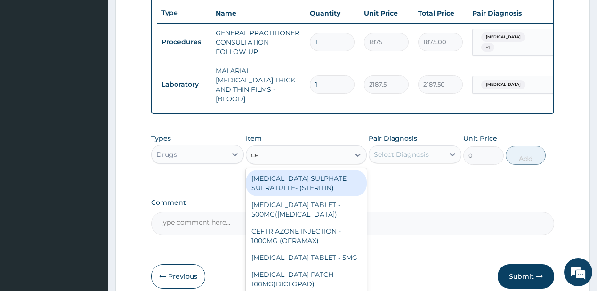
type input "cele"
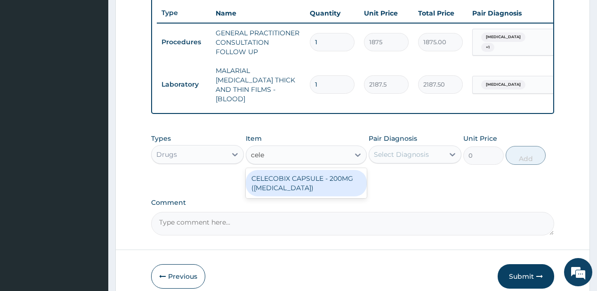
drag, startPoint x: 299, startPoint y: 174, endPoint x: 430, endPoint y: 143, distance: 134.1
click at [306, 173] on div "CELECOBIX CAPSULE - 200MG ([MEDICAL_DATA])" at bounding box center [306, 183] width 121 height 26
type input "224"
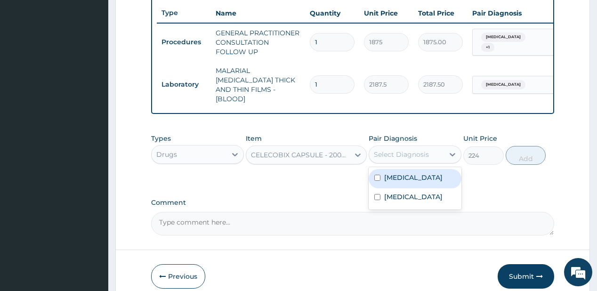
click at [428, 147] on div "Select Diagnosis" at bounding box center [406, 154] width 75 height 15
drag, startPoint x: 423, startPoint y: 173, endPoint x: 435, endPoint y: 165, distance: 14.5
click at [425, 173] on label "[MEDICAL_DATA]" at bounding box center [413, 177] width 58 height 9
checkbox input "true"
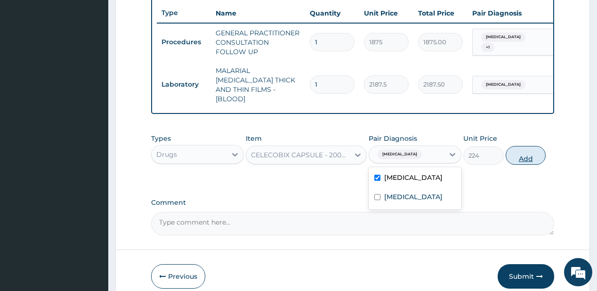
click at [521, 148] on button "Add" at bounding box center [526, 155] width 41 height 19
type input "0"
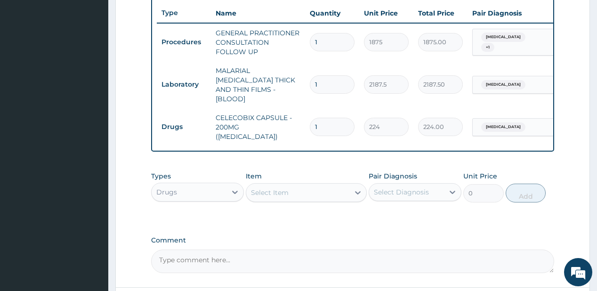
click at [271, 188] on div "Select Item" at bounding box center [270, 192] width 38 height 9
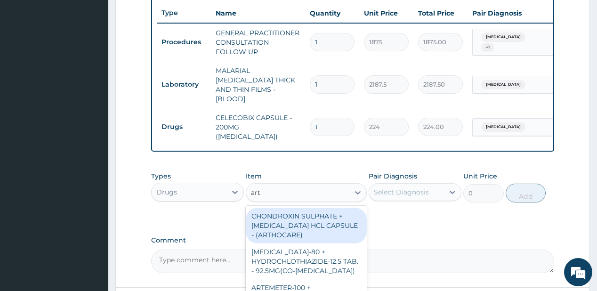
type input "arte"
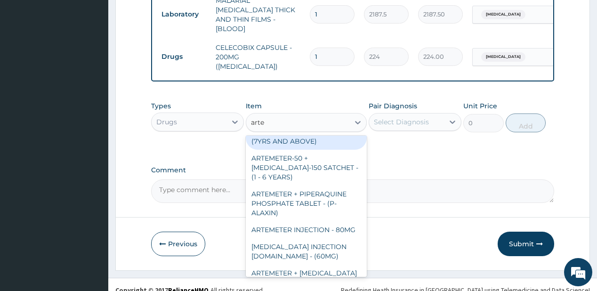
scroll to position [452, 0]
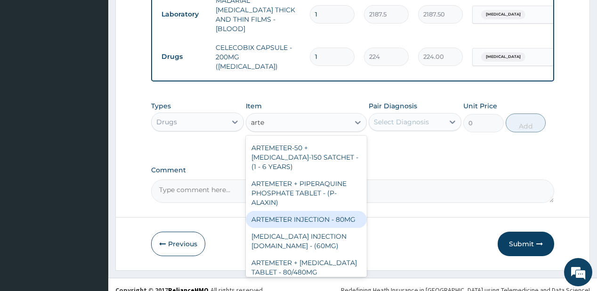
click at [283, 212] on div "ARTEMETER INJECTION - 80MG" at bounding box center [306, 219] width 121 height 17
type input "475.99999999999994"
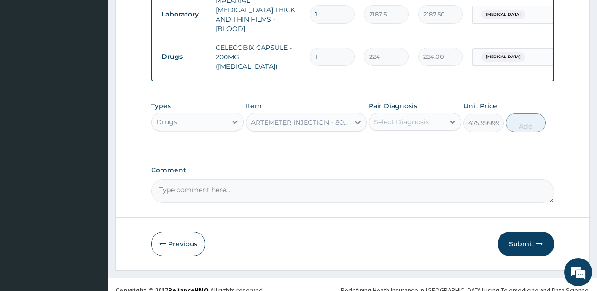
click at [413, 117] on div "Select Diagnosis" at bounding box center [401, 121] width 55 height 9
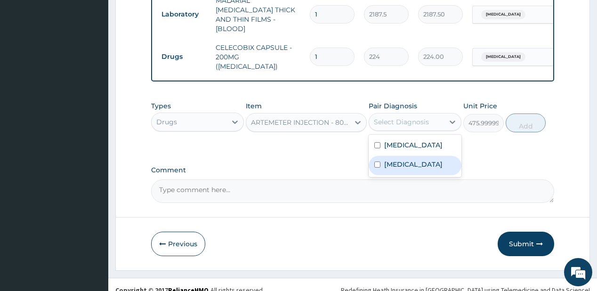
click at [386, 160] on label "[MEDICAL_DATA]" at bounding box center [413, 164] width 58 height 9
checkbox input "true"
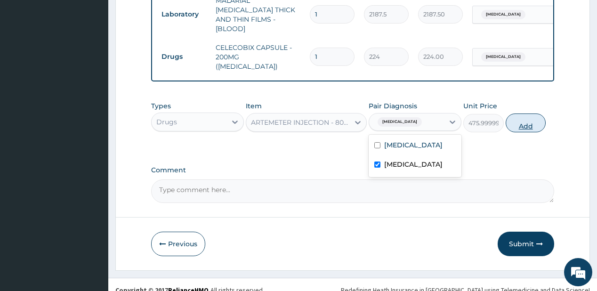
click at [527, 114] on button "Add" at bounding box center [526, 123] width 41 height 19
type input "0"
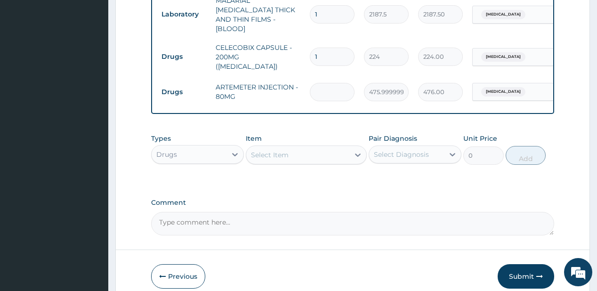
type input "0.00"
type input "6"
type input "2856.00"
type input "6"
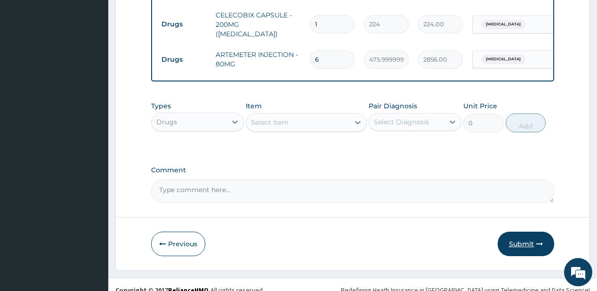
click at [507, 232] on button "Submit" at bounding box center [526, 244] width 57 height 24
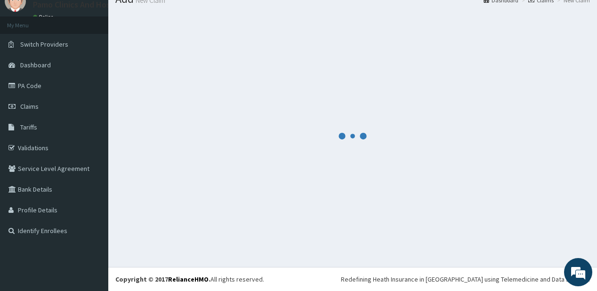
scroll to position [37, 0]
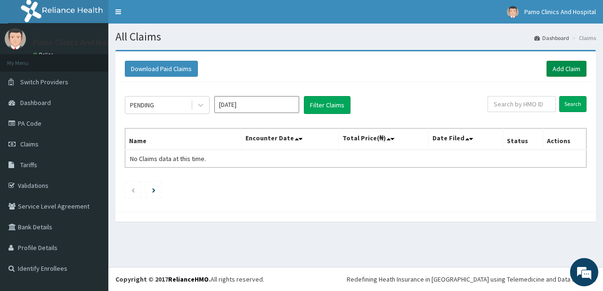
click at [559, 69] on link "Add Claim" at bounding box center [566, 69] width 40 height 16
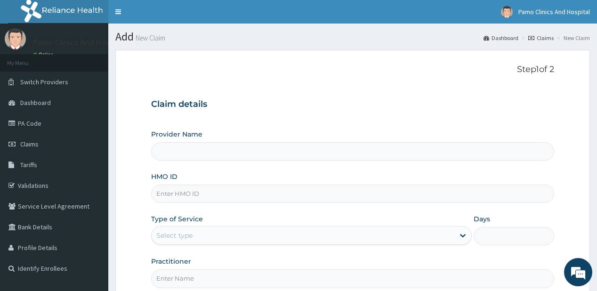
click at [175, 196] on input "HMO ID" at bounding box center [352, 194] width 403 height 18
type input "Pamo Clinics And Hospital"
paste input "HII/10115/A"
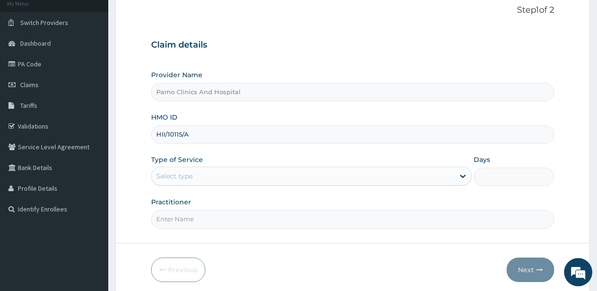
scroll to position [94, 0]
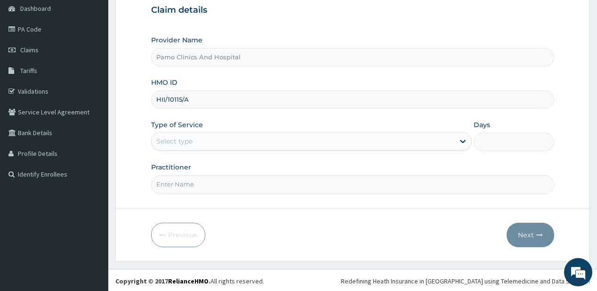
type input "HII/10115/A"
click at [202, 136] on div "Select type" at bounding box center [303, 141] width 303 height 15
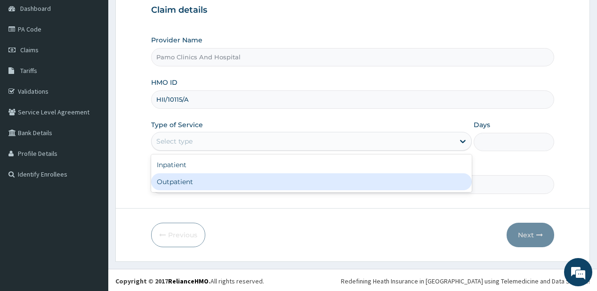
click at [168, 181] on div "Outpatient" at bounding box center [311, 181] width 321 height 17
type input "1"
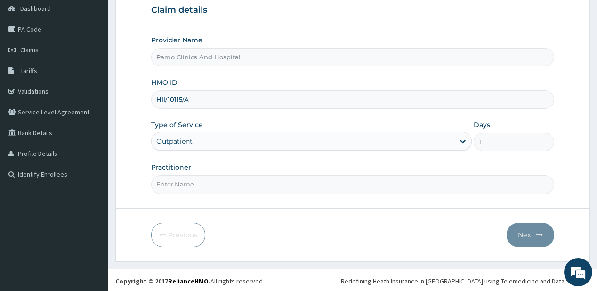
click at [168, 181] on input "Practitioner" at bounding box center [352, 184] width 403 height 18
type input "[PERSON_NAME]"
click at [524, 231] on button "Next" at bounding box center [531, 235] width 48 height 24
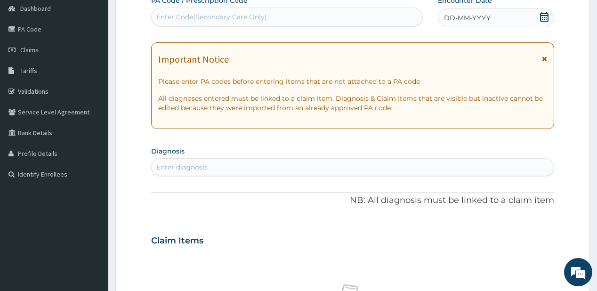
click at [465, 24] on div "DD-MM-YYYY" at bounding box center [496, 17] width 116 height 19
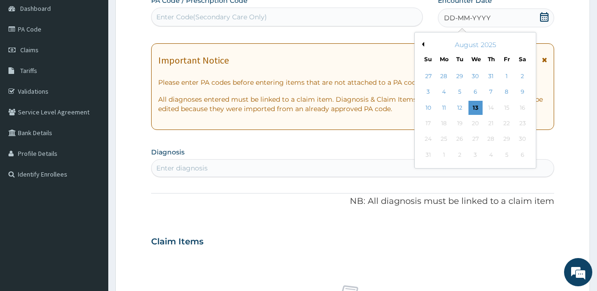
click at [422, 43] on button "Previous Month" at bounding box center [422, 44] width 5 height 5
drag, startPoint x: 491, startPoint y: 123, endPoint x: 203, endPoint y: 126, distance: 288.7
click at [491, 123] on div "24" at bounding box center [491, 123] width 14 height 14
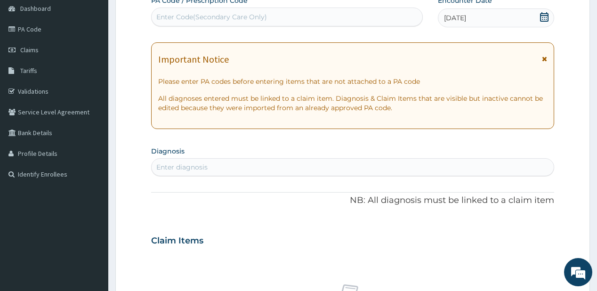
click at [184, 165] on div "Enter diagnosis" at bounding box center [181, 166] width 51 height 9
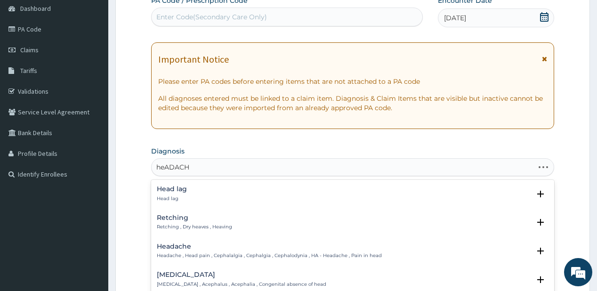
type input "heADACHE"
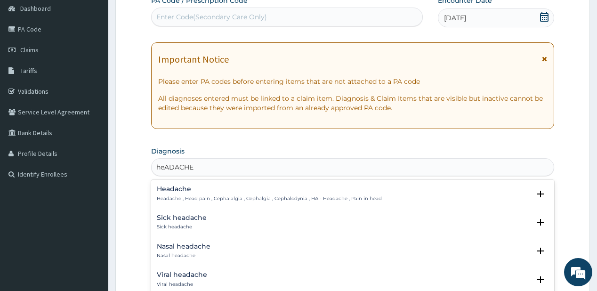
click at [179, 190] on h4 "Headache" at bounding box center [269, 189] width 225 height 7
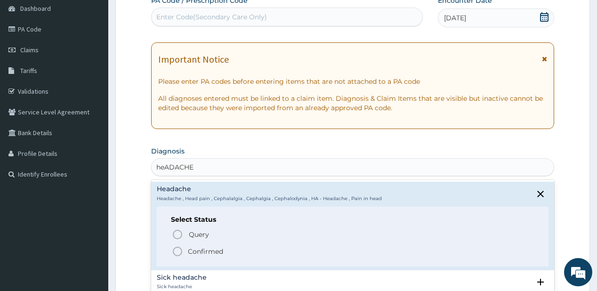
click at [200, 251] on p "Confirmed" at bounding box center [205, 251] width 35 height 9
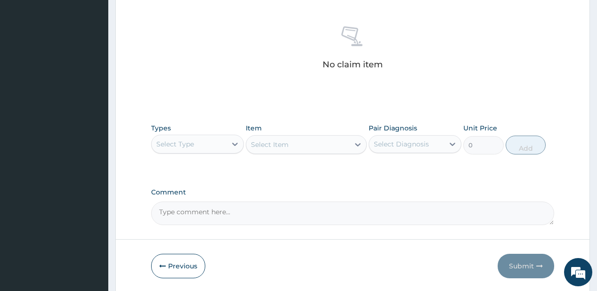
scroll to position [358, 0]
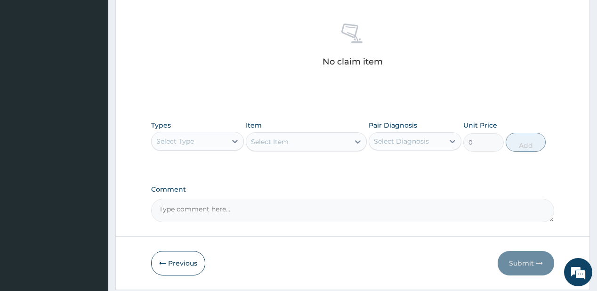
click at [215, 143] on div "Select Type" at bounding box center [189, 141] width 75 height 15
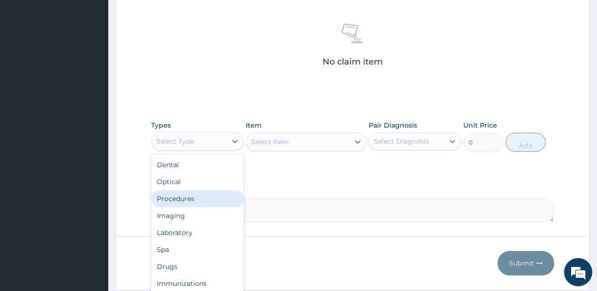
drag, startPoint x: 174, startPoint y: 196, endPoint x: 266, endPoint y: 154, distance: 100.8
click at [179, 193] on div "Procedures" at bounding box center [197, 198] width 93 height 17
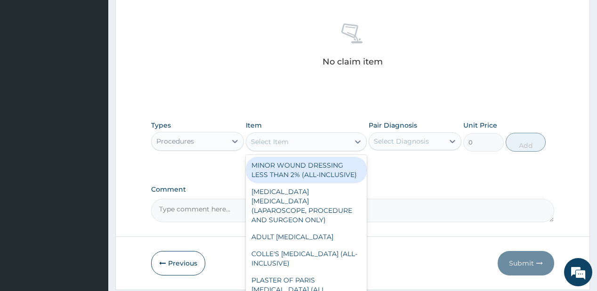
click at [290, 146] on div "Select Item" at bounding box center [297, 141] width 103 height 15
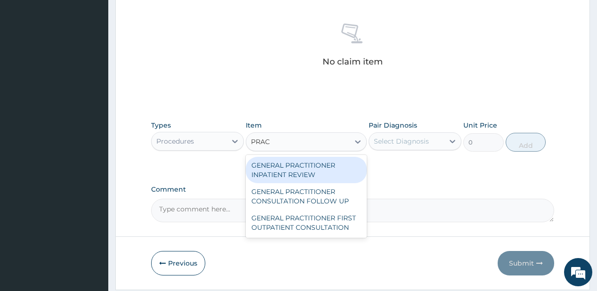
type input "PRACT"
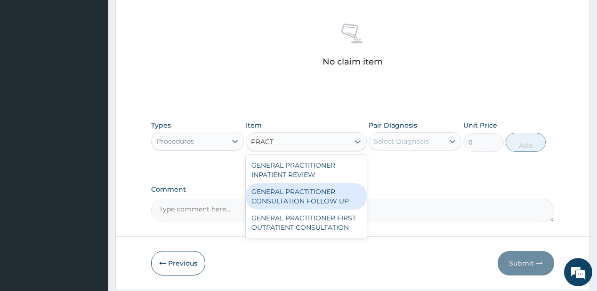
click at [265, 190] on div "GENERAL PRACTITIONER CONSULTATION FOLLOW UP" at bounding box center [306, 196] width 121 height 26
type input "1875"
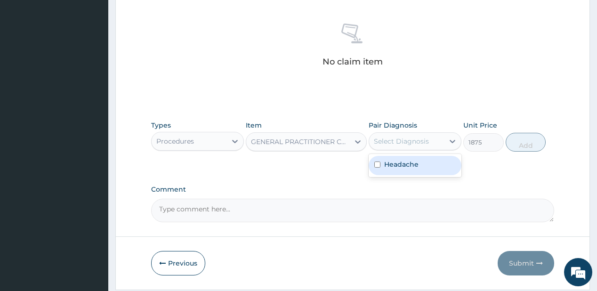
click at [405, 140] on div "Select Diagnosis" at bounding box center [401, 141] width 55 height 9
drag, startPoint x: 453, startPoint y: 152, endPoint x: 439, endPoint y: 153, distance: 13.7
click at [452, 152] on div "Types Procedures Item GENERAL PRACTITIONER CONSULTATION FOLLOW UP Pair Diagnosi…" at bounding box center [352, 136] width 403 height 41
click at [422, 142] on div "Select Diagnosis" at bounding box center [401, 141] width 55 height 9
click at [414, 166] on label "Headache" at bounding box center [401, 164] width 34 height 9
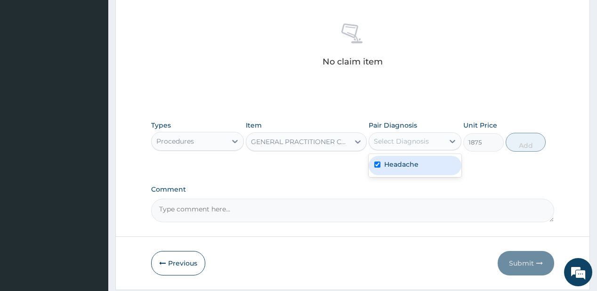
checkbox input "true"
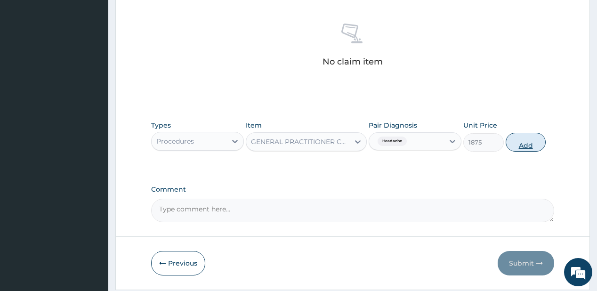
click at [519, 142] on button "Add" at bounding box center [526, 142] width 41 height 19
type input "0"
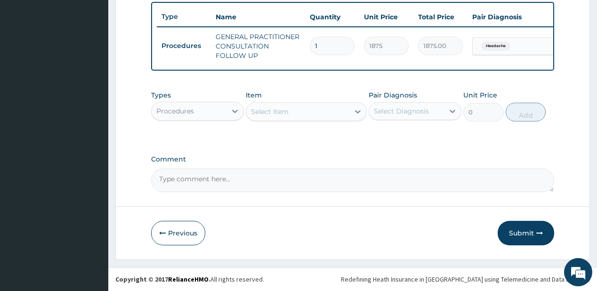
scroll to position [352, 0]
click at [226, 113] on div "Procedures" at bounding box center [197, 111] width 93 height 19
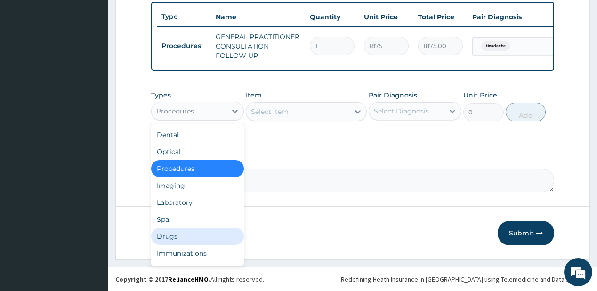
drag, startPoint x: 167, startPoint y: 235, endPoint x: 168, endPoint y: 226, distance: 9.0
click at [167, 233] on div "Drugs" at bounding box center [197, 236] width 93 height 17
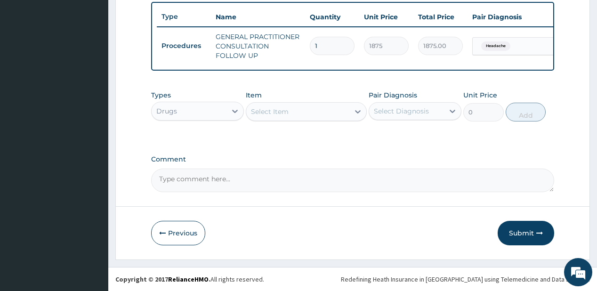
click at [303, 115] on div "Select Item" at bounding box center [297, 111] width 103 height 15
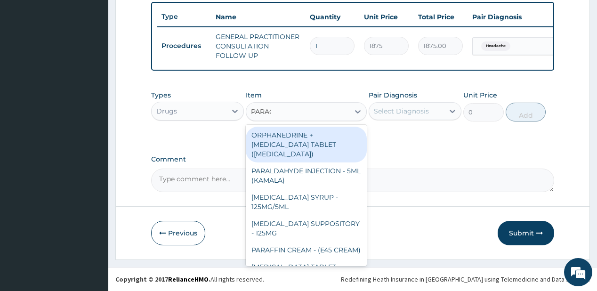
type input "PARACE"
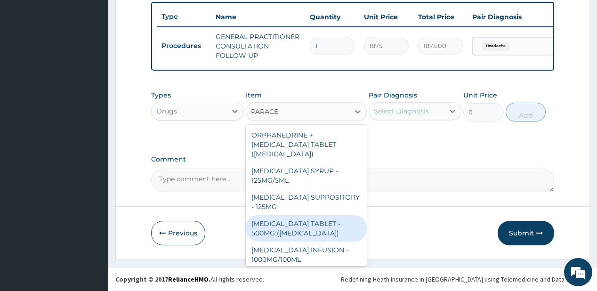
click at [285, 235] on div "PARACETAMOL TABLET - 500MG (PANADOL)" at bounding box center [306, 228] width 121 height 26
type input "42"
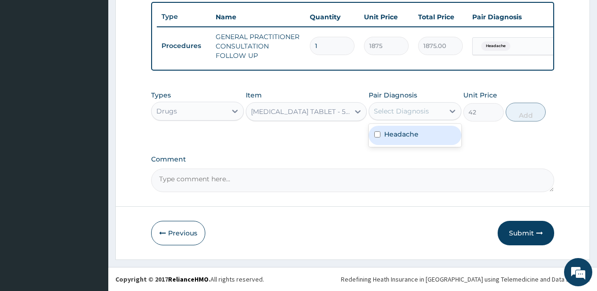
click at [422, 111] on div "Select Diagnosis" at bounding box center [401, 110] width 55 height 9
click at [415, 133] on label "Headache" at bounding box center [401, 134] width 34 height 9
checkbox input "true"
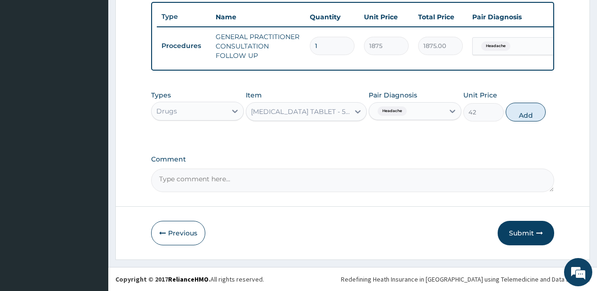
drag, startPoint x: 521, startPoint y: 109, endPoint x: 519, endPoint y: 95, distance: 14.8
click at [521, 108] on button "Add" at bounding box center [526, 112] width 41 height 19
type input "0"
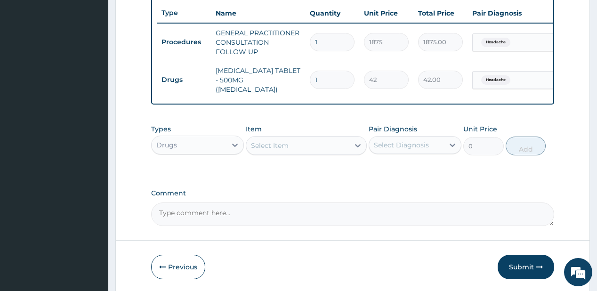
type input "18"
type input "756.00"
type input "1"
type input "42.00"
type input "12"
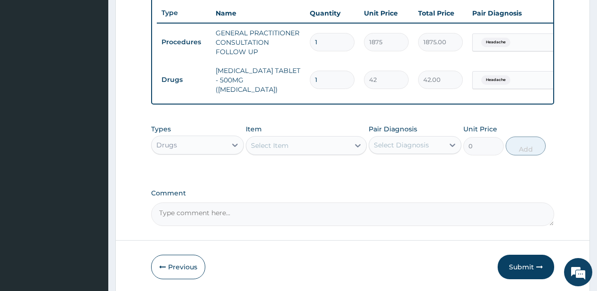
type input "504.00"
type input "12"
click at [515, 263] on button "Submit" at bounding box center [526, 267] width 57 height 24
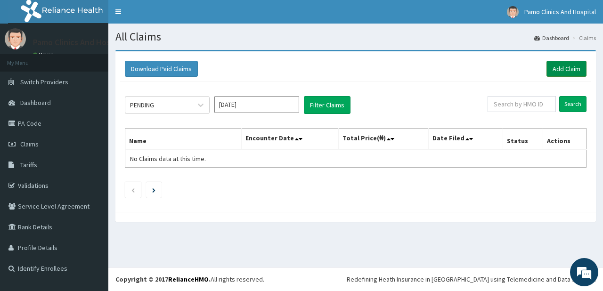
click at [560, 70] on link "Add Claim" at bounding box center [566, 69] width 40 height 16
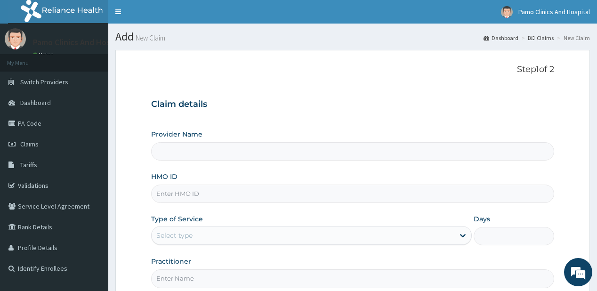
type input "Pamo Clinics And Hospital"
drag, startPoint x: 183, startPoint y: 197, endPoint x: 161, endPoint y: 197, distance: 22.6
click at [184, 197] on input "HMO ID" at bounding box center [352, 194] width 403 height 18
paste input "HII/10115/A"
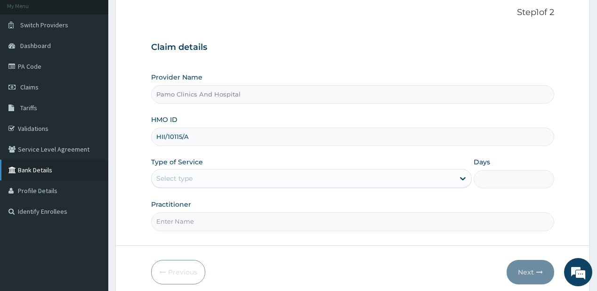
scroll to position [94, 0]
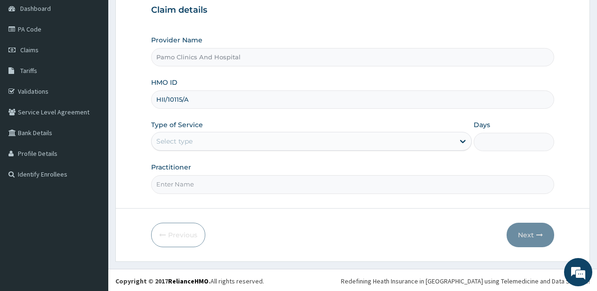
type input "HII/10115/A"
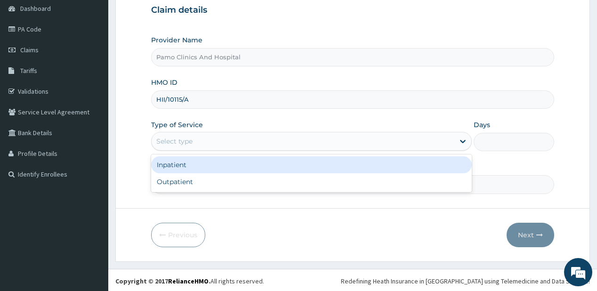
click at [203, 141] on div "Select type" at bounding box center [303, 141] width 303 height 15
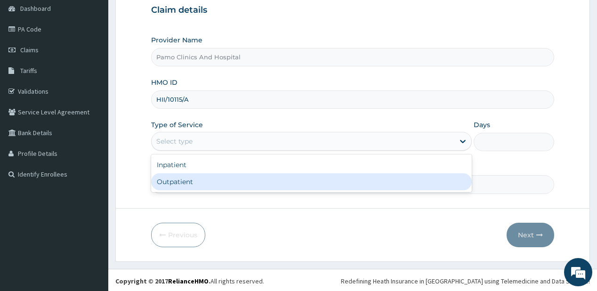
click at [173, 187] on div "Outpatient" at bounding box center [311, 181] width 321 height 17
type input "1"
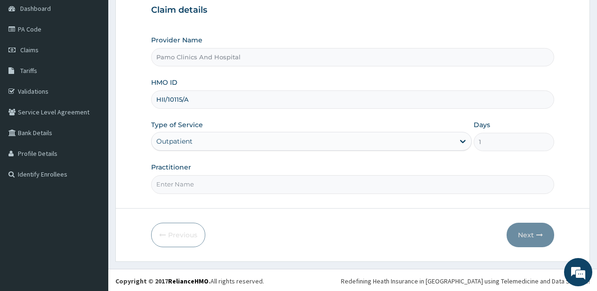
click at [173, 187] on input "Practitioner" at bounding box center [352, 184] width 403 height 18
type input "[PERSON_NAME]"
click at [523, 228] on button "Next" at bounding box center [531, 235] width 48 height 24
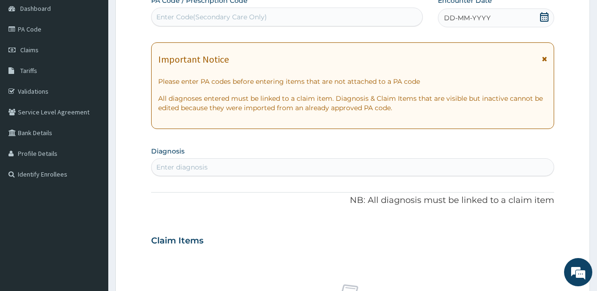
click at [458, 15] on span "DD-MM-YYYY" at bounding box center [467, 17] width 47 height 9
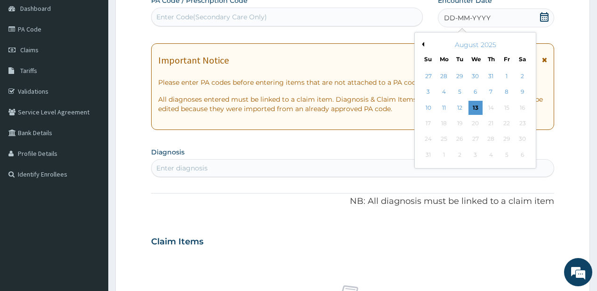
click at [422, 42] on button "Previous Month" at bounding box center [422, 44] width 5 height 5
click at [462, 139] on div "29" at bounding box center [460, 139] width 14 height 14
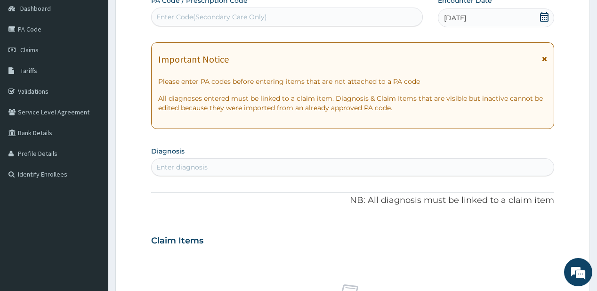
click at [181, 167] on div "Enter diagnosis" at bounding box center [181, 166] width 51 height 9
type input "[MEDICAL_DATA]"
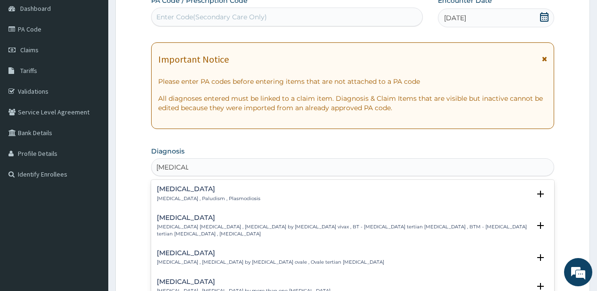
click at [177, 197] on p "[MEDICAL_DATA] , Paludism , Plasmodiosis" at bounding box center [209, 198] width 104 height 7
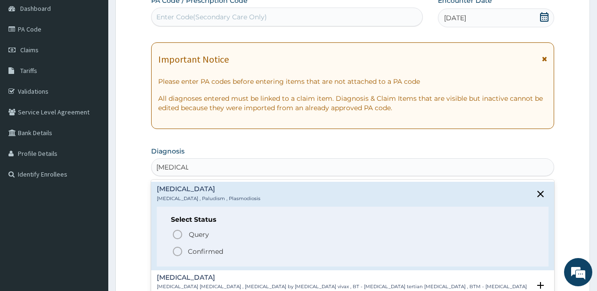
click at [177, 249] on icon "status option filled" at bounding box center [177, 251] width 11 height 11
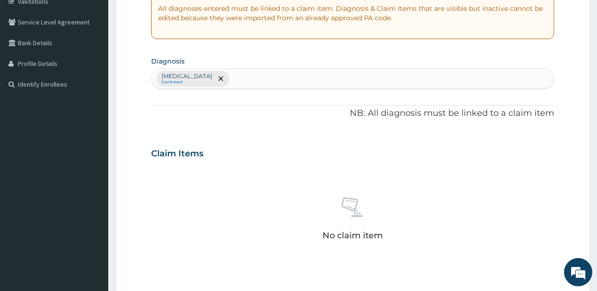
scroll to position [207, 0]
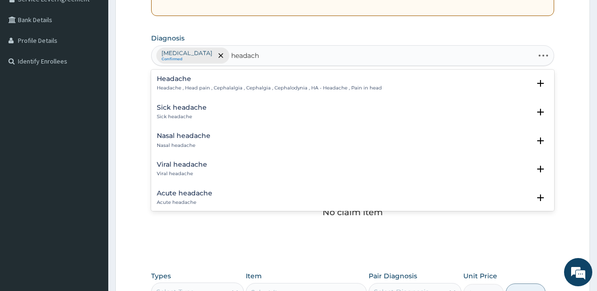
type input "headache"
click at [199, 79] on h4 "Headache" at bounding box center [269, 78] width 225 height 7
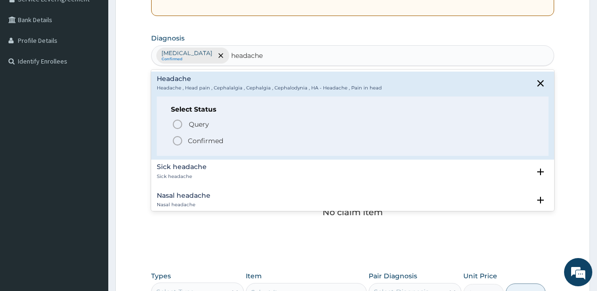
click at [193, 142] on p "Confirmed" at bounding box center [205, 140] width 35 height 9
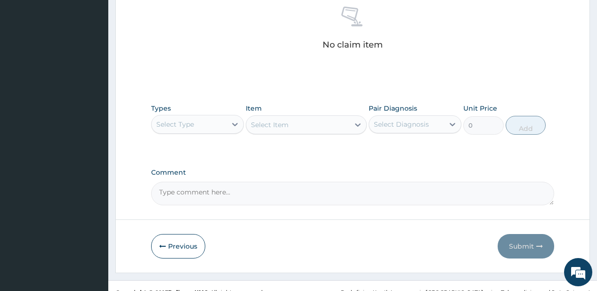
scroll to position [387, 0]
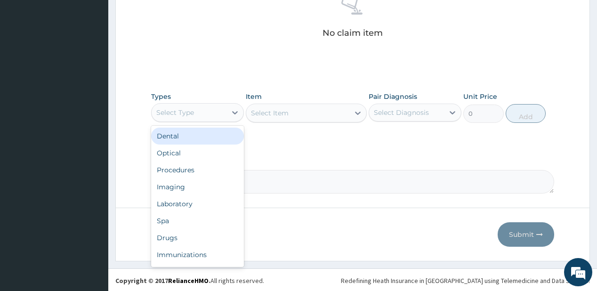
click at [224, 115] on div "Select Type" at bounding box center [189, 112] width 75 height 15
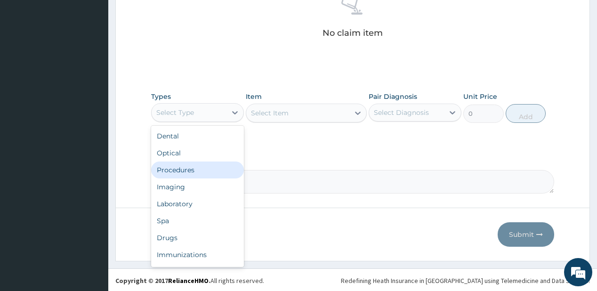
click at [170, 168] on div "Procedures" at bounding box center [197, 170] width 93 height 17
